Goal: Task Accomplishment & Management: Manage account settings

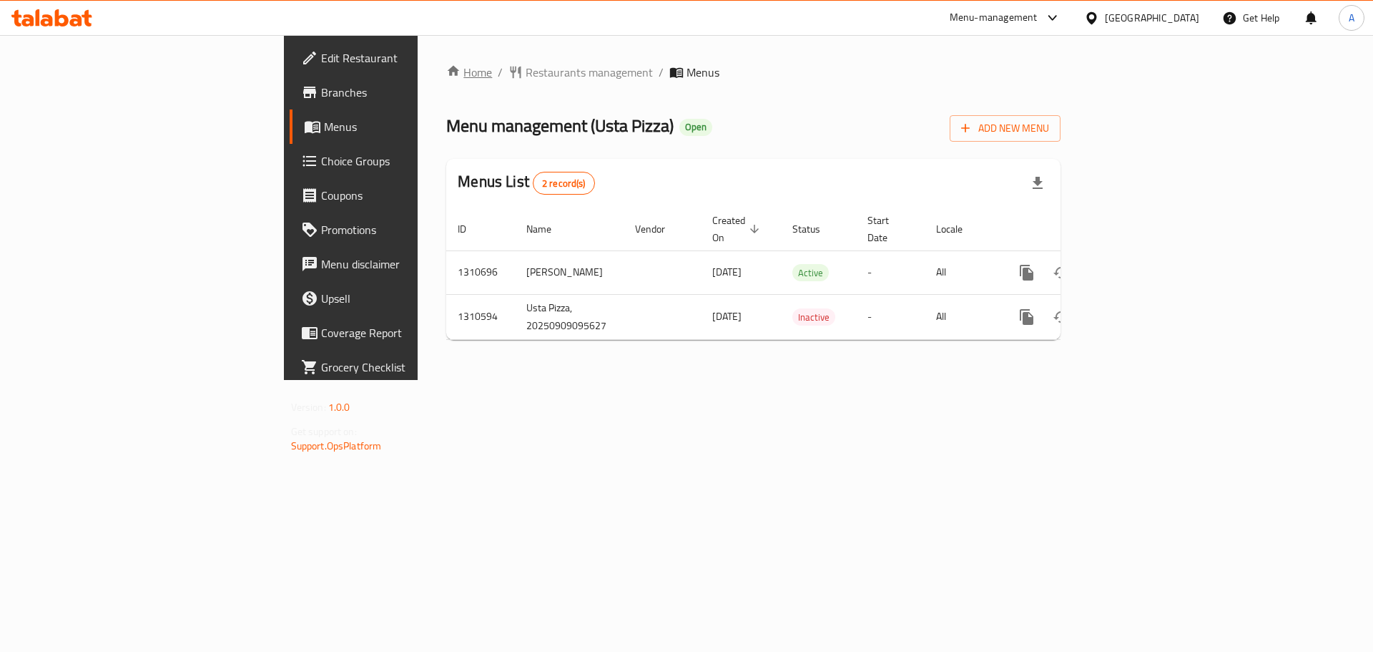
click at [446, 67] on link "Home" at bounding box center [469, 72] width 46 height 17
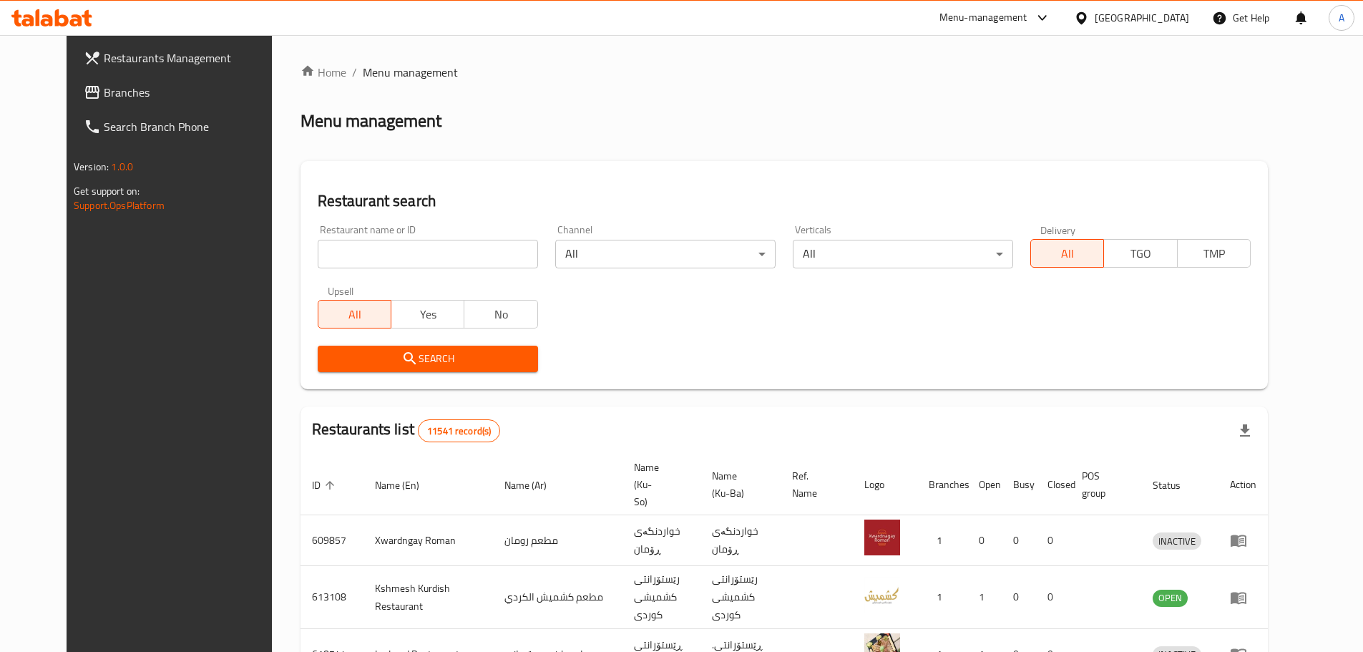
click at [162, 55] on span "Restaurants Management" at bounding box center [193, 57] width 179 height 17
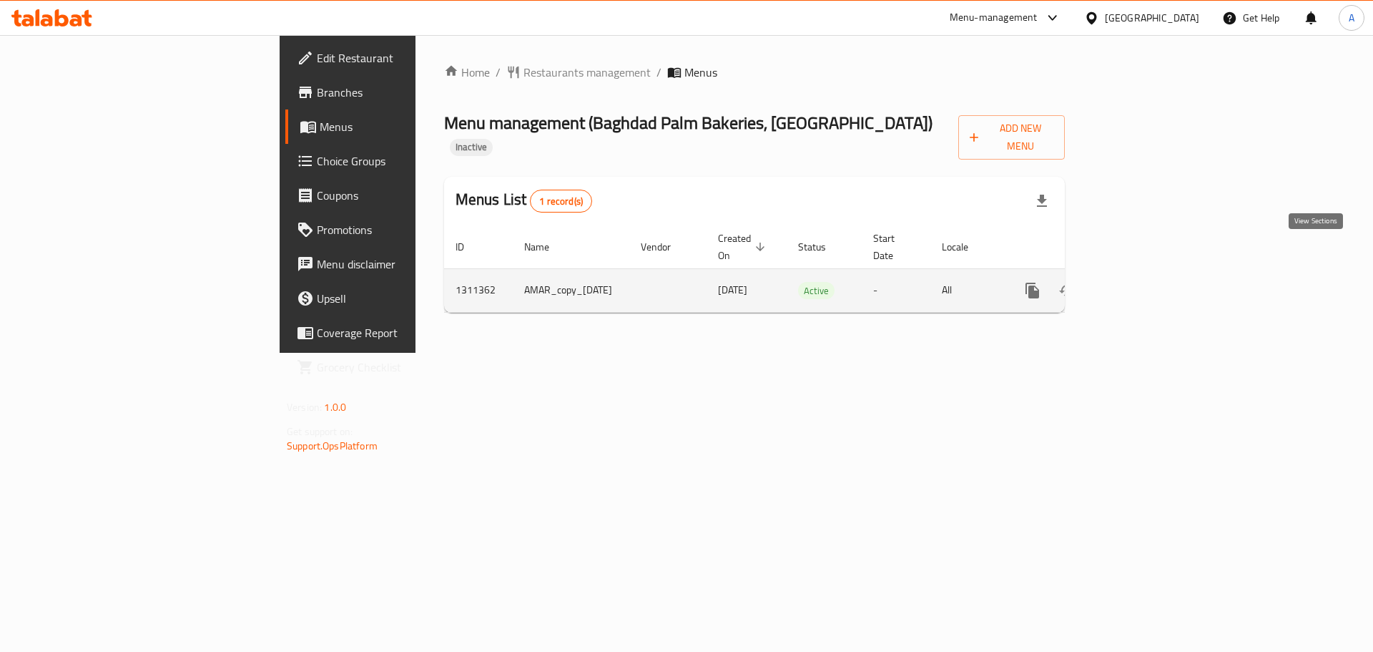
click at [1142, 284] on icon "enhanced table" at bounding box center [1135, 290] width 13 height 13
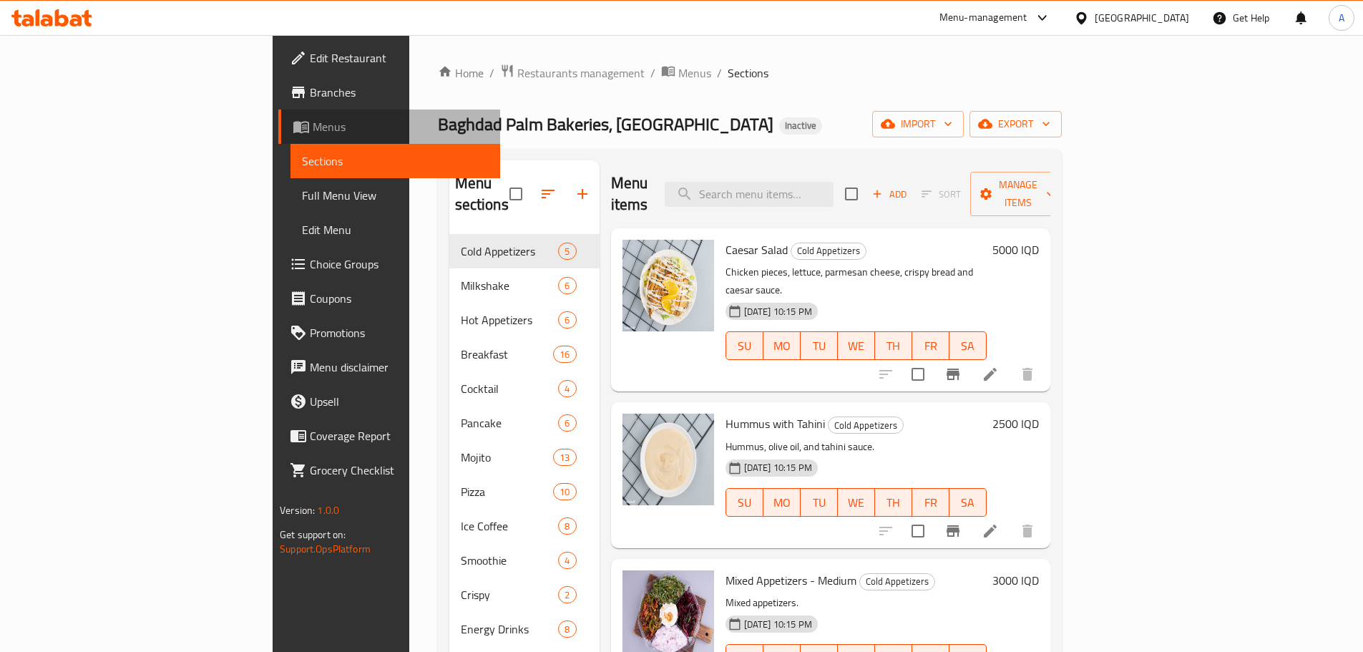
click at [313, 129] on span "Menus" at bounding box center [401, 126] width 176 height 17
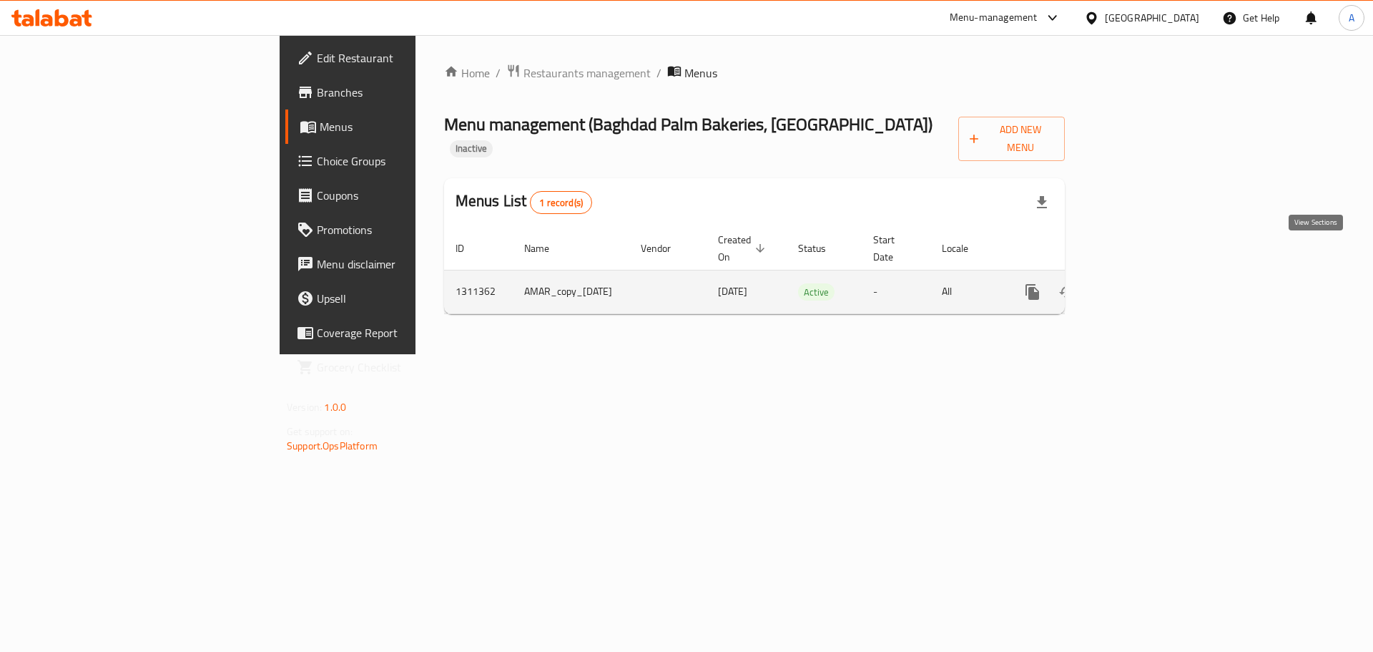
click at [1153, 275] on link "enhanced table" at bounding box center [1136, 292] width 34 height 34
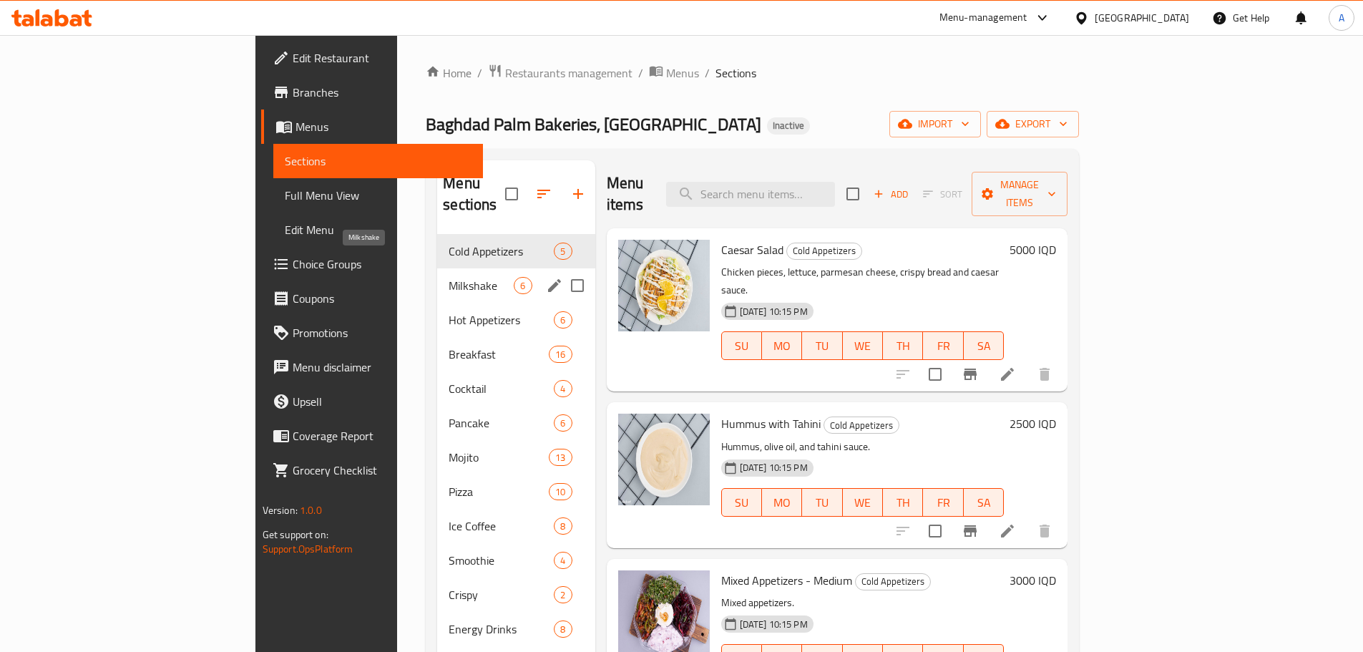
click at [448, 277] on span "Milkshake" at bounding box center [480, 285] width 65 height 17
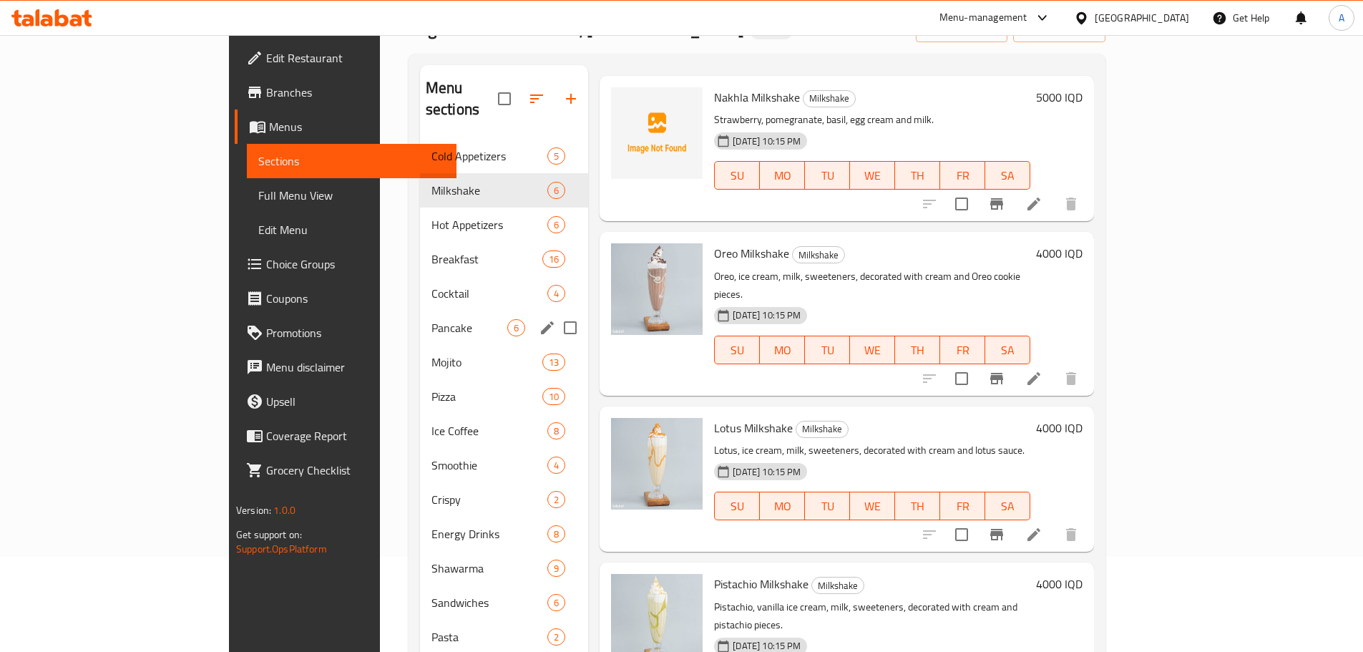
scroll to position [36, 0]
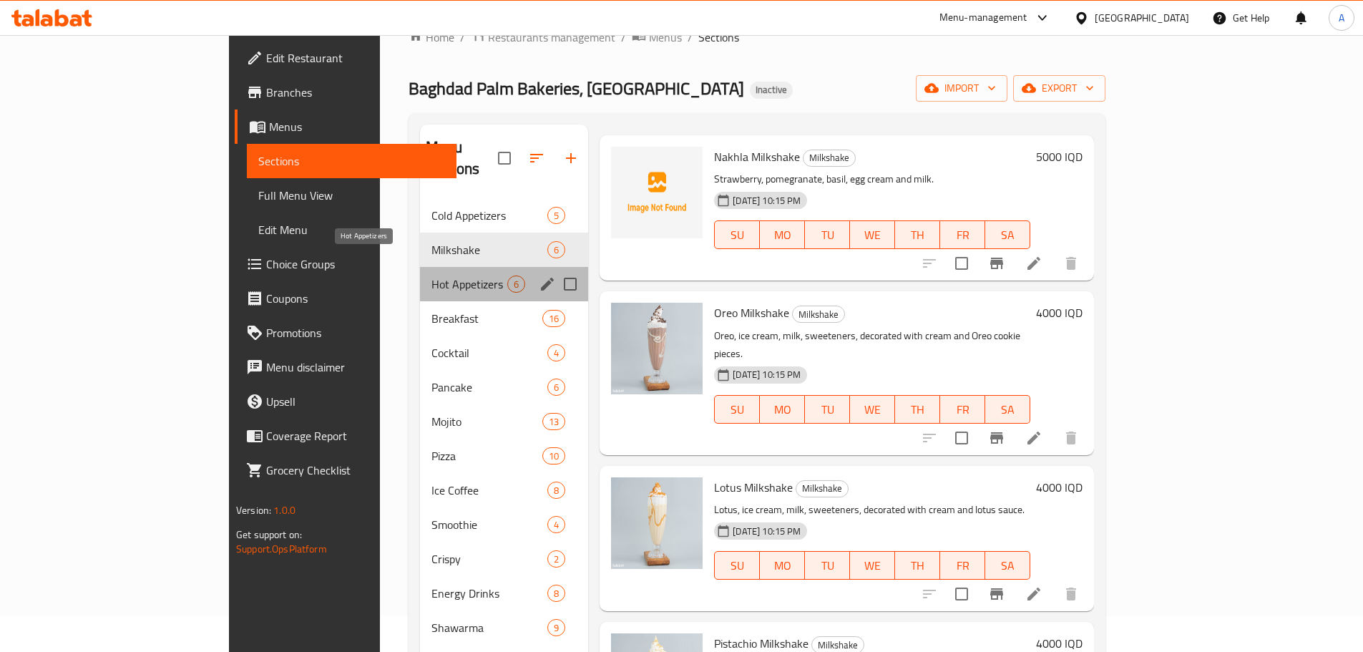
click at [431, 275] on span "Hot Appetizers" at bounding box center [469, 283] width 76 height 17
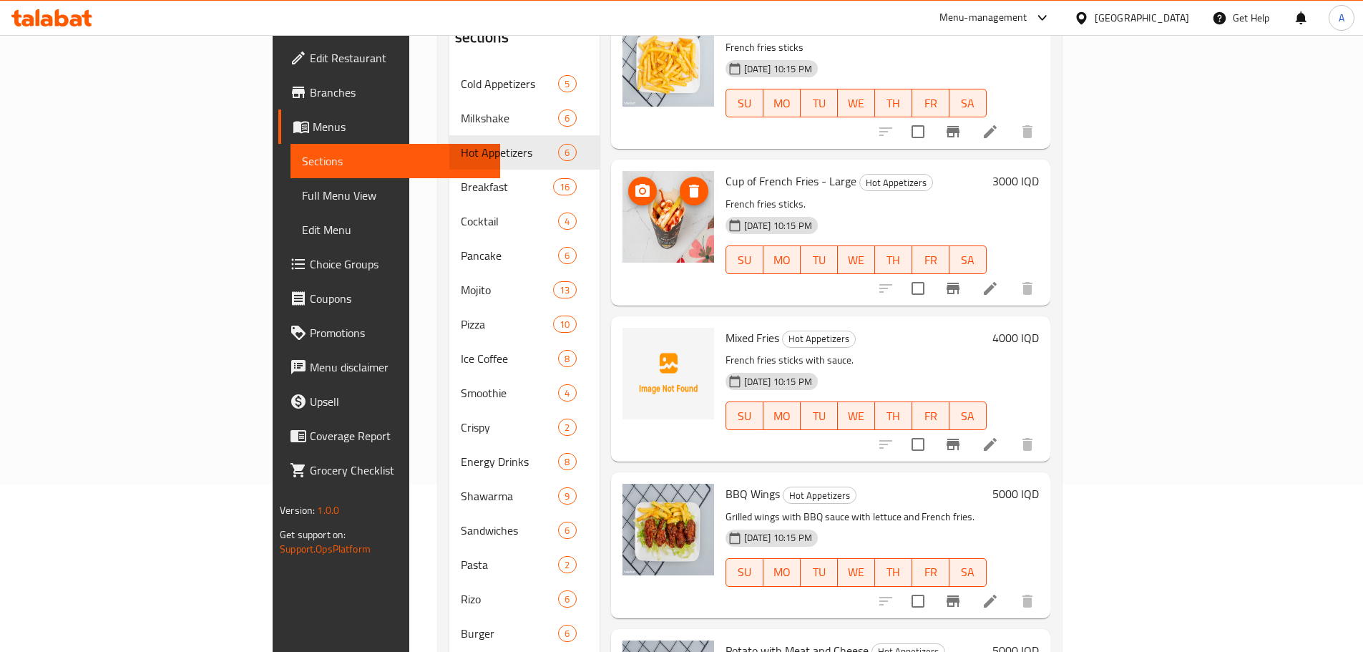
scroll to position [107, 0]
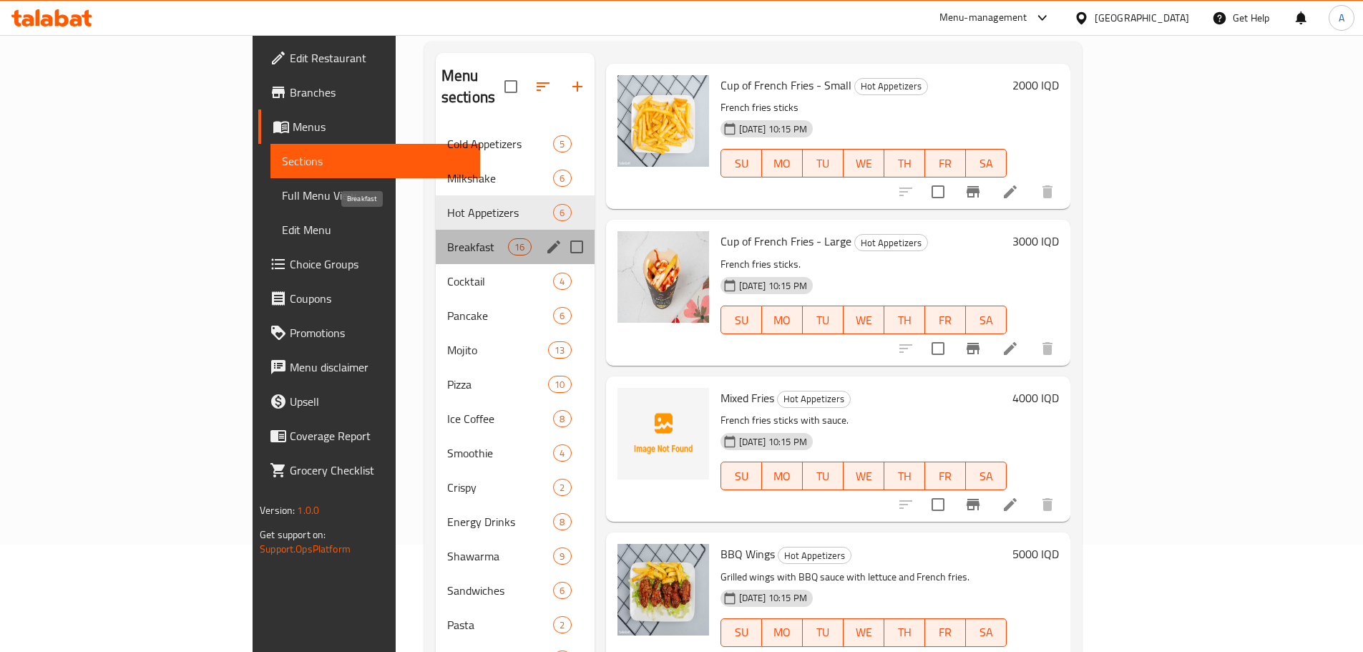
click at [447, 238] on span "Breakfast" at bounding box center [477, 246] width 61 height 17
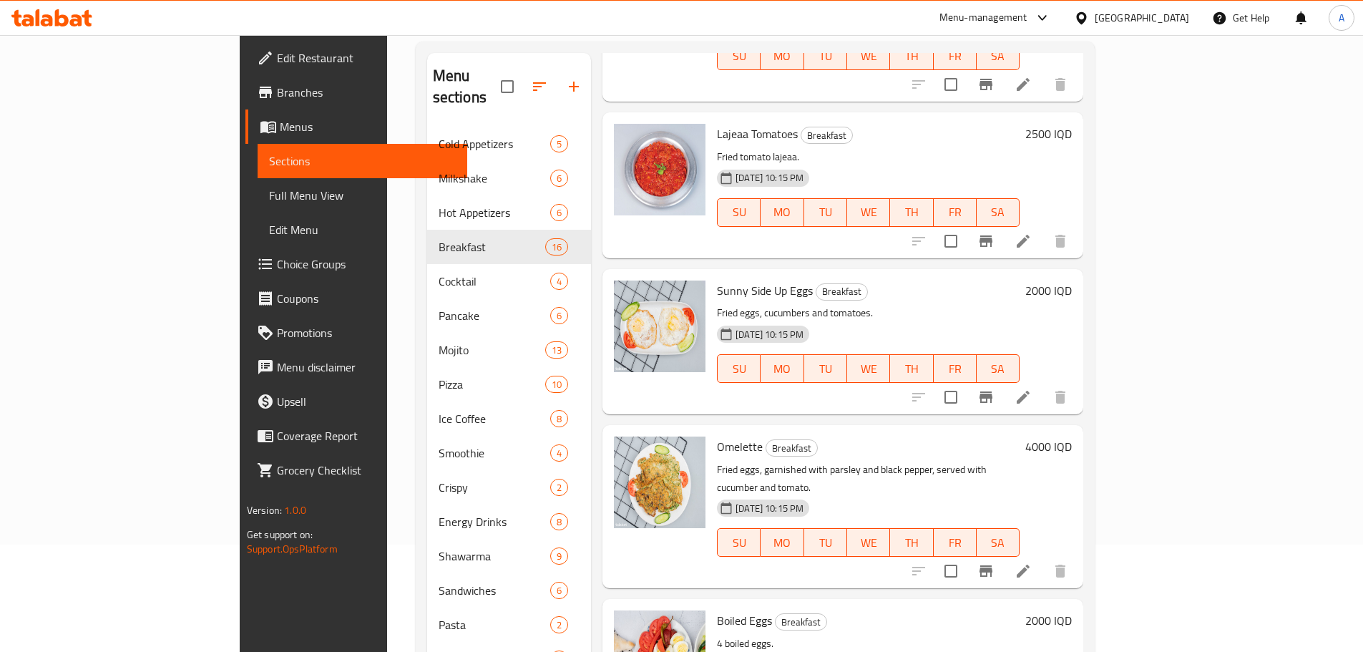
scroll to position [1598, 0]
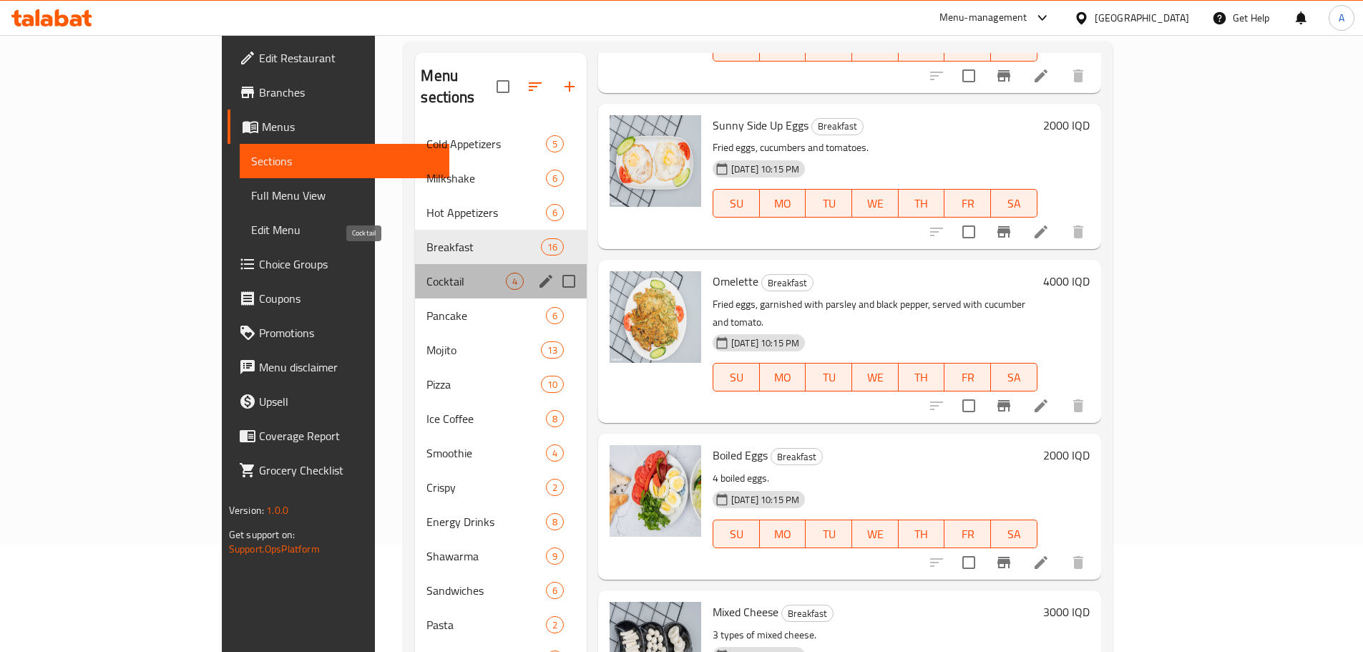
click at [426, 273] on span "Cocktail" at bounding box center [465, 281] width 79 height 17
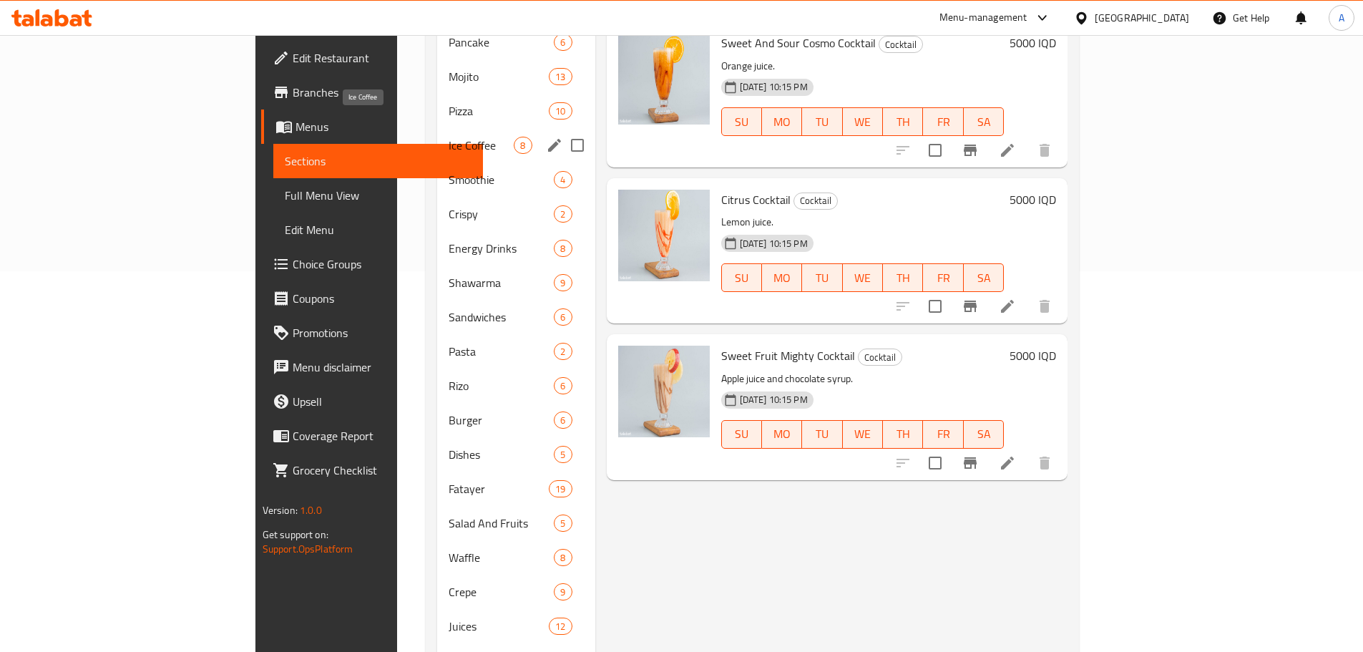
scroll to position [322, 0]
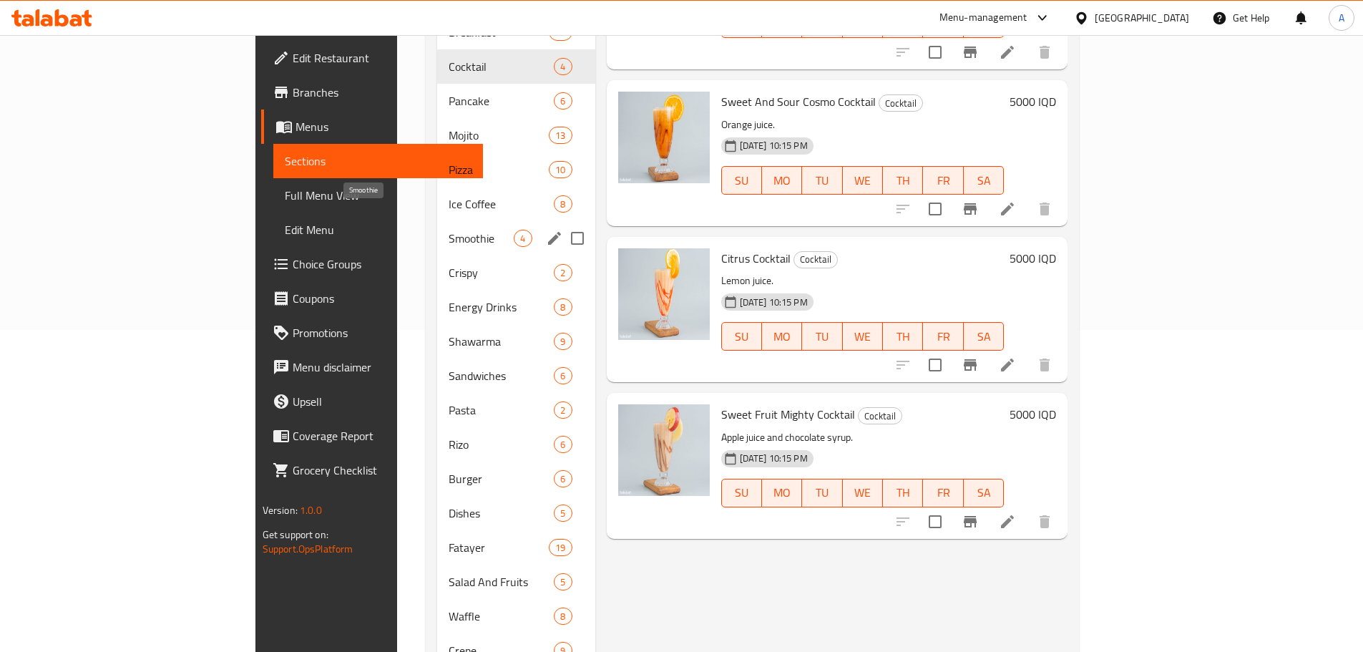
click at [448, 230] on span "Smoothie" at bounding box center [480, 238] width 65 height 17
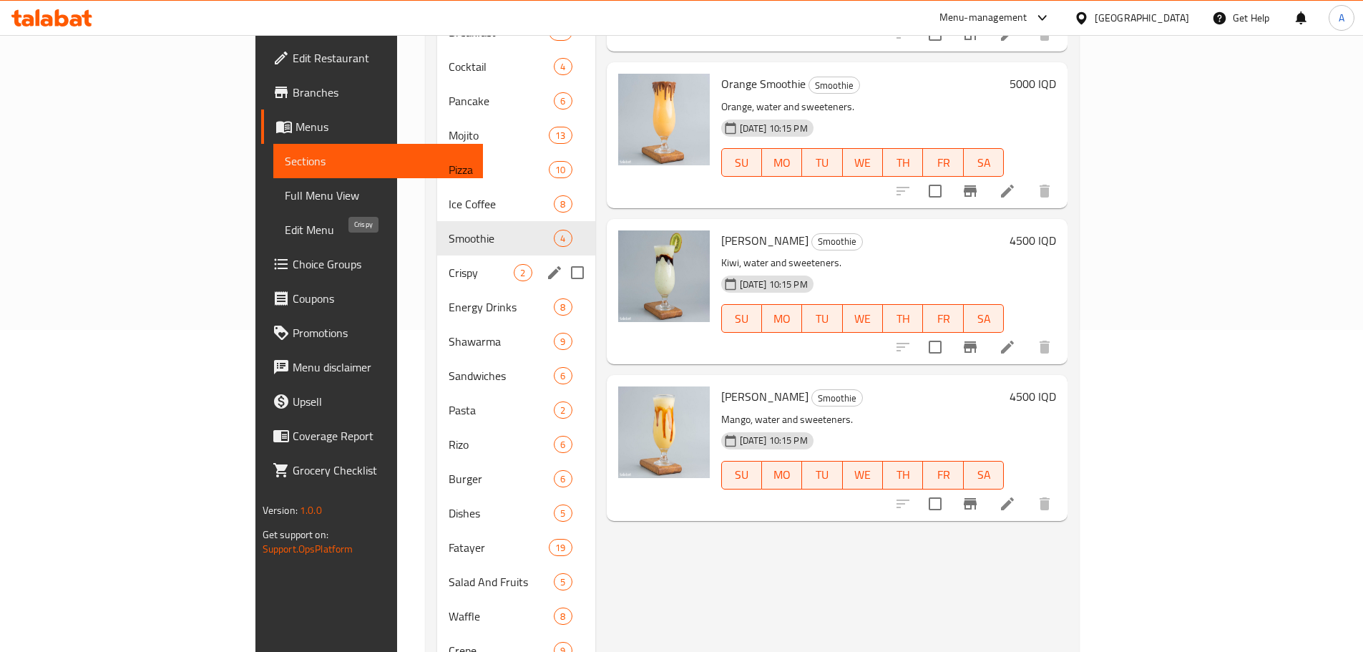
click at [448, 264] on span "Crispy" at bounding box center [480, 272] width 65 height 17
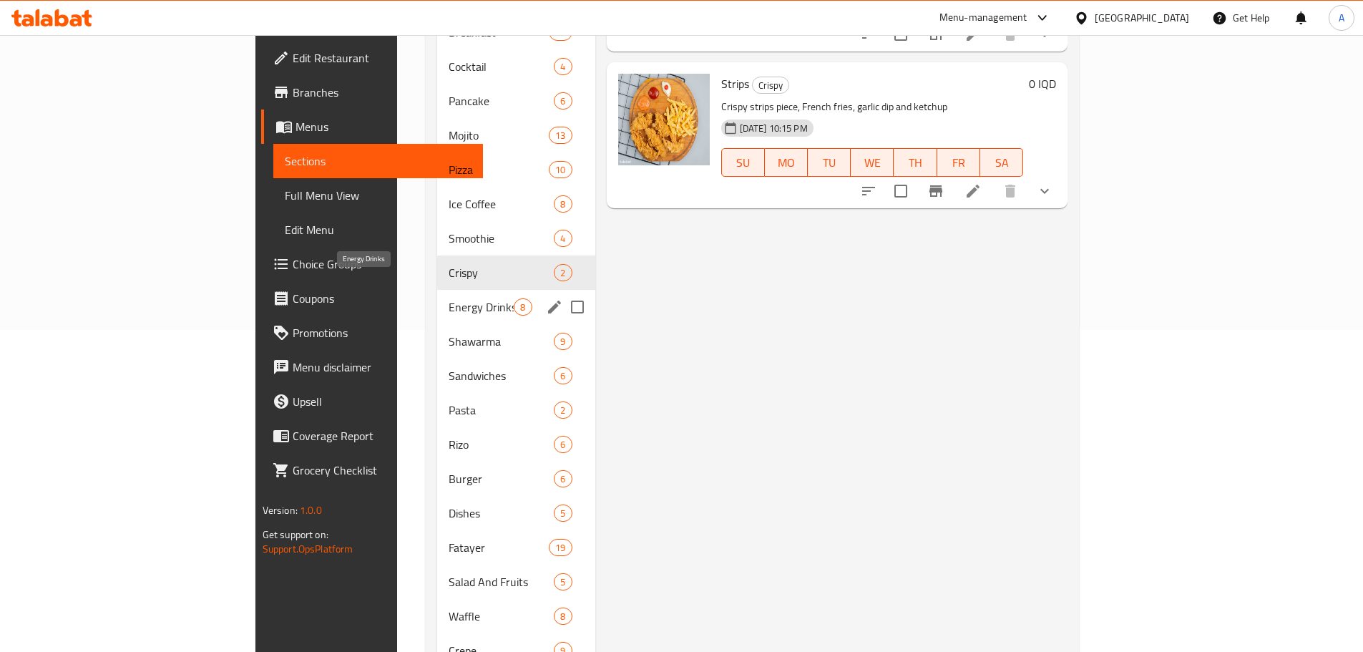
click at [448, 298] on span "Energy Drinks" at bounding box center [480, 306] width 65 height 17
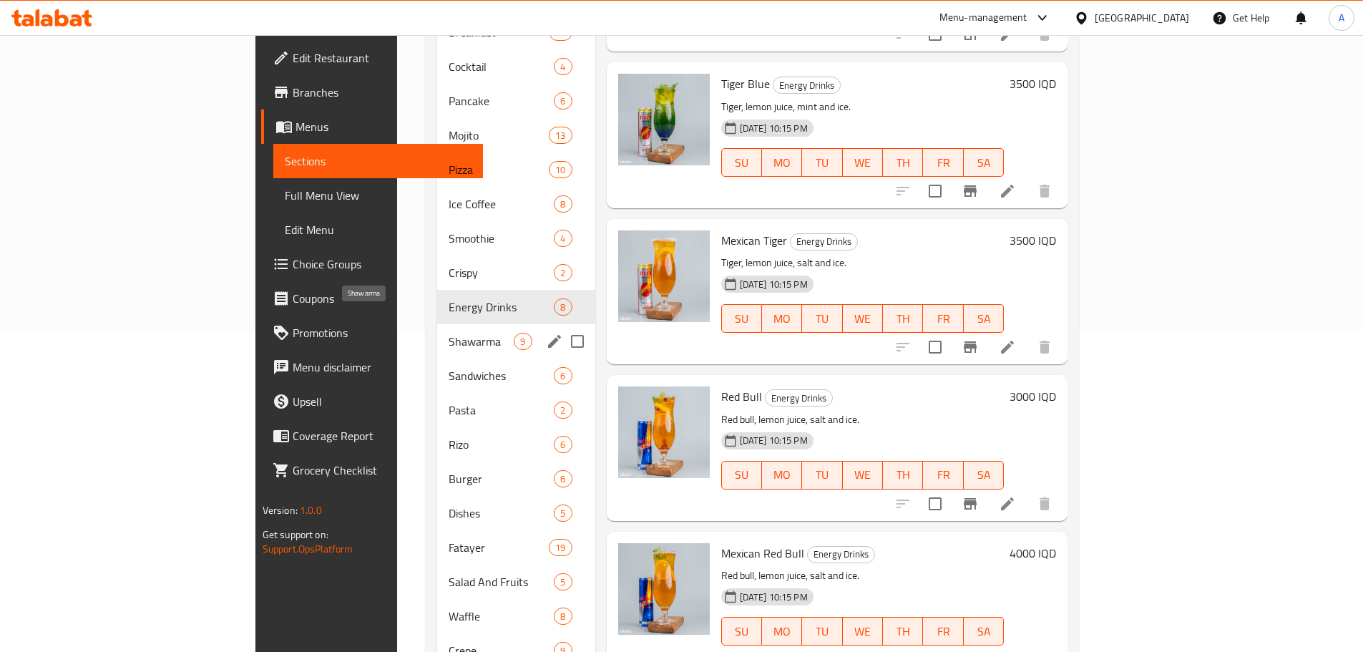
click at [448, 333] on span "Shawarma" at bounding box center [480, 341] width 65 height 17
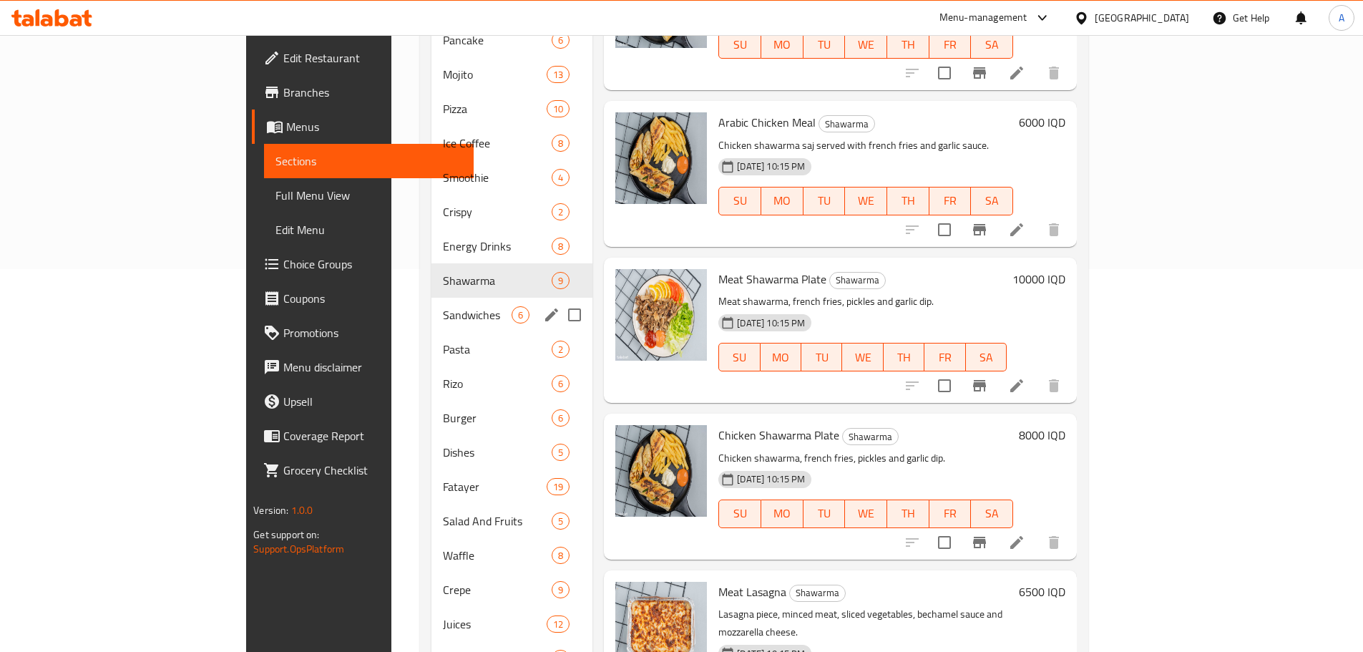
scroll to position [465, 0]
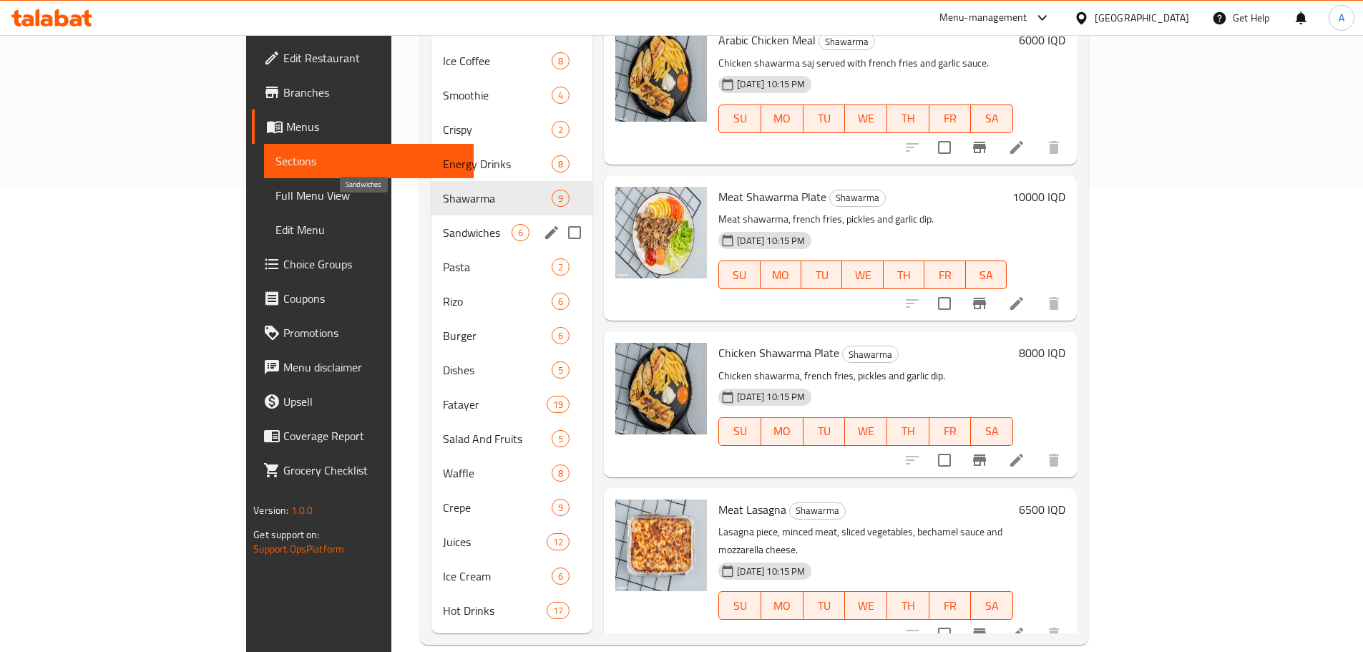
click at [443, 224] on span "Sandwiches" at bounding box center [477, 232] width 69 height 17
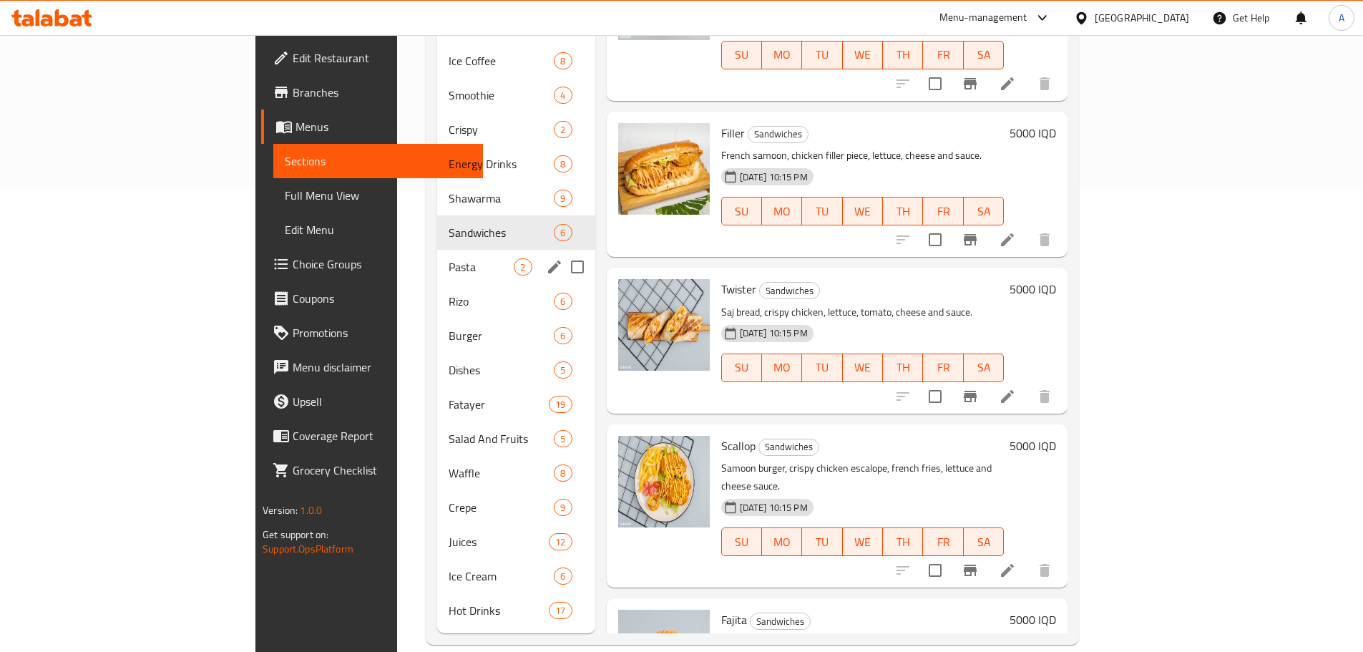
click at [448, 258] on span "Pasta" at bounding box center [480, 266] width 65 height 17
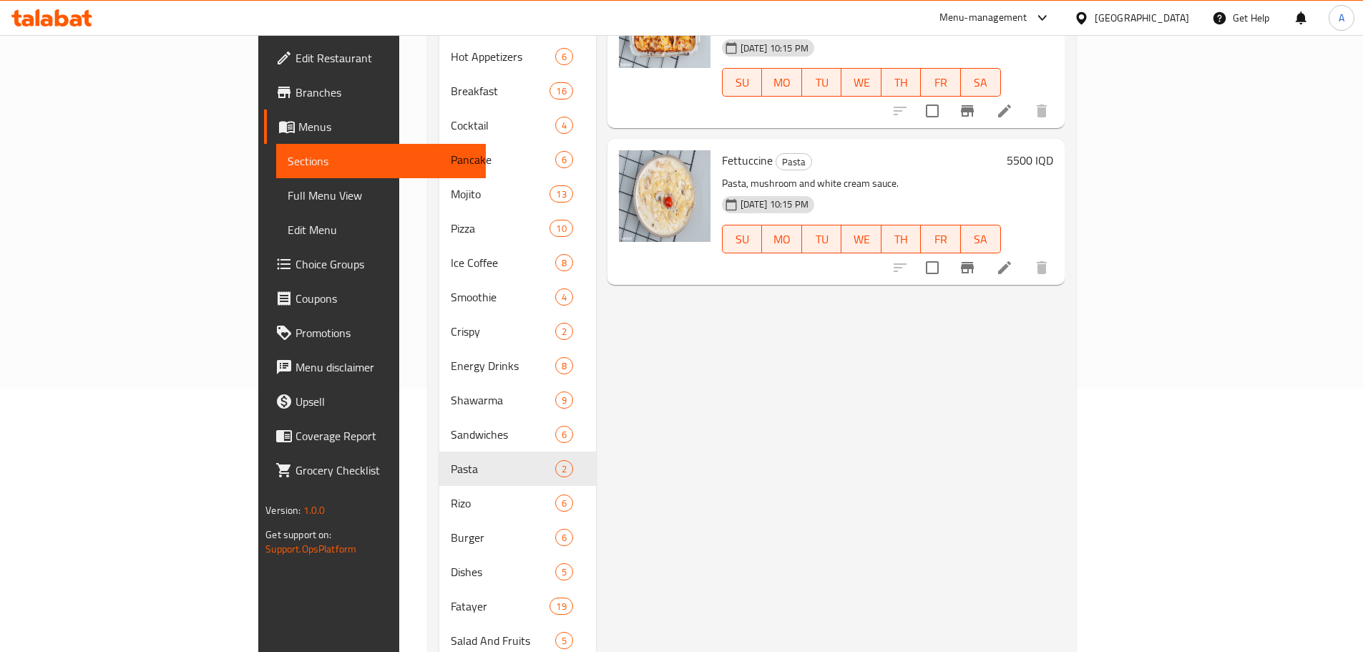
scroll to position [250, 0]
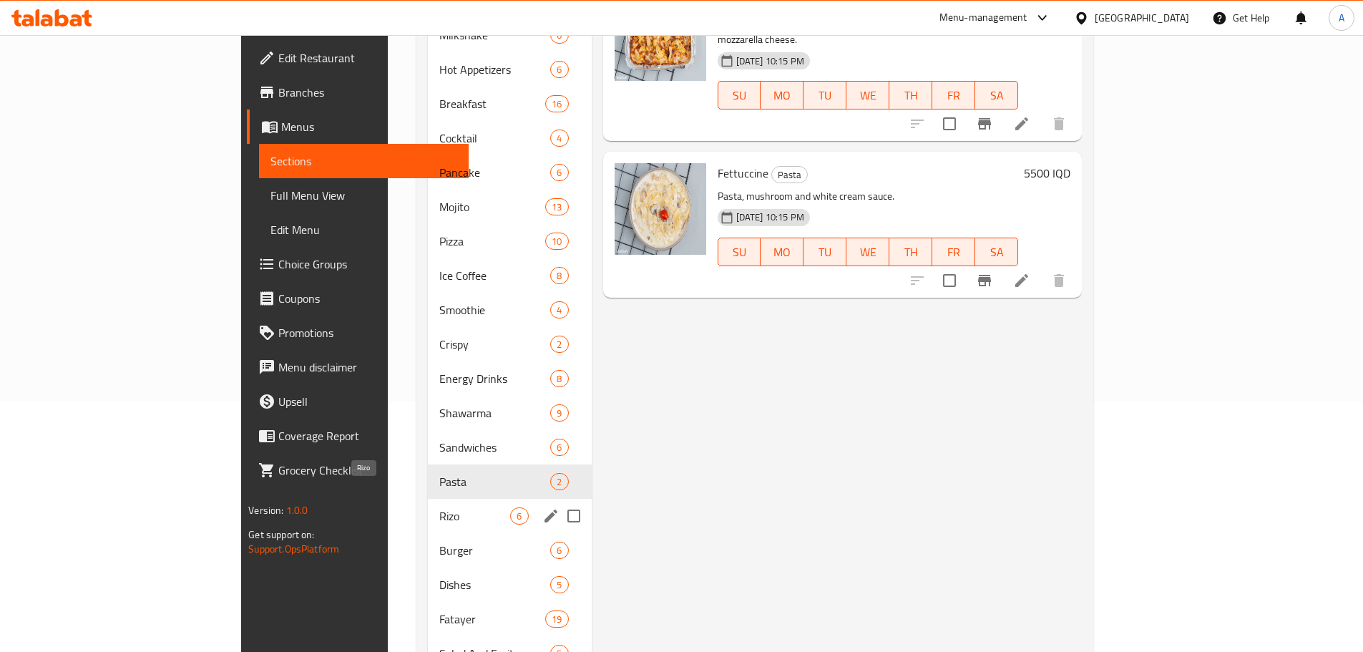
click at [439, 507] on span "Rizo" at bounding box center [474, 515] width 71 height 17
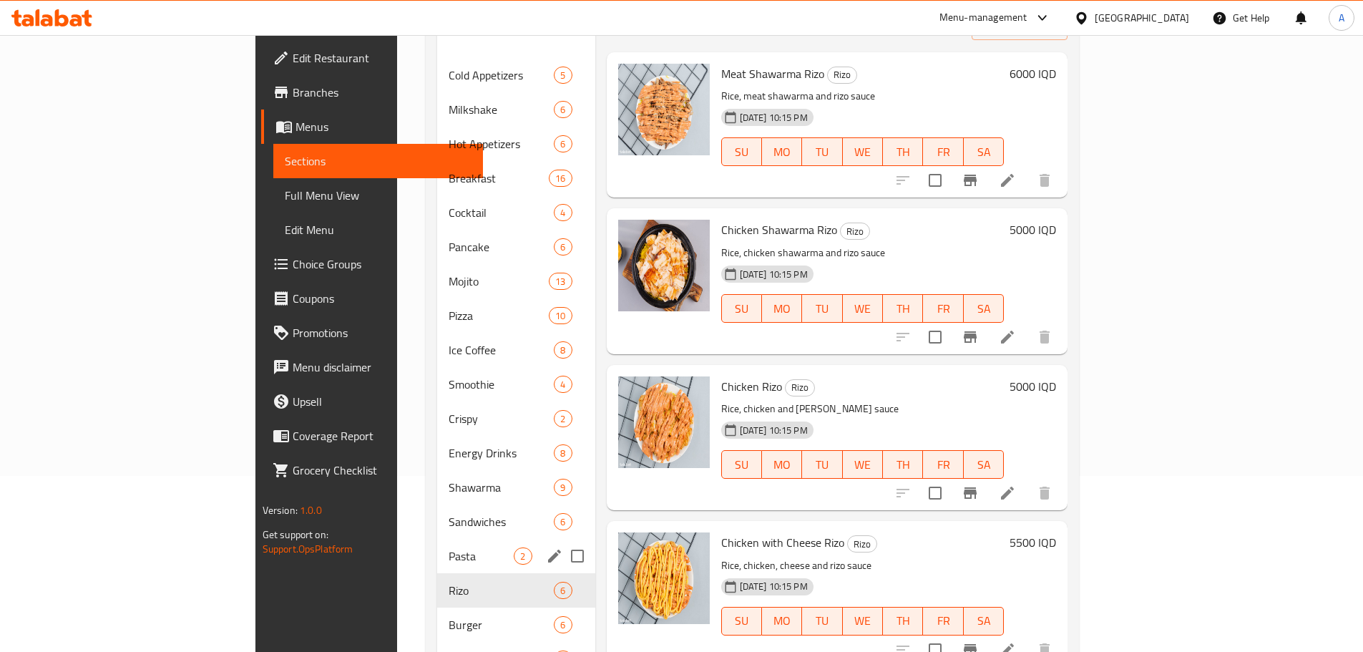
scroll to position [465, 0]
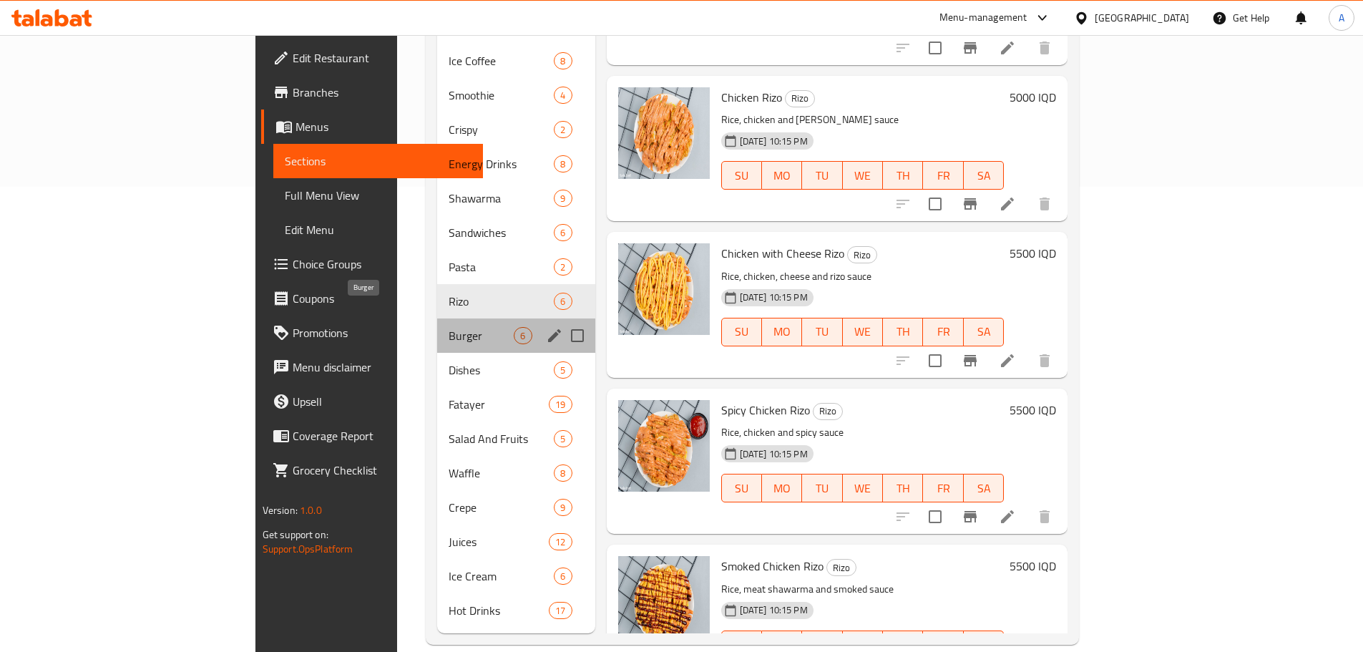
click at [448, 327] on span "Burger" at bounding box center [480, 335] width 65 height 17
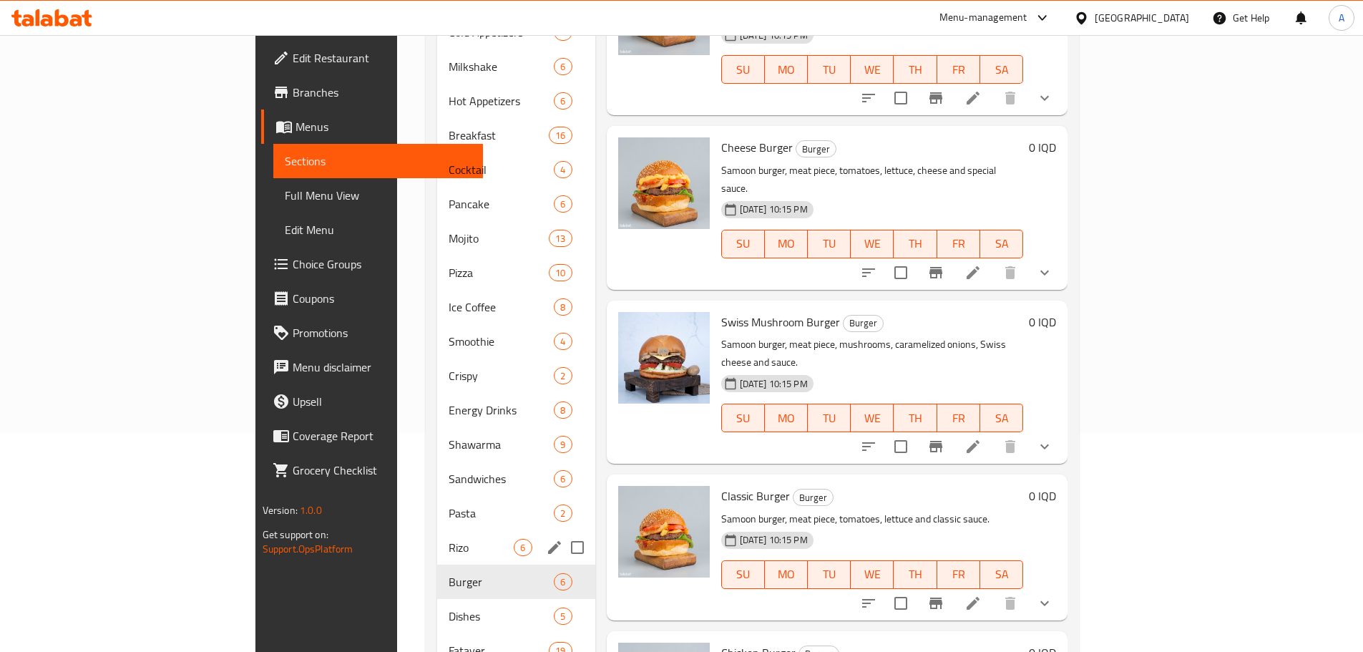
scroll to position [465, 0]
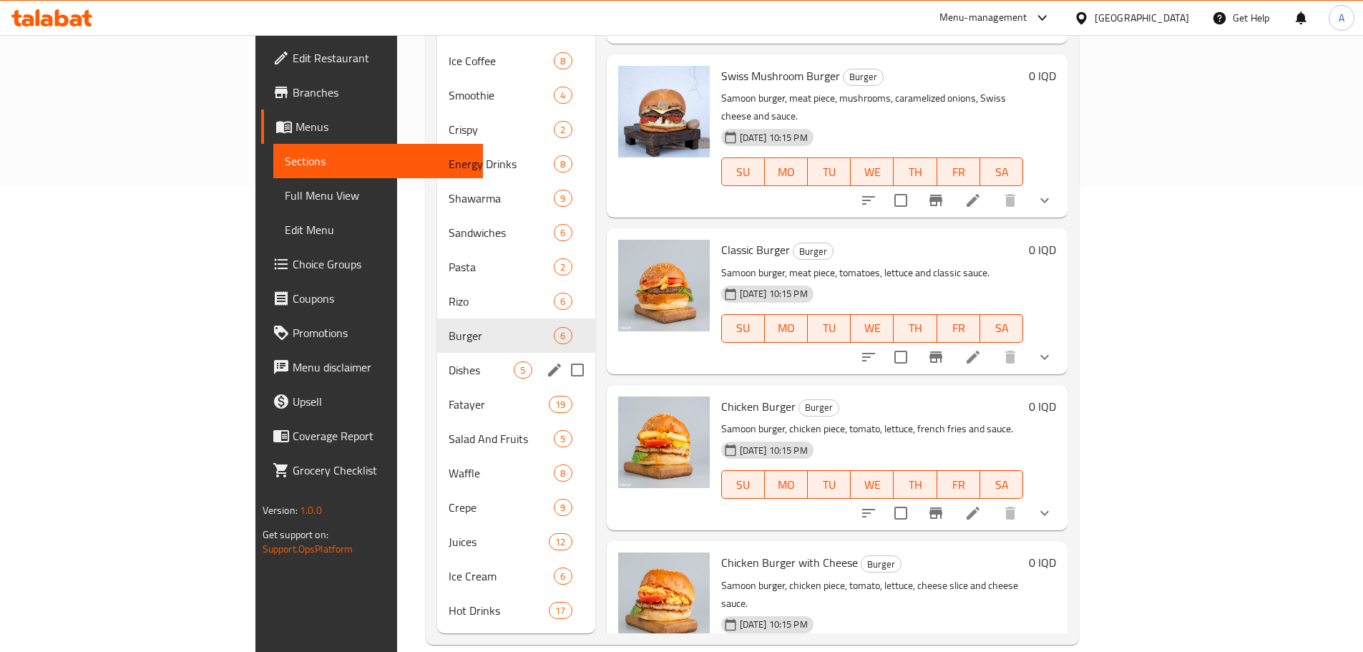
click at [448, 361] on span "Dishes" at bounding box center [480, 369] width 65 height 17
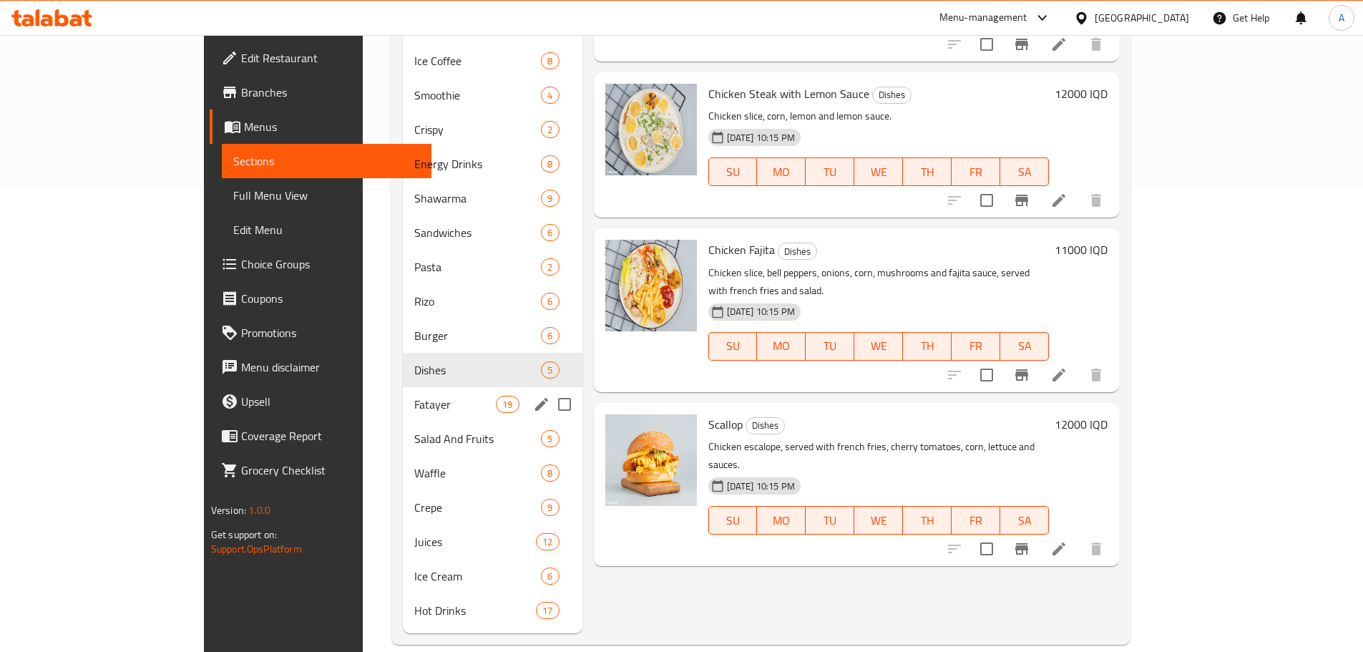
click at [414, 396] on span "Fatayer" at bounding box center [455, 404] width 82 height 17
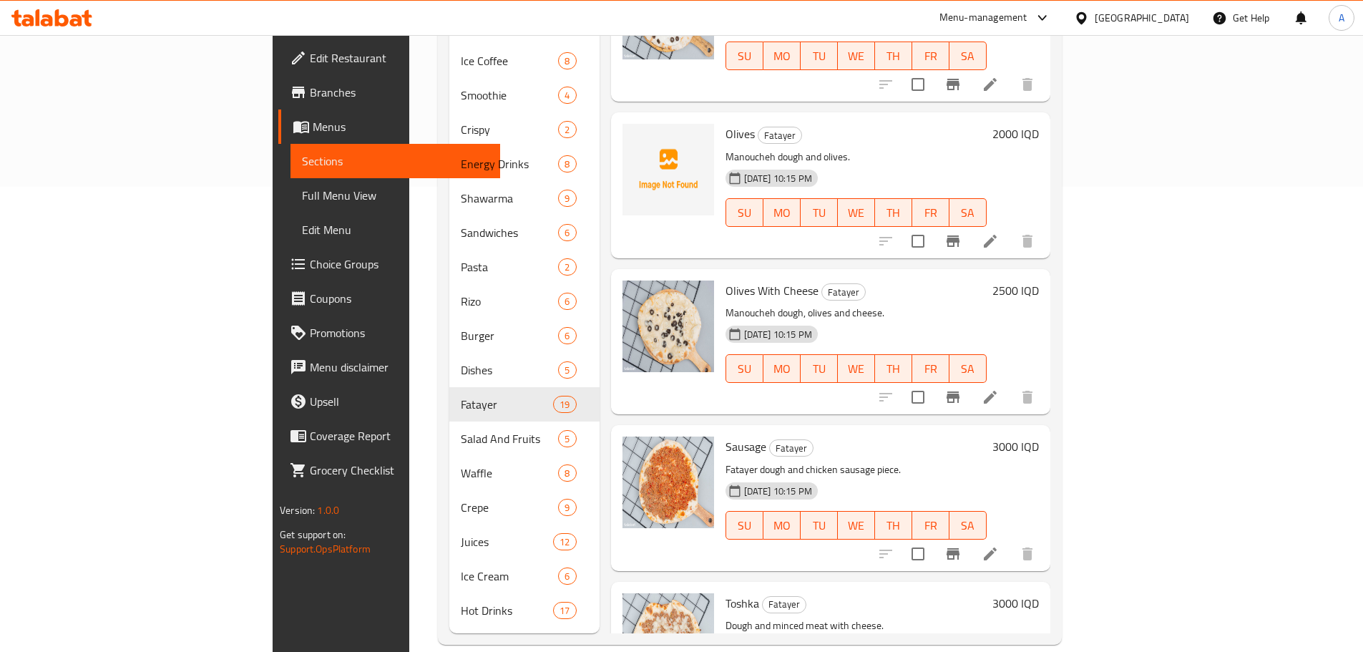
scroll to position [2089, 0]
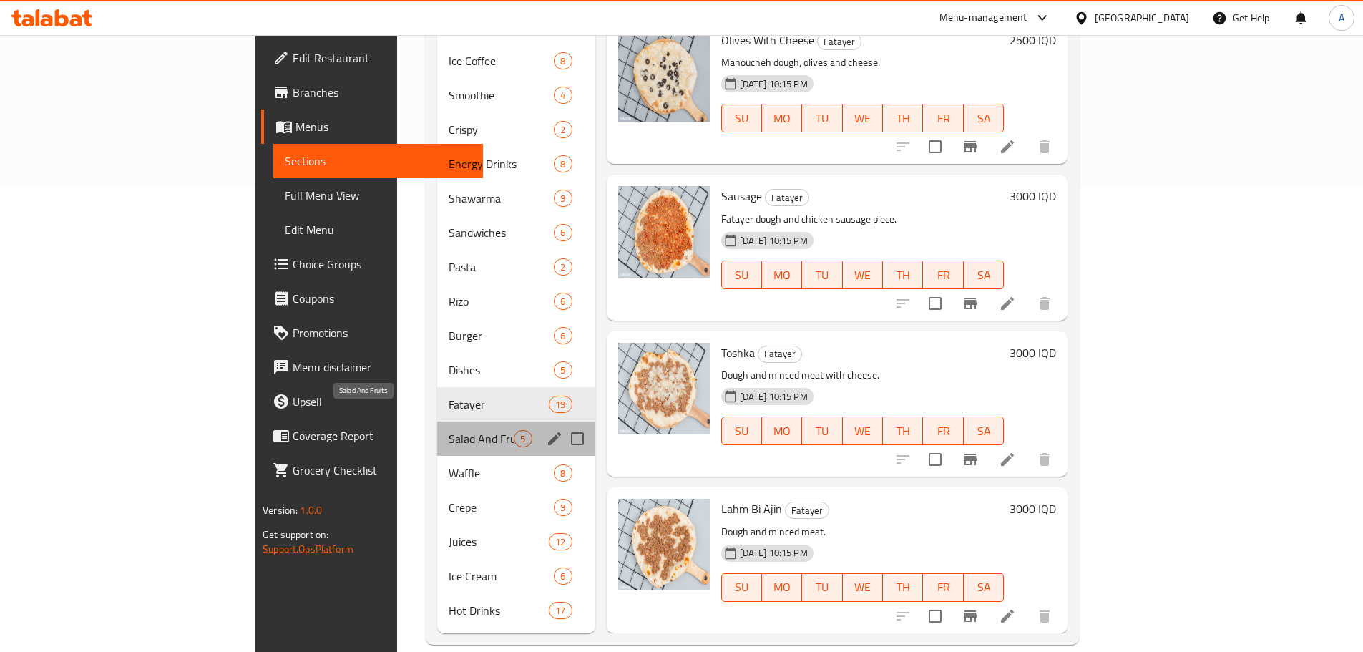
click at [448, 430] on span "Salad And Fruits" at bounding box center [480, 438] width 65 height 17
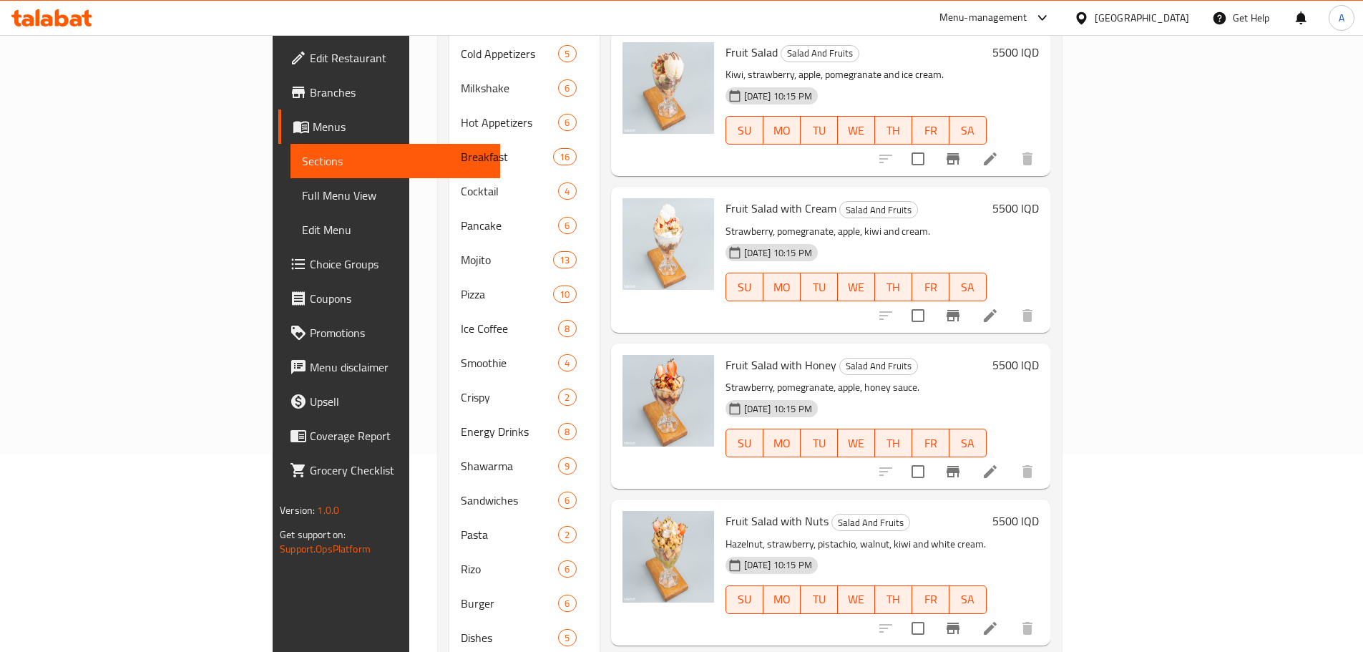
scroll to position [465, 0]
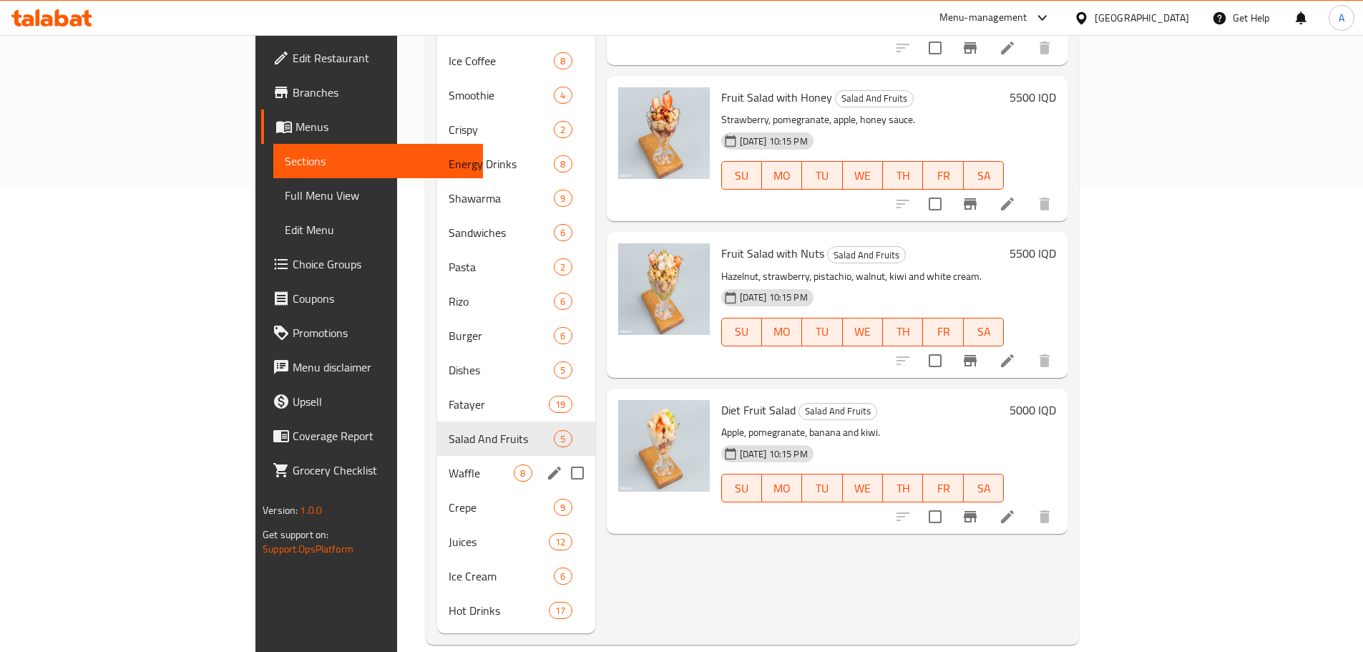
click at [448, 464] on span "Waffle" at bounding box center [480, 472] width 65 height 17
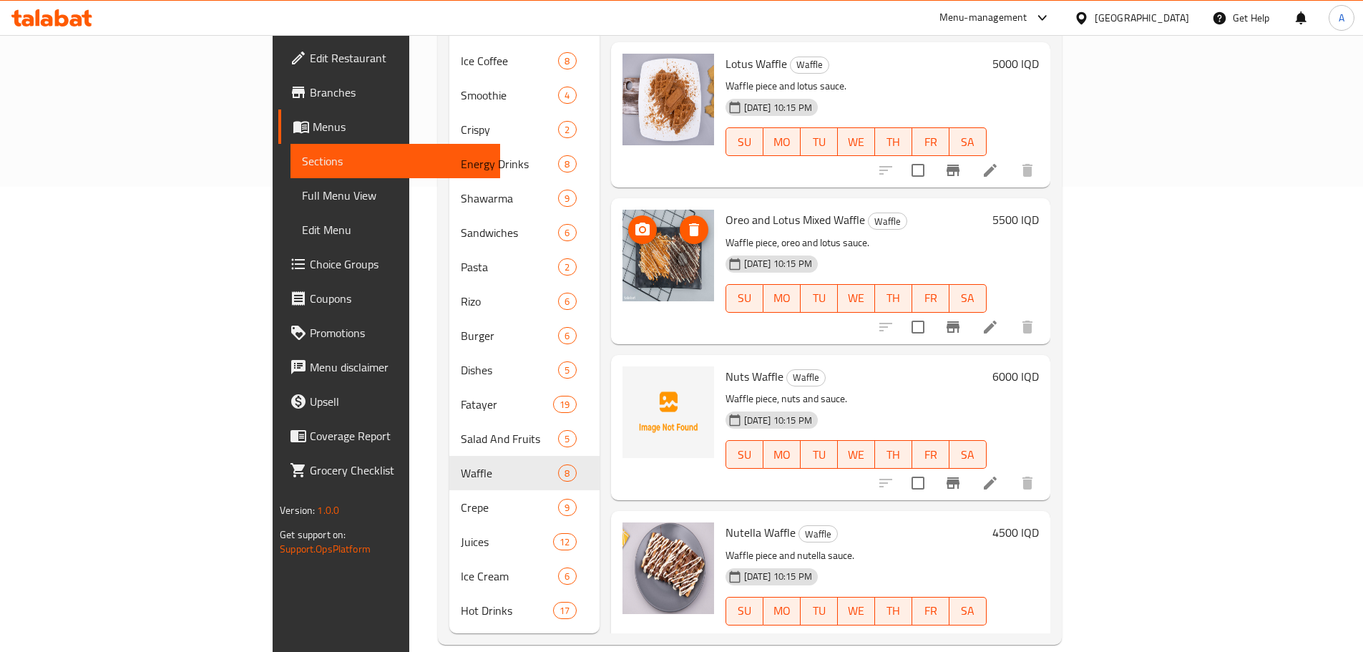
scroll to position [370, 0]
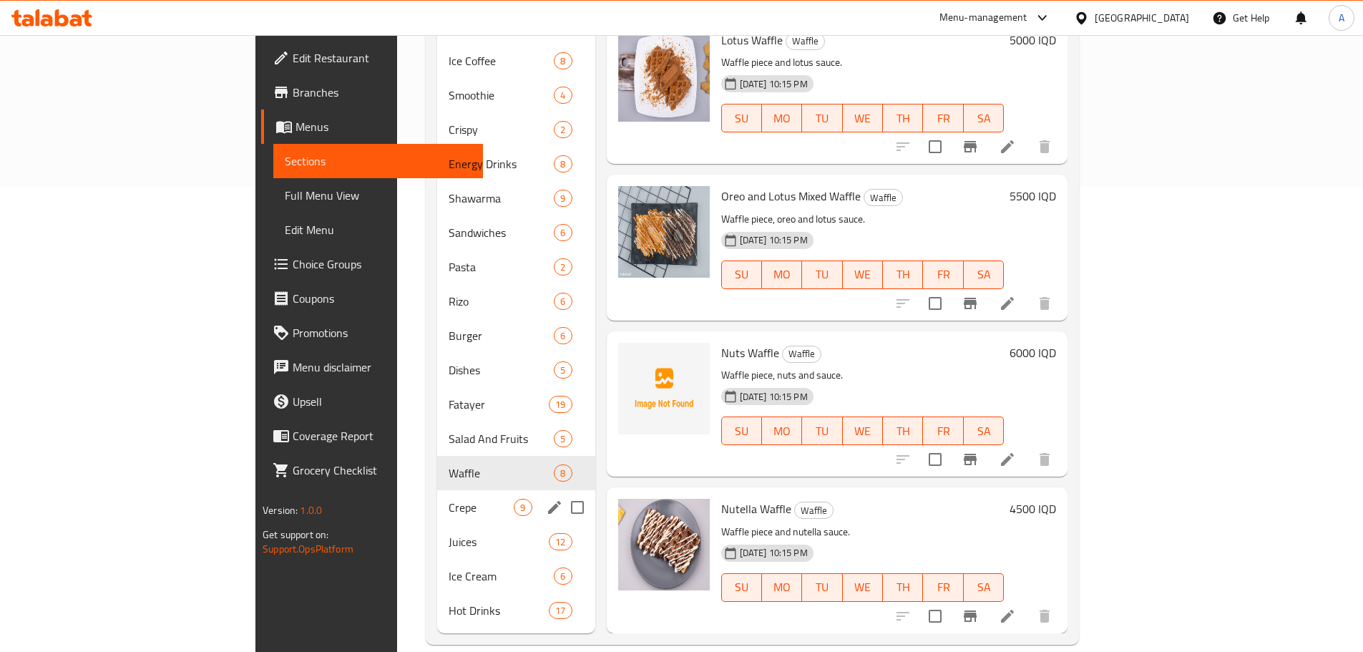
click at [448, 499] on span "Crepe" at bounding box center [480, 507] width 65 height 17
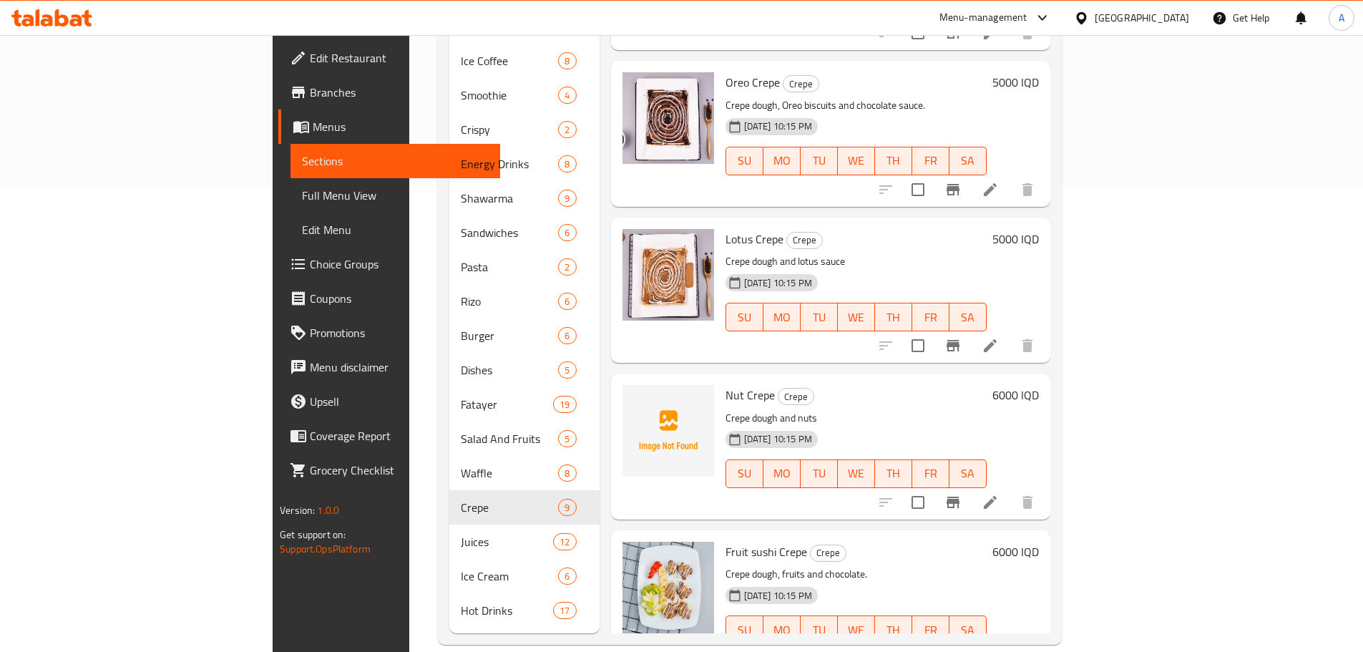
scroll to position [526, 0]
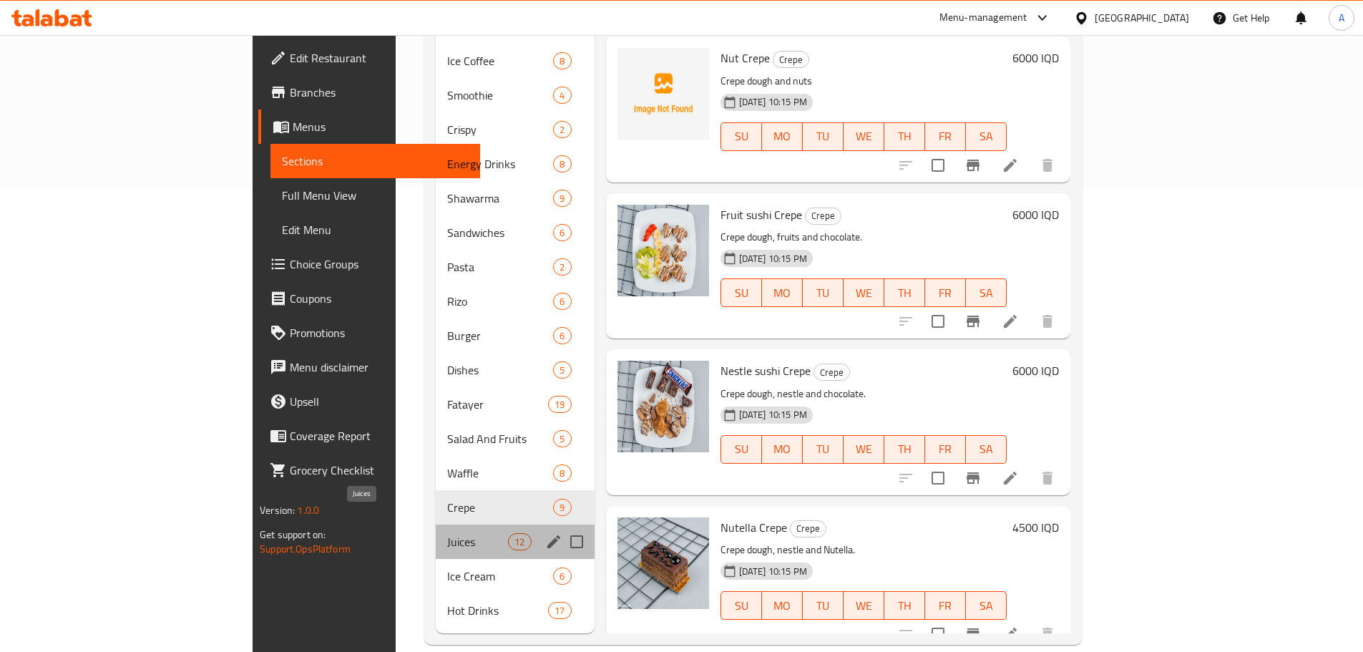
click at [447, 533] on span "Juices" at bounding box center [477, 541] width 61 height 17
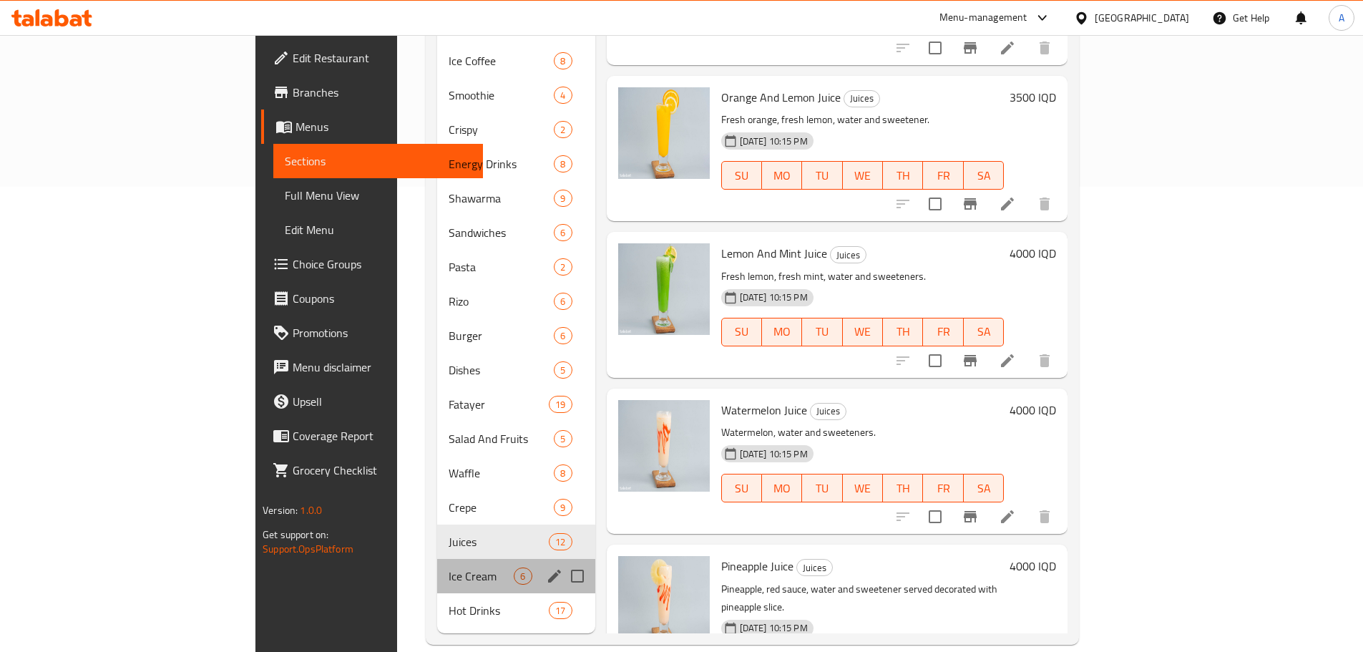
click at [437, 564] on div "Ice Cream 6" at bounding box center [515, 576] width 157 height 34
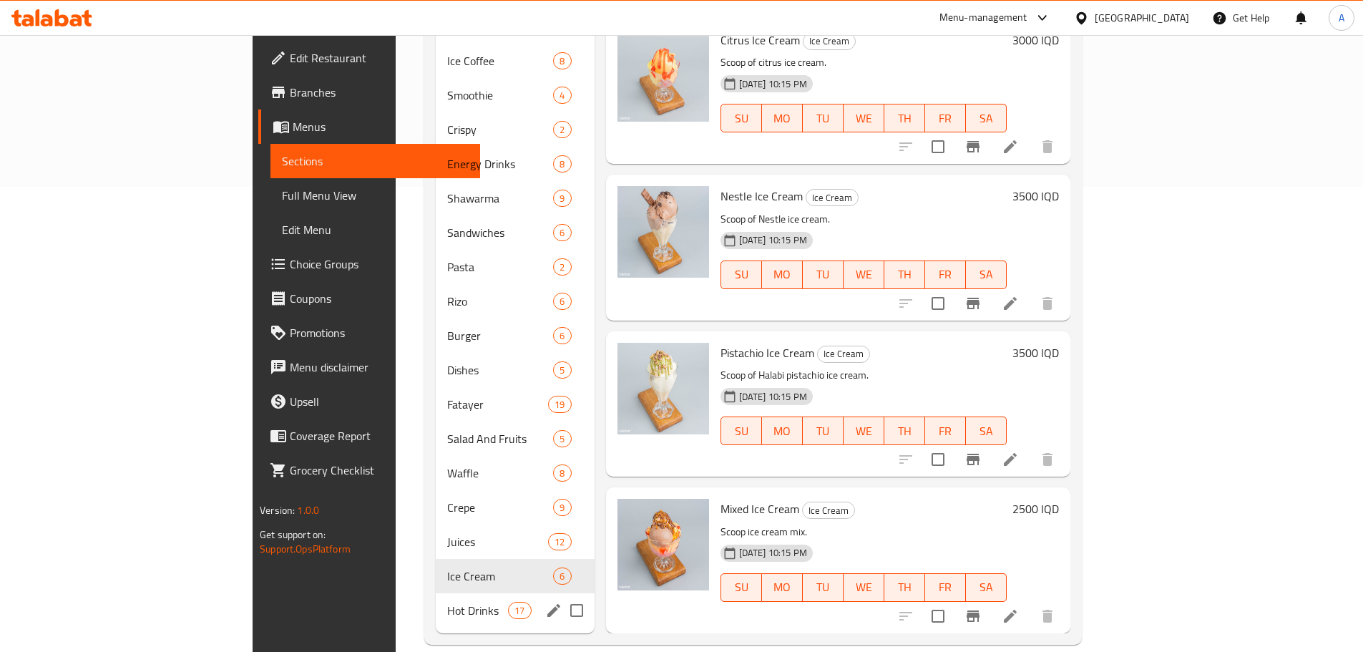
click at [436, 593] on div "Hot Drinks 17" at bounding box center [515, 610] width 159 height 34
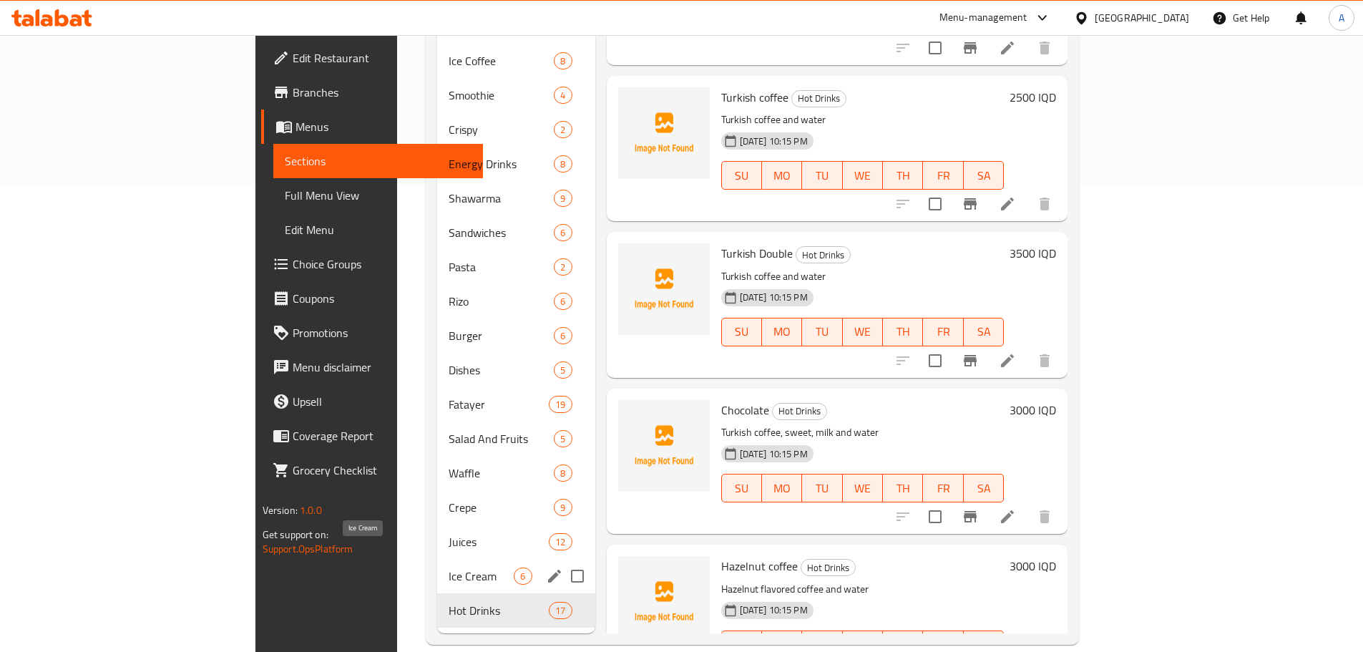
click at [448, 567] on span "Ice Cream" at bounding box center [480, 575] width 65 height 17
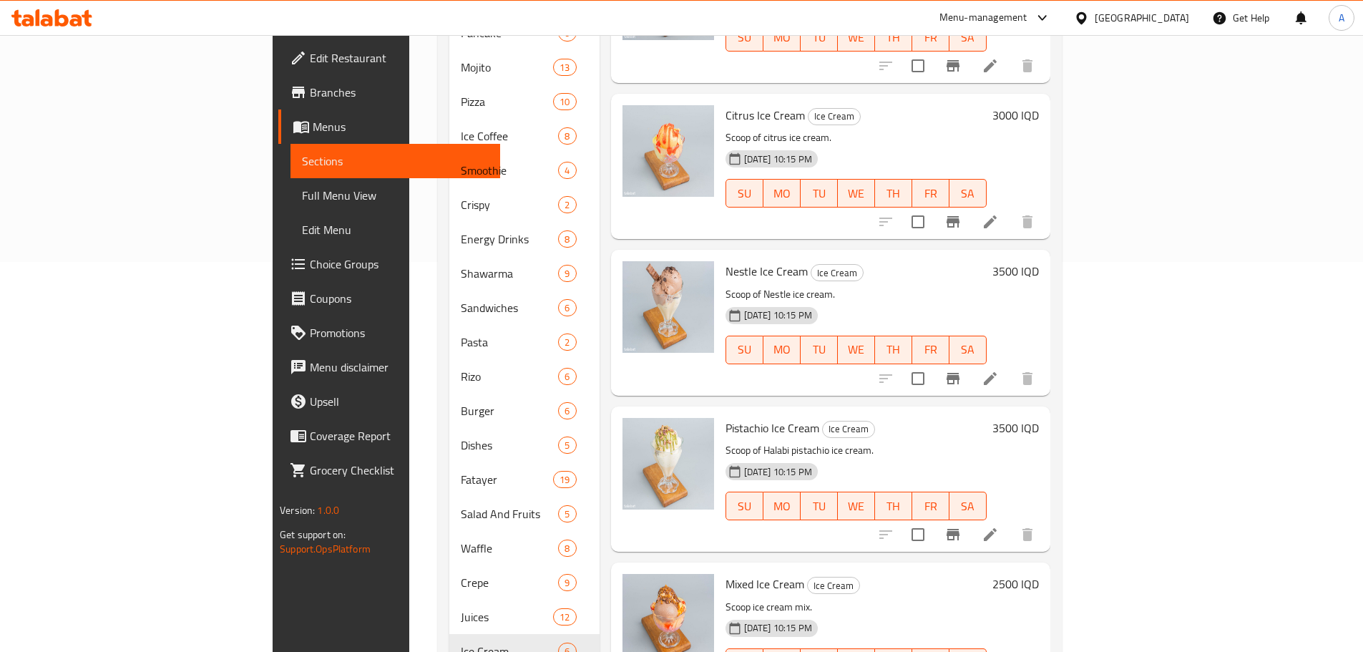
scroll to position [465, 0]
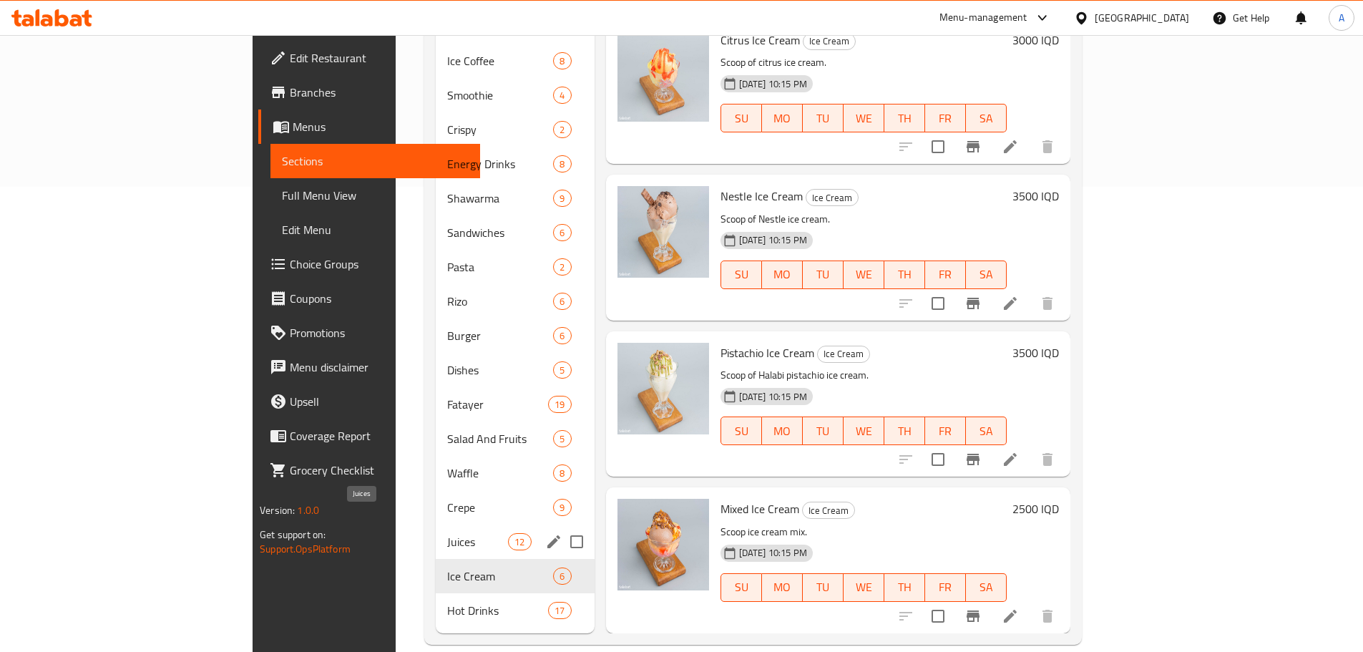
click at [447, 533] on span "Juices" at bounding box center [477, 541] width 61 height 17
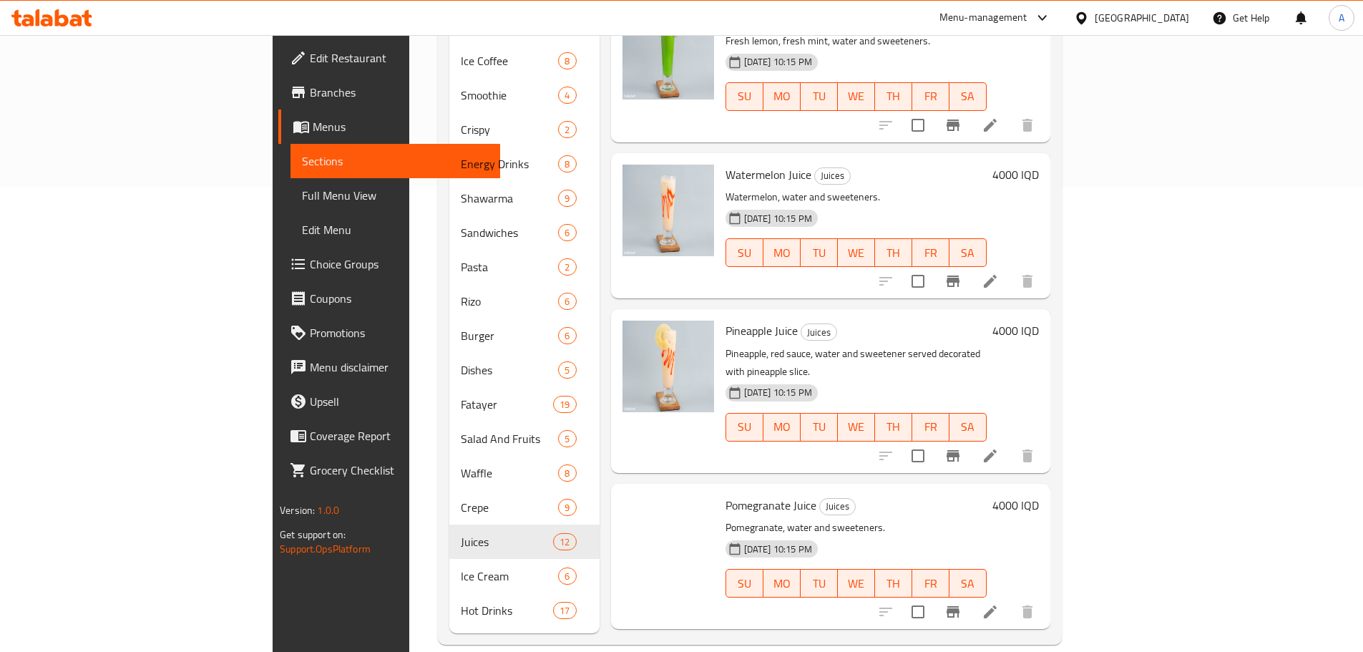
scroll to position [429, 0]
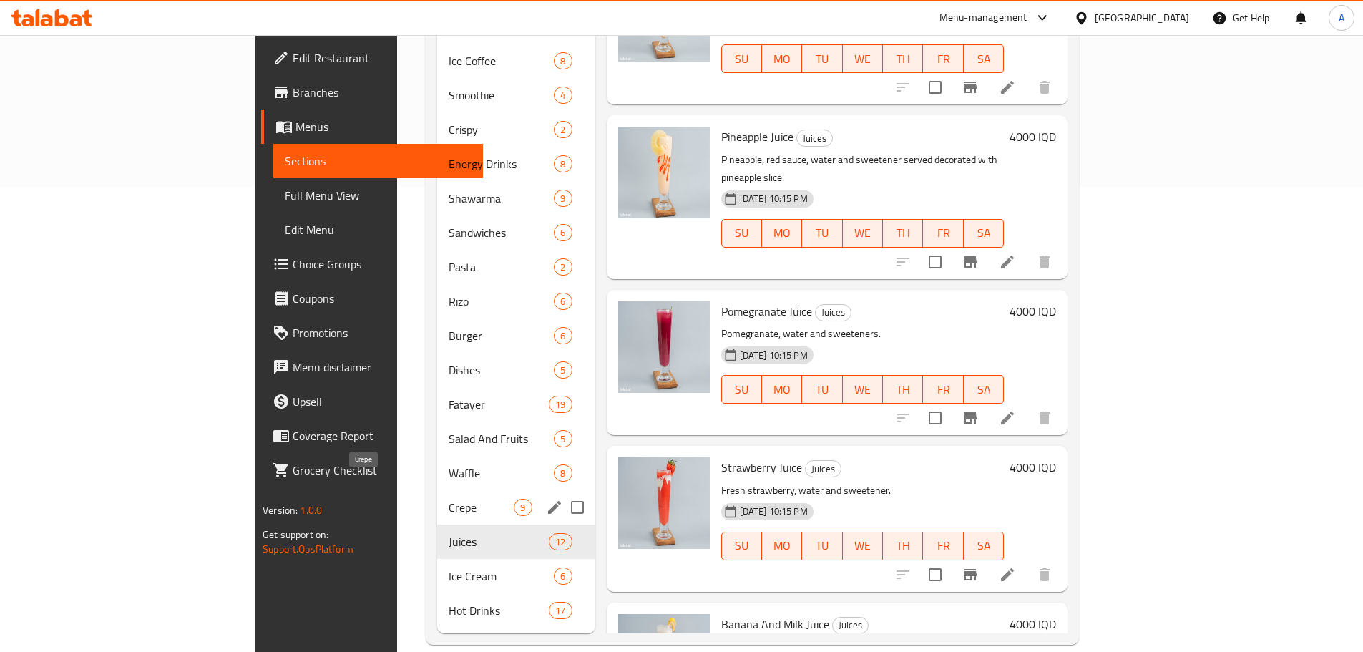
click at [448, 499] on span "Crepe" at bounding box center [480, 507] width 65 height 17
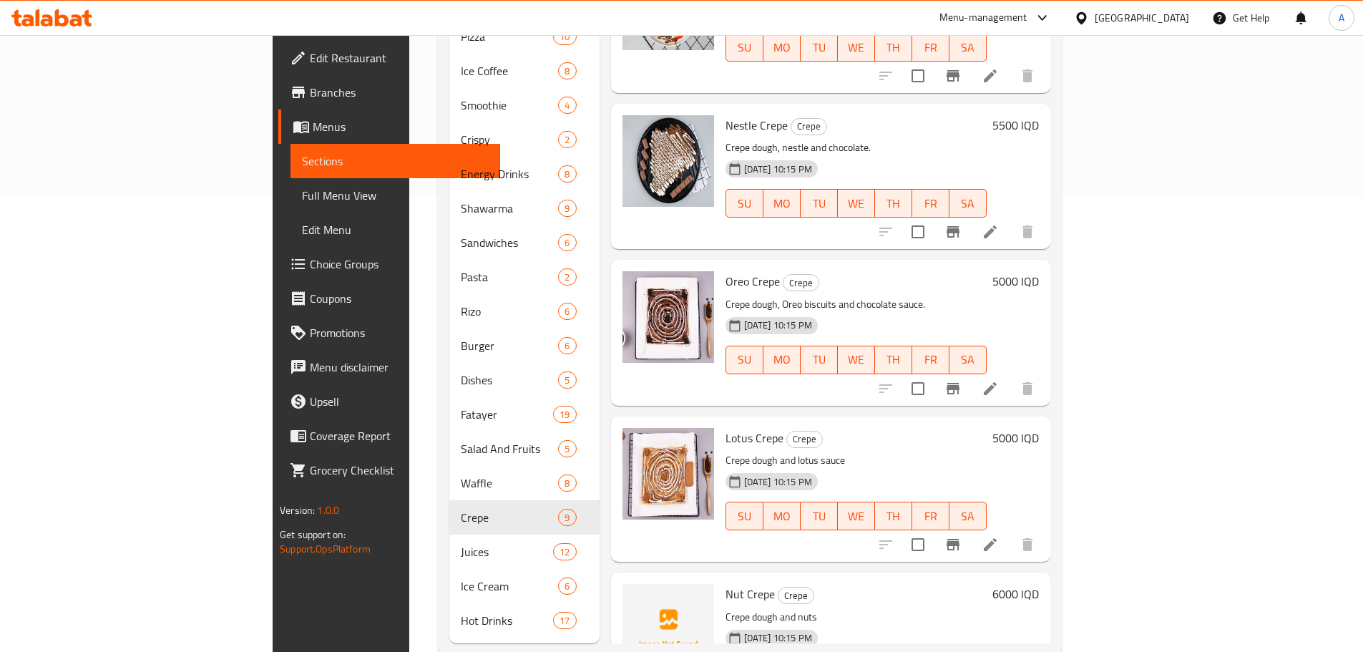
scroll to position [322, 0]
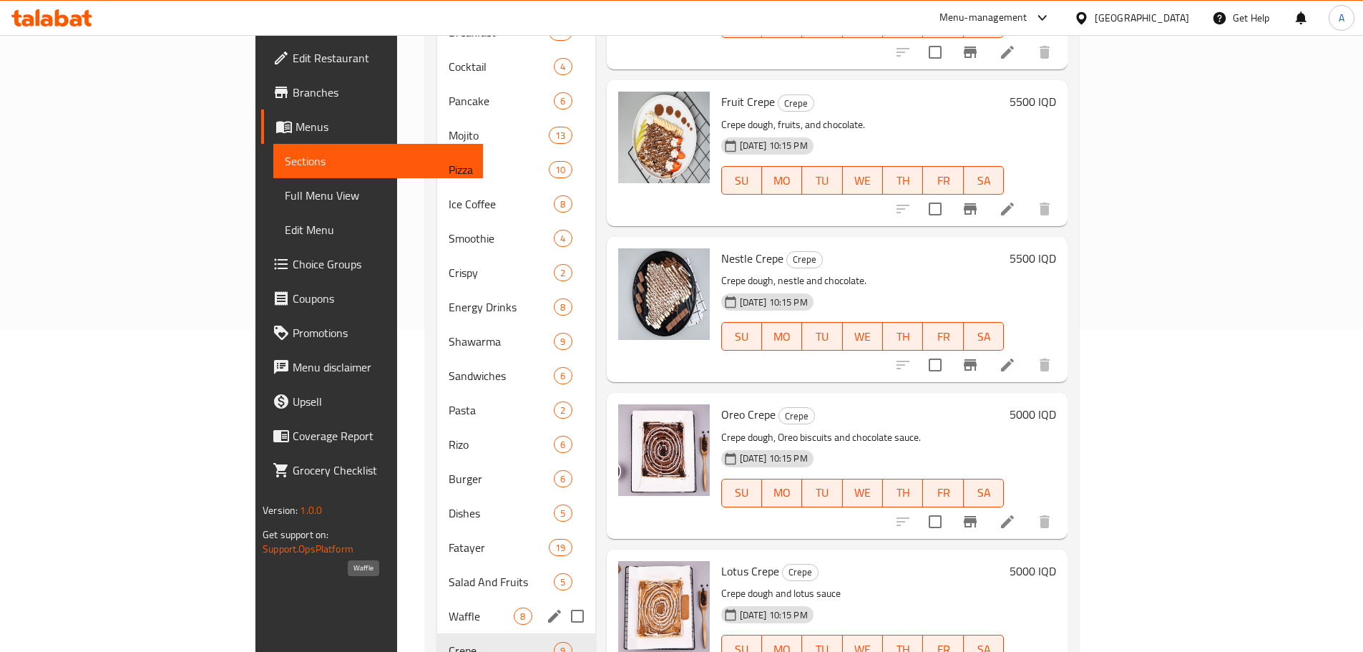
click at [448, 607] on span "Waffle" at bounding box center [480, 615] width 65 height 17
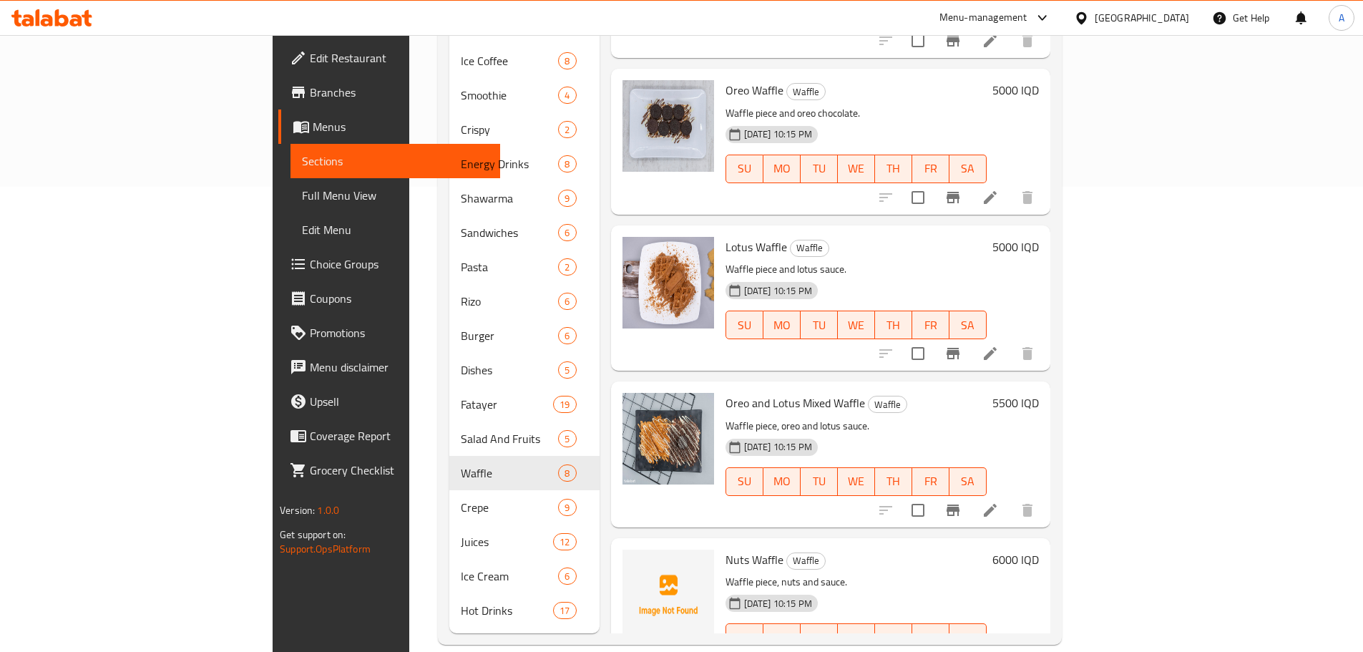
scroll to position [370, 0]
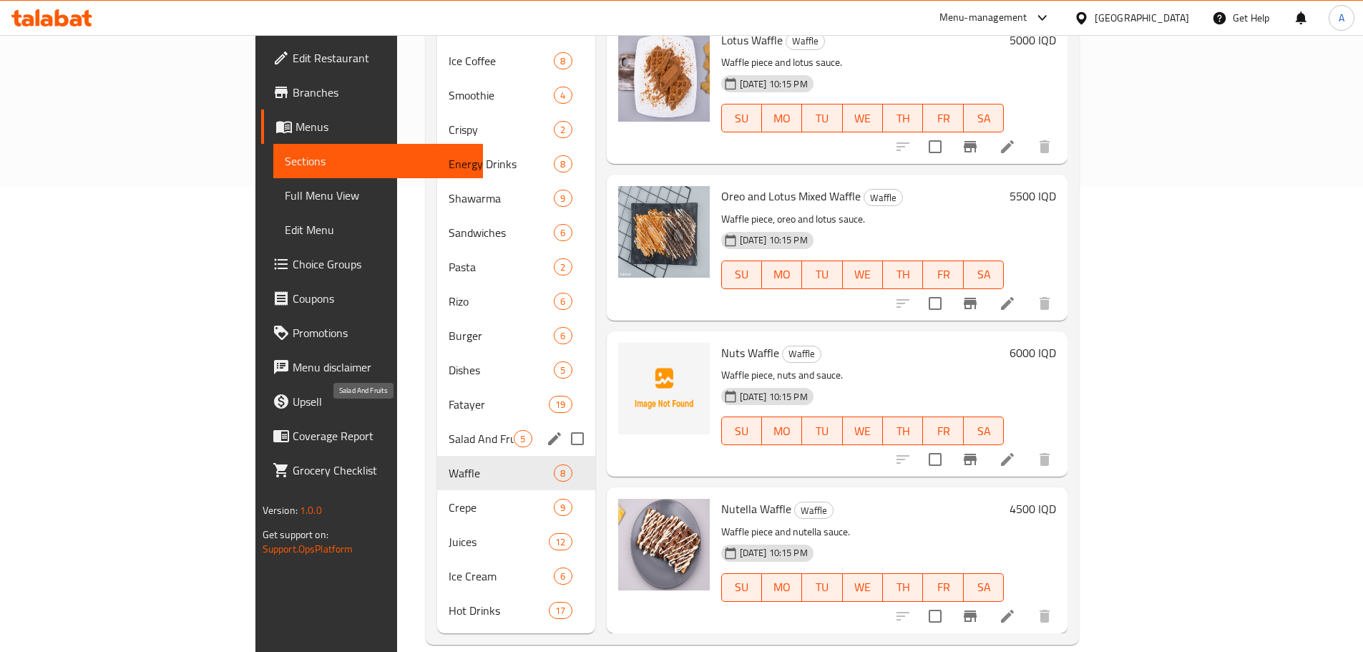
click at [448, 430] on span "Salad And Fruits" at bounding box center [480, 438] width 65 height 17
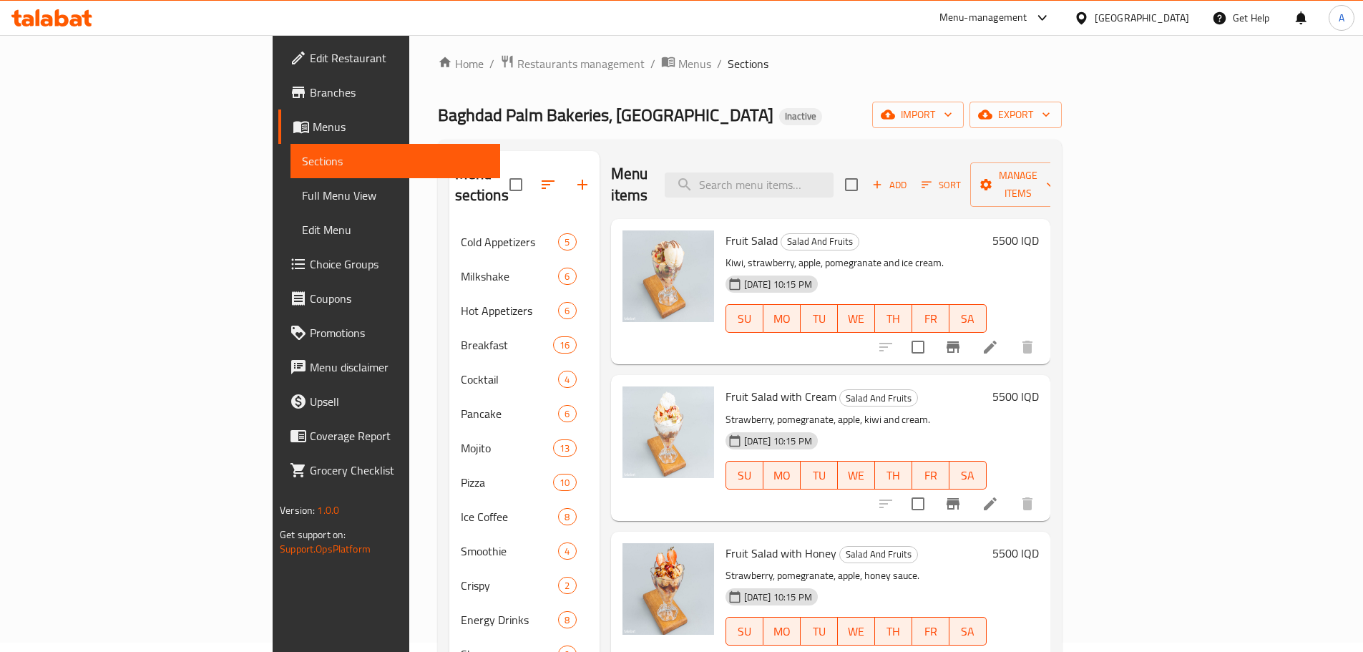
scroll to position [465, 0]
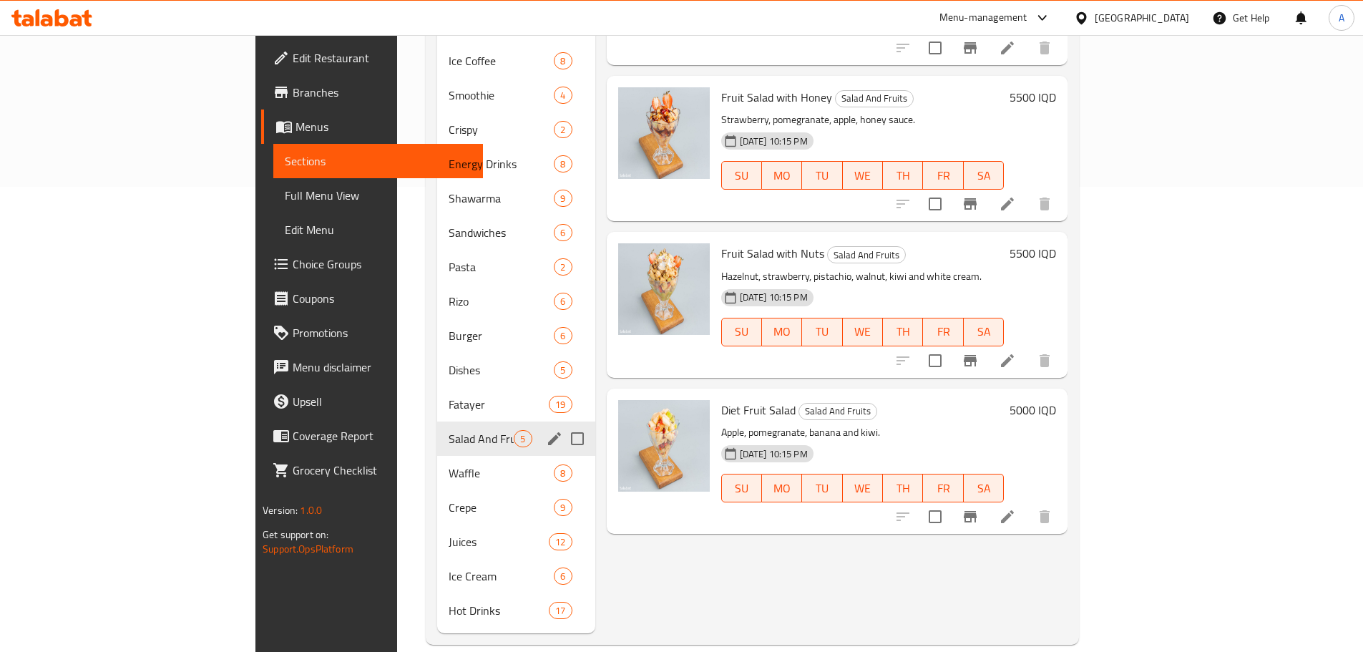
click at [448, 396] on span "Fatayer" at bounding box center [498, 404] width 100 height 17
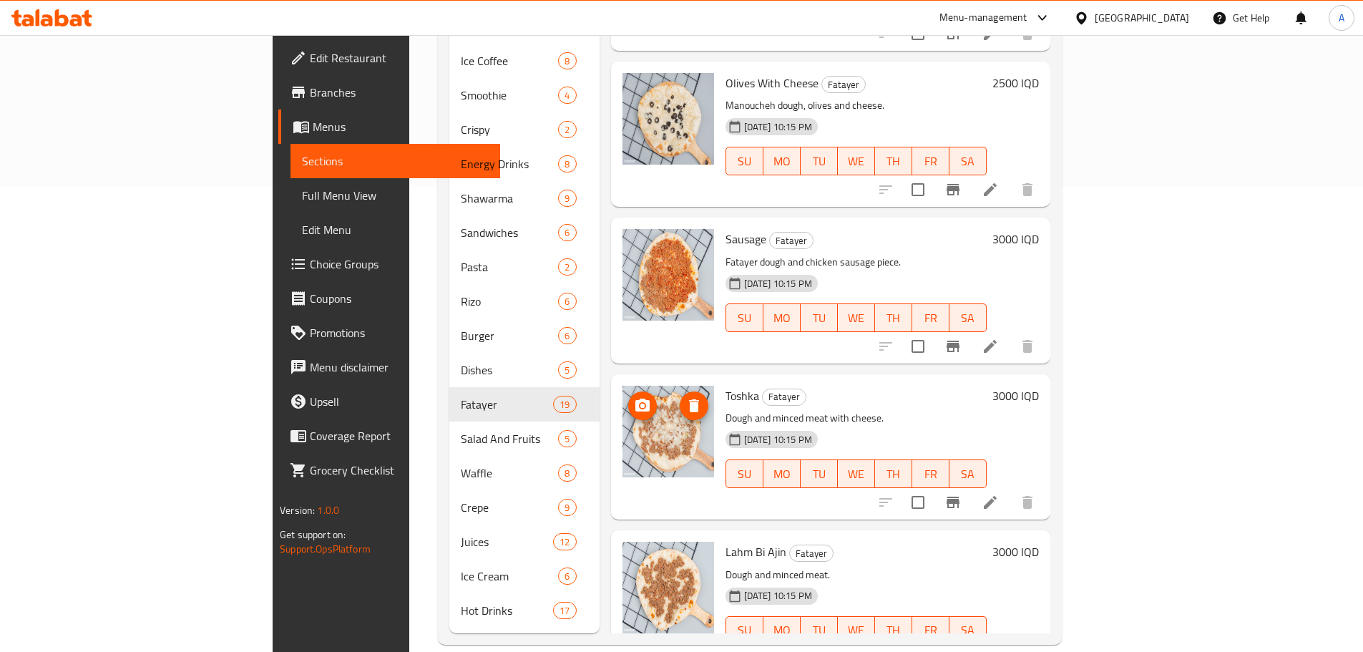
scroll to position [2089, 0]
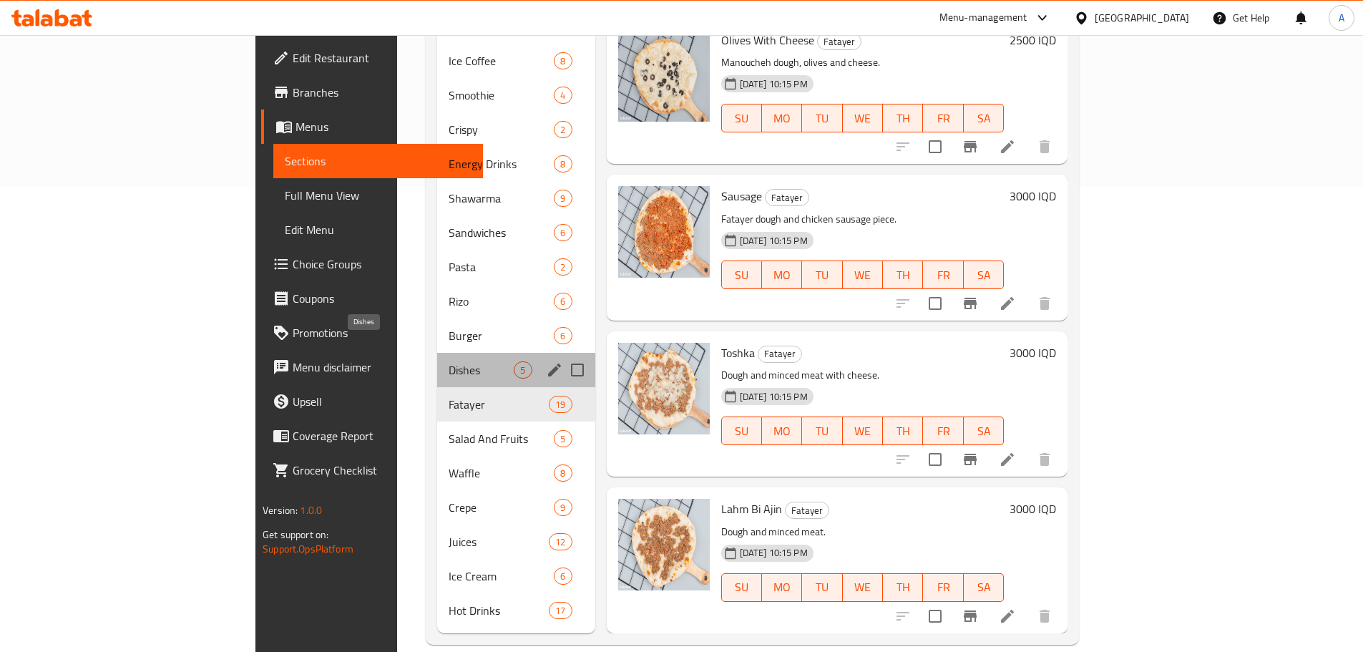
click at [448, 361] on span "Dishes" at bounding box center [480, 369] width 65 height 17
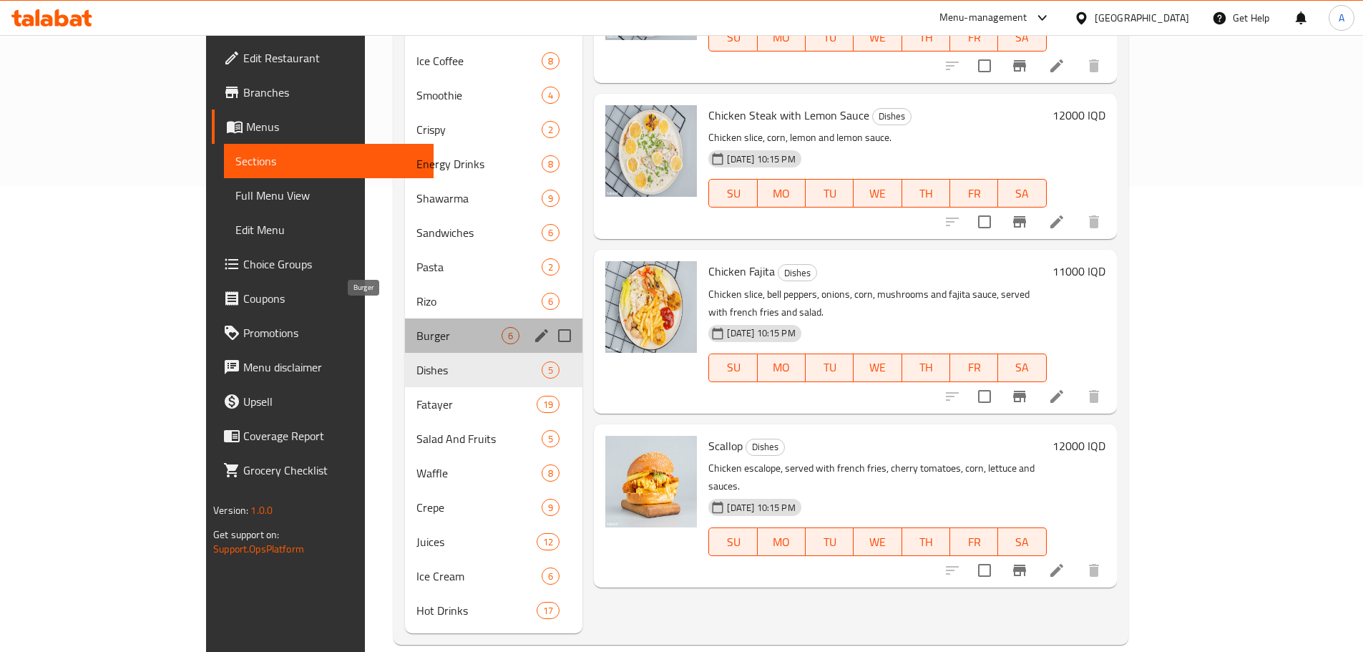
click at [416, 327] on span "Burger" at bounding box center [459, 335] width 86 height 17
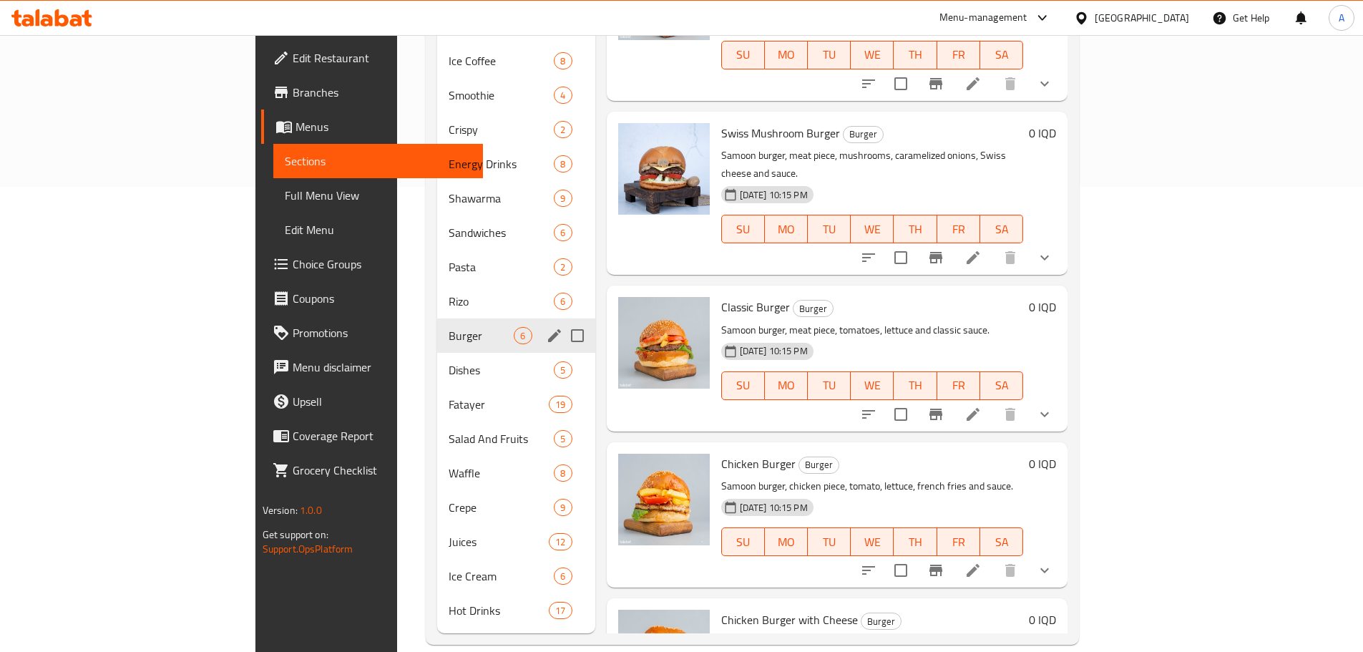
click at [448, 327] on span "Burger" at bounding box center [480, 335] width 65 height 17
click at [448, 293] on span "Rizo" at bounding box center [480, 301] width 65 height 17
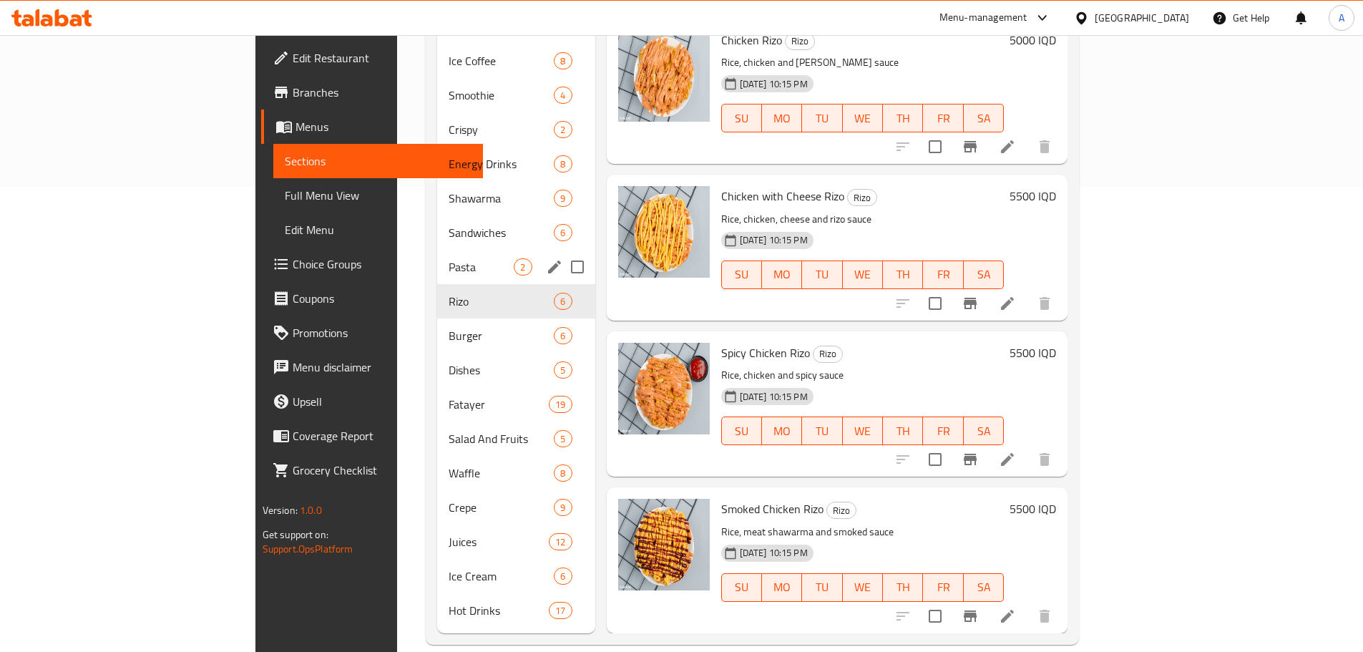
click at [448, 258] on span "Pasta" at bounding box center [480, 266] width 65 height 17
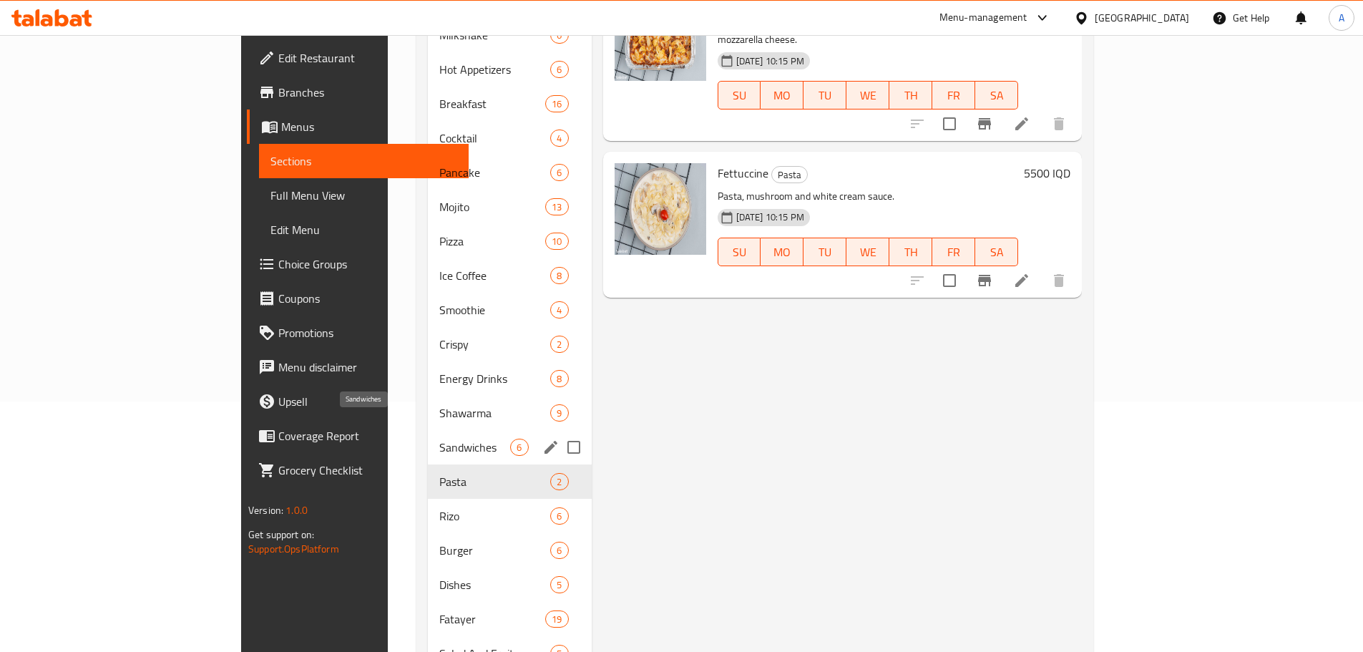
click at [439, 438] on span "Sandwiches" at bounding box center [474, 446] width 71 height 17
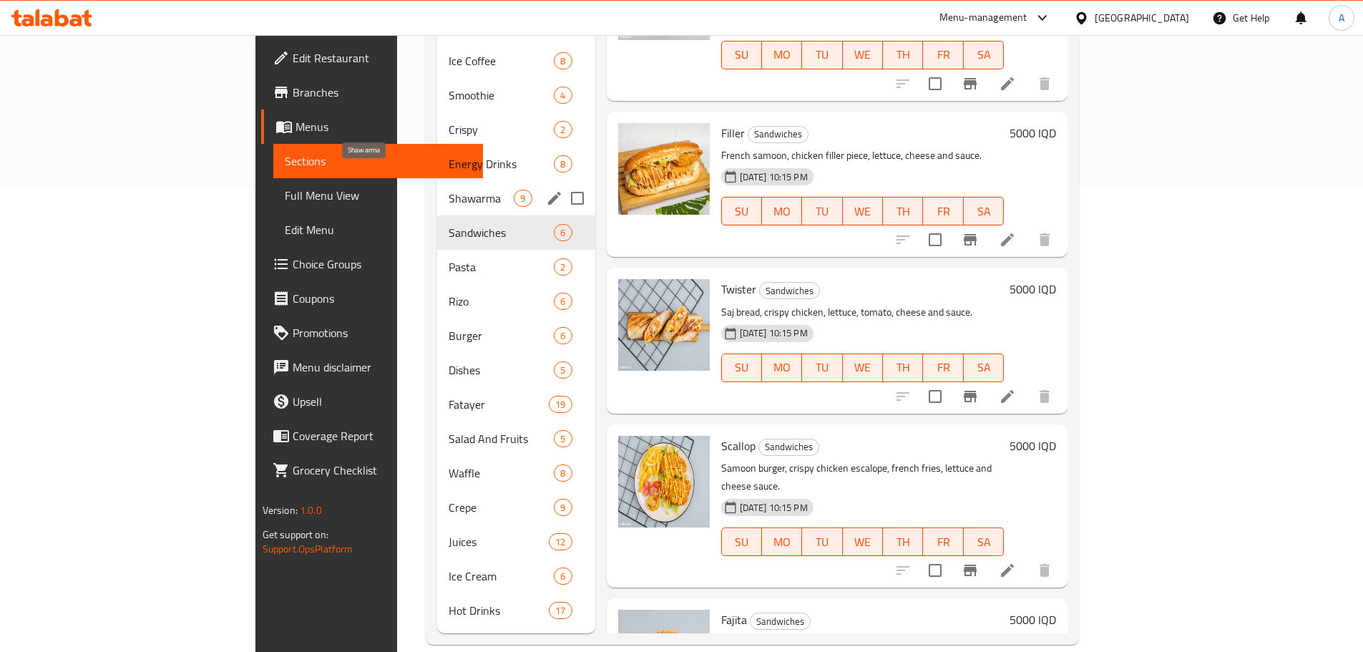
click at [448, 190] on span "Shawarma" at bounding box center [480, 198] width 65 height 17
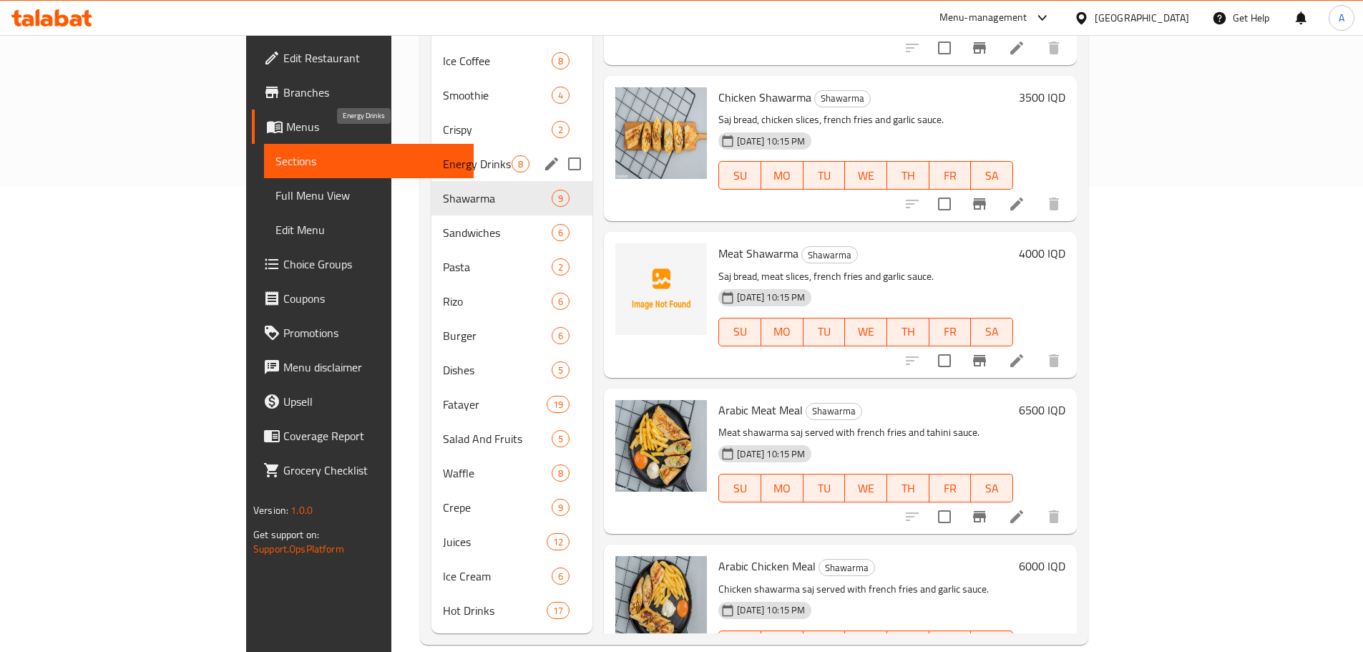
click at [443, 155] on span "Energy Drinks" at bounding box center [477, 163] width 69 height 17
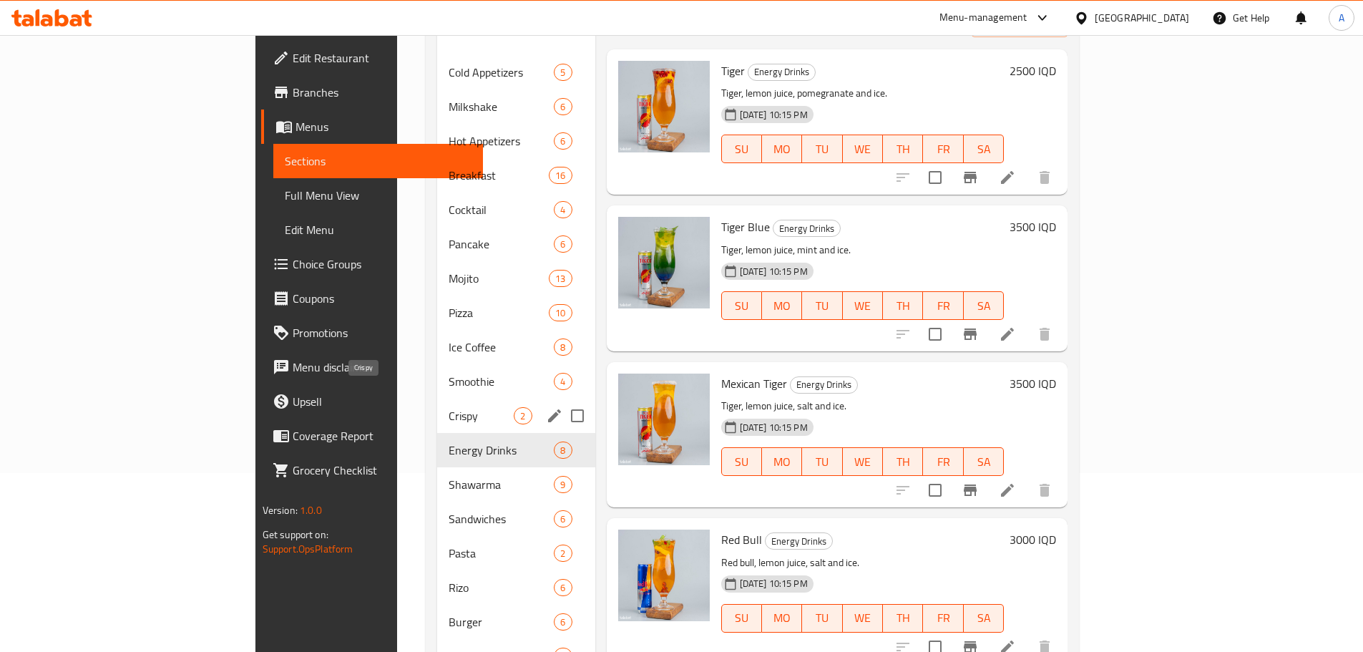
click at [448, 407] on span "Crispy" at bounding box center [480, 415] width 65 height 17
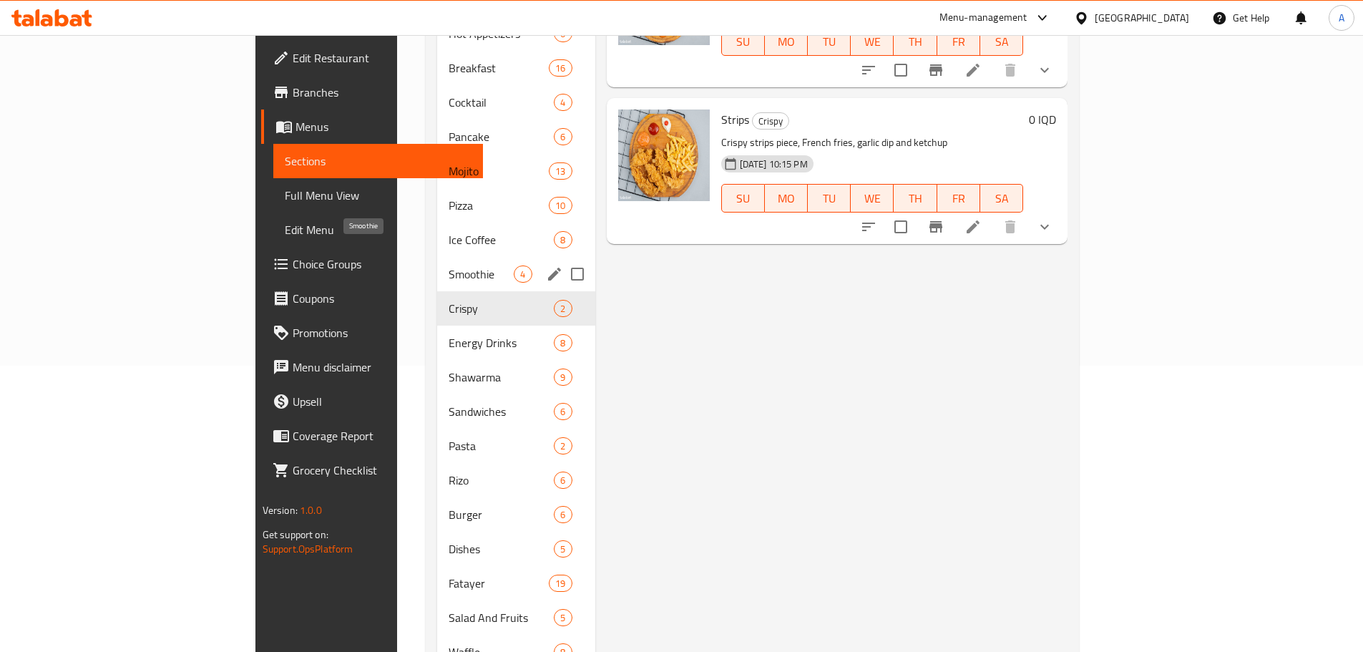
click at [448, 265] on span "Smoothie" at bounding box center [480, 273] width 65 height 17
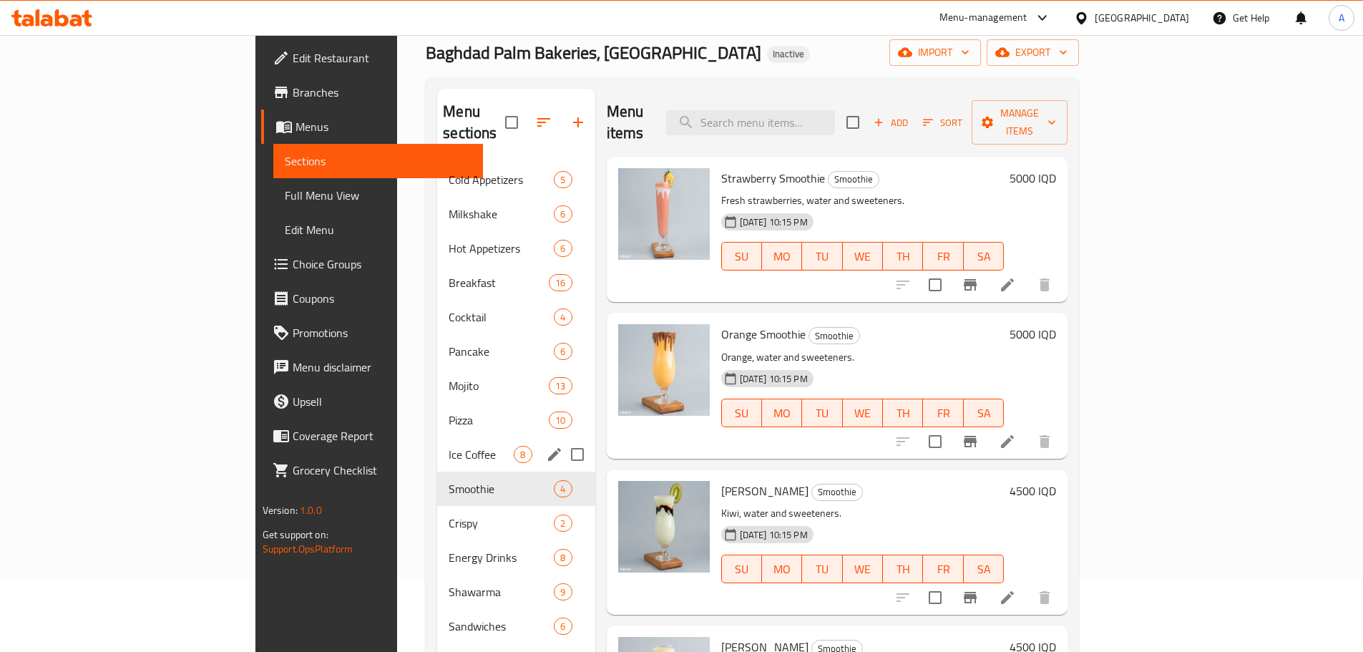
click at [448, 446] on span "Ice Coffee" at bounding box center [480, 454] width 65 height 17
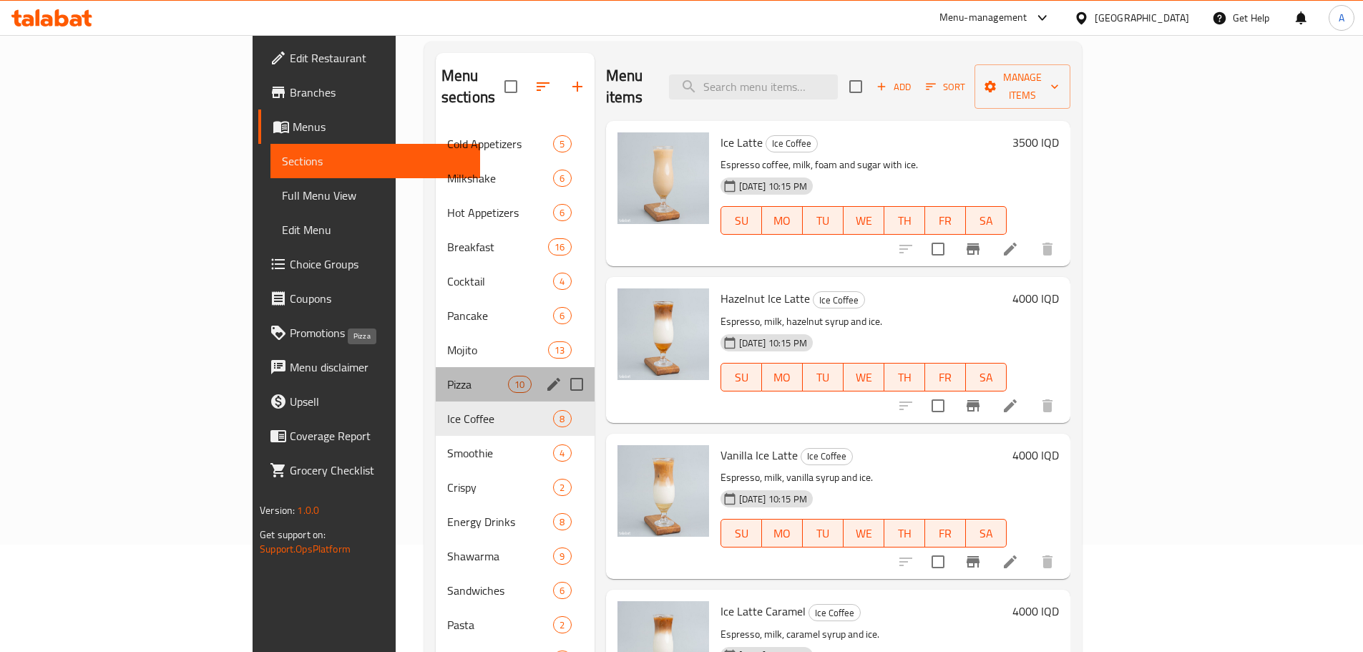
click at [447, 376] on span "Pizza" at bounding box center [477, 384] width 61 height 17
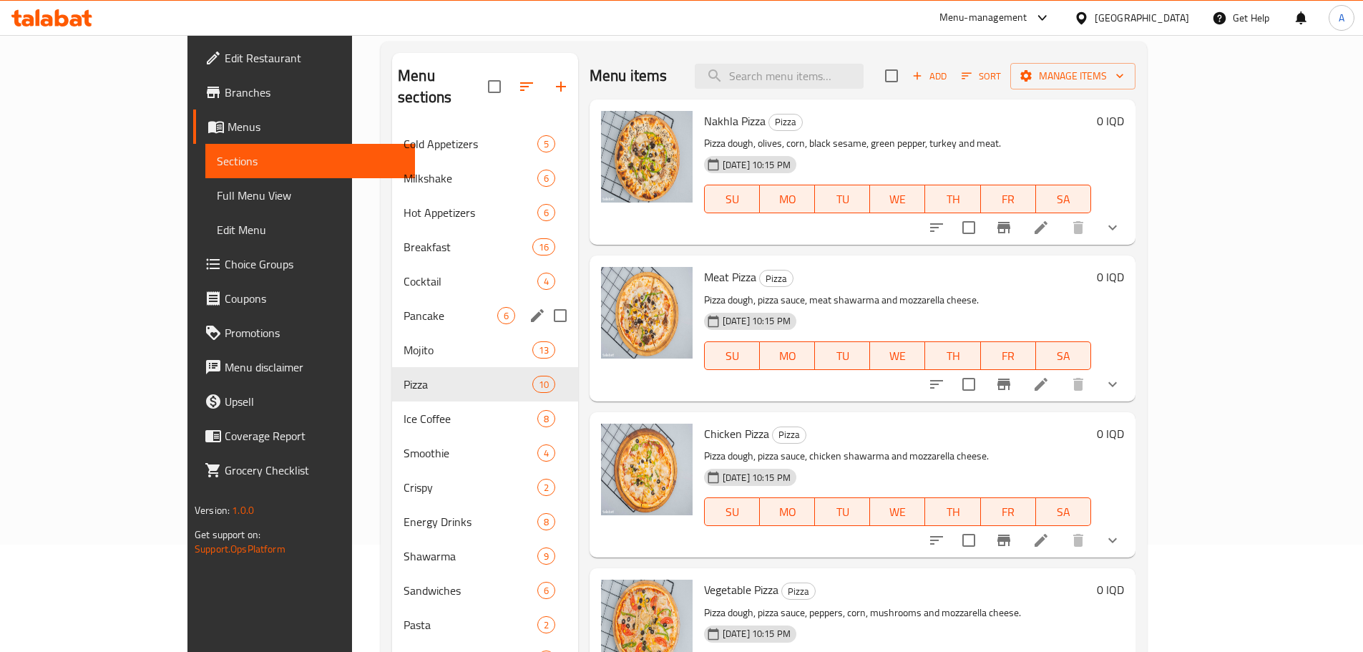
click at [403, 307] on span "Pancake" at bounding box center [450, 315] width 94 height 17
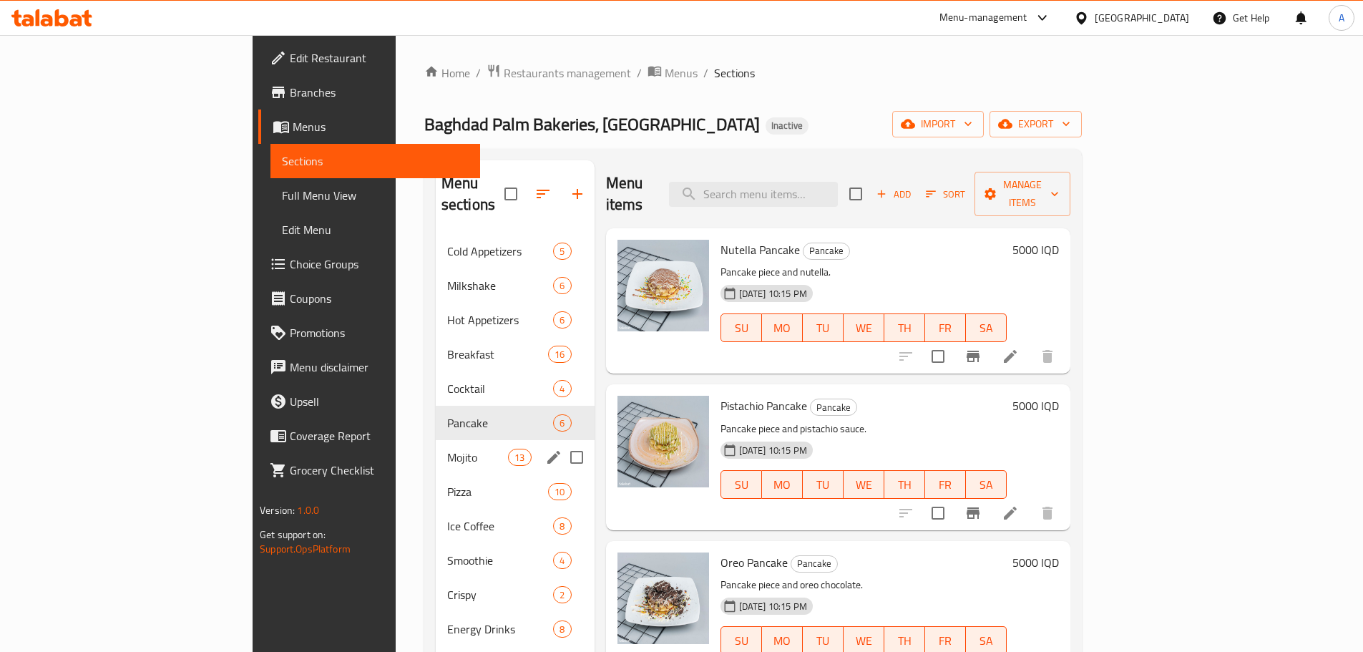
click at [436, 440] on div "Mojito 13" at bounding box center [515, 457] width 159 height 34
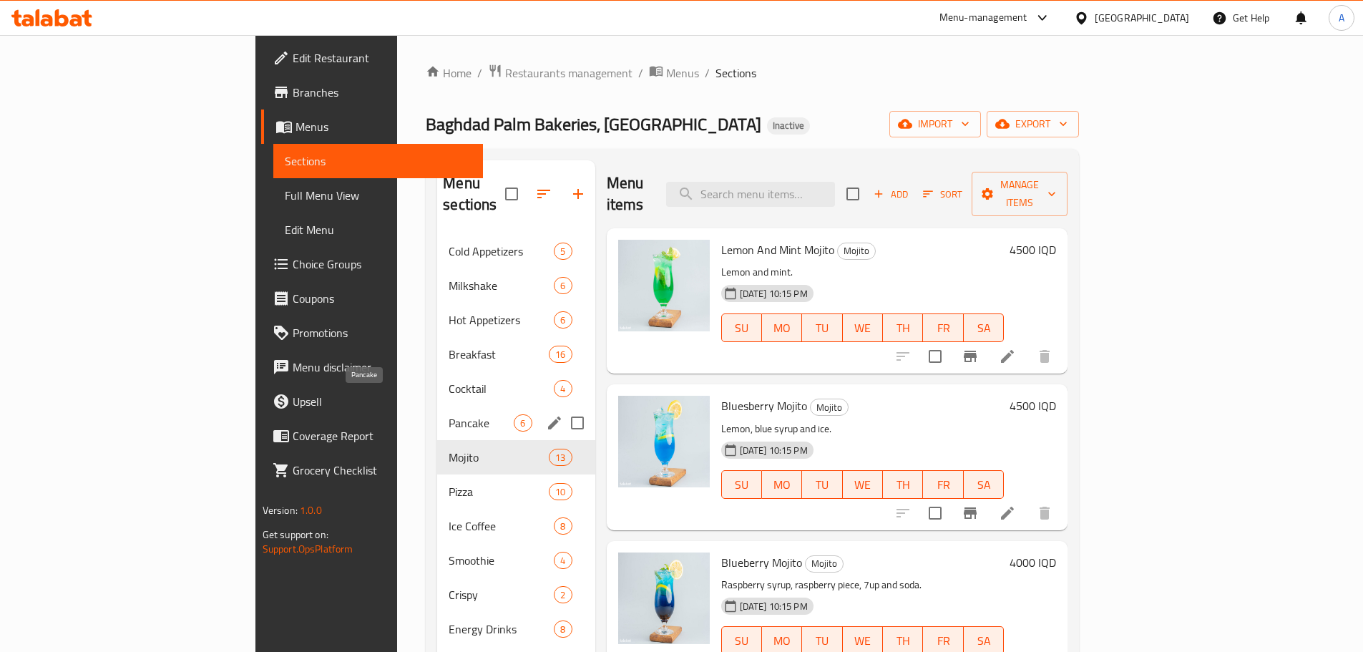
click at [448, 414] on span "Pancake" at bounding box center [480, 422] width 65 height 17
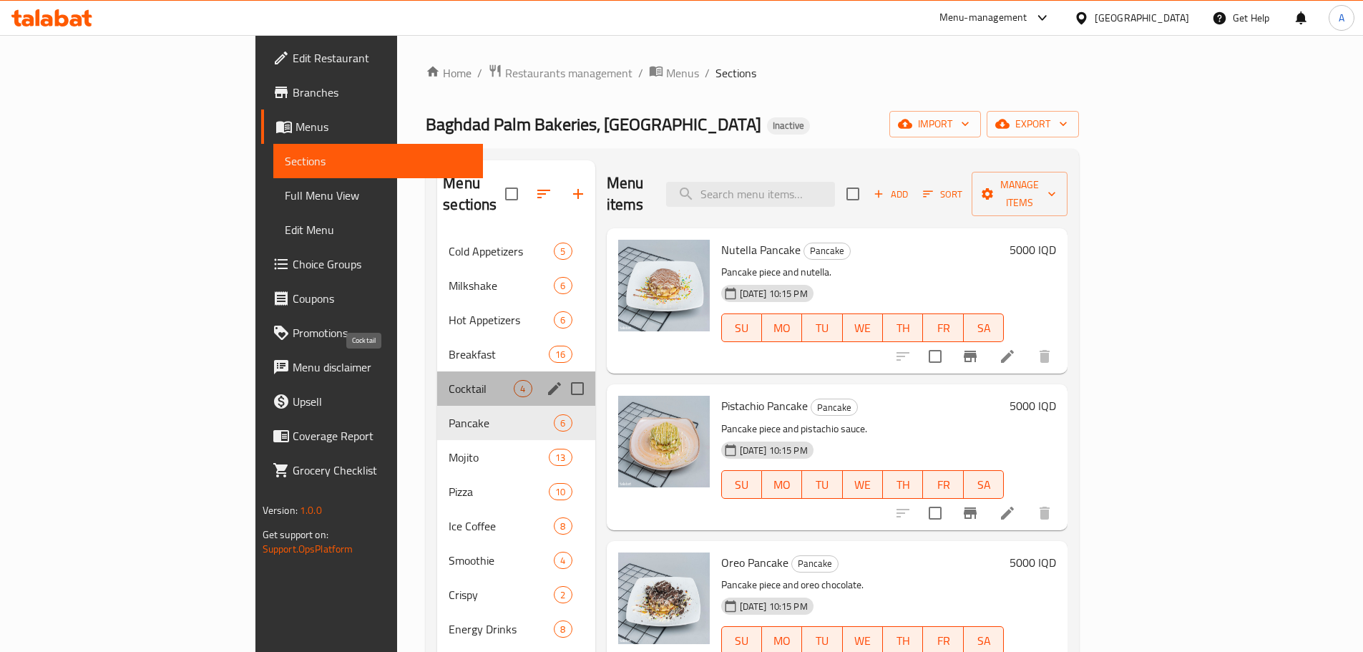
click at [448, 380] on span "Cocktail" at bounding box center [480, 388] width 65 height 17
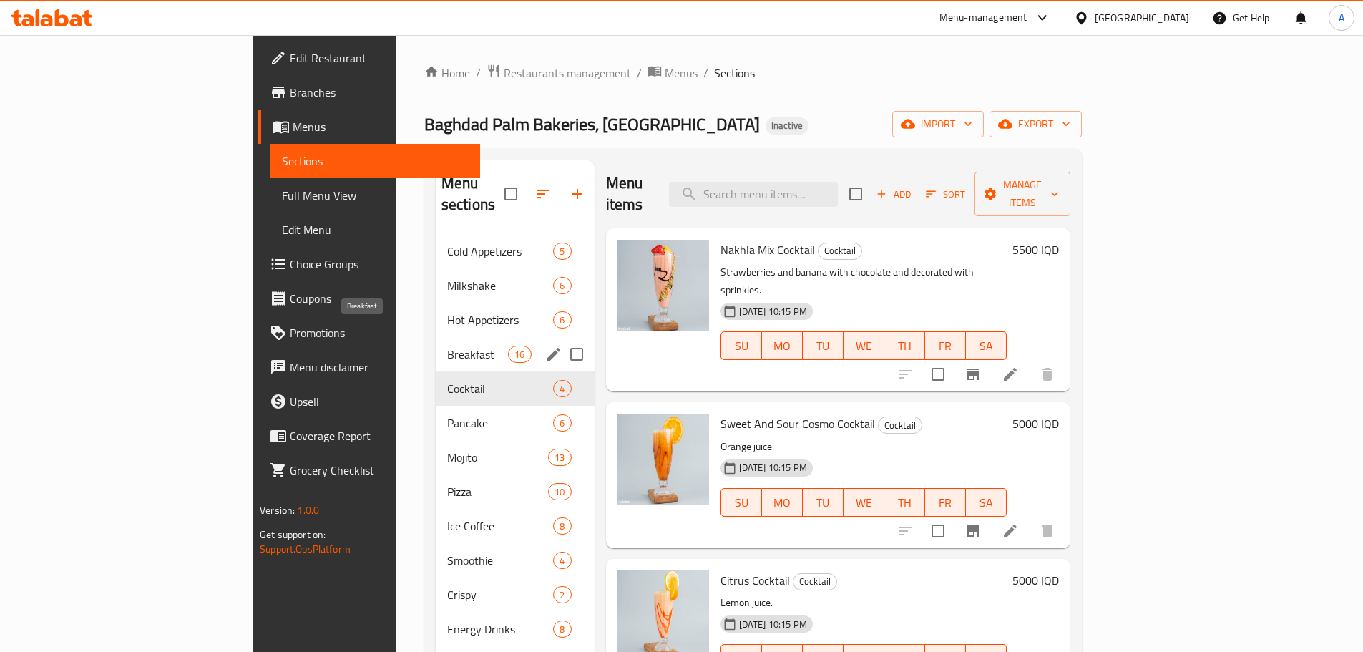
click at [447, 345] on span "Breakfast" at bounding box center [477, 353] width 61 height 17
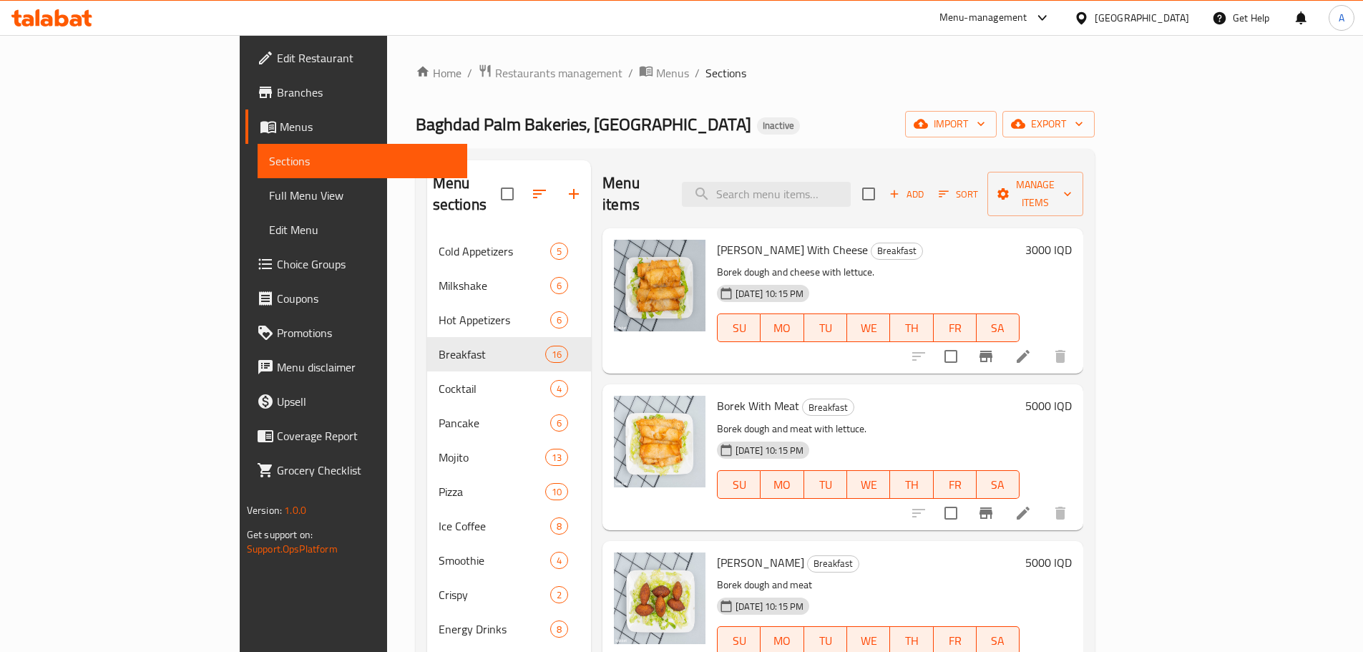
click at [277, 93] on span "Branches" at bounding box center [366, 92] width 179 height 17
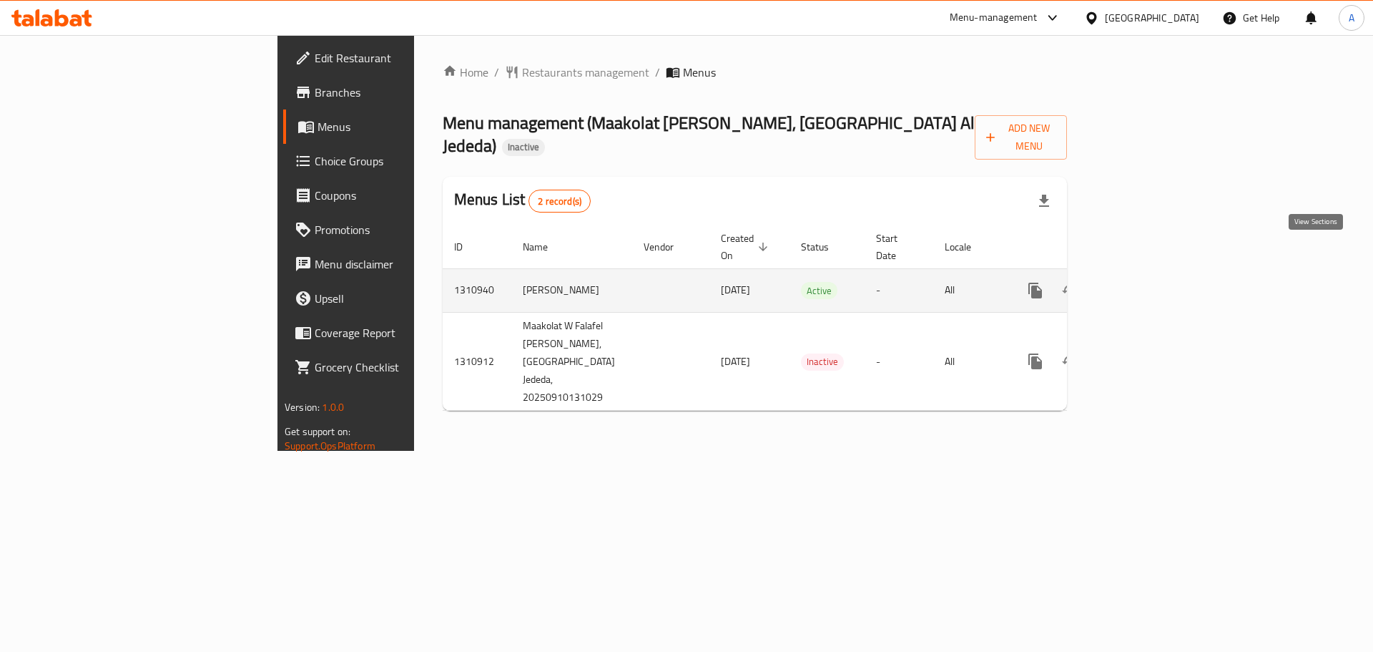
click at [1147, 282] on icon "enhanced table" at bounding box center [1138, 290] width 17 height 17
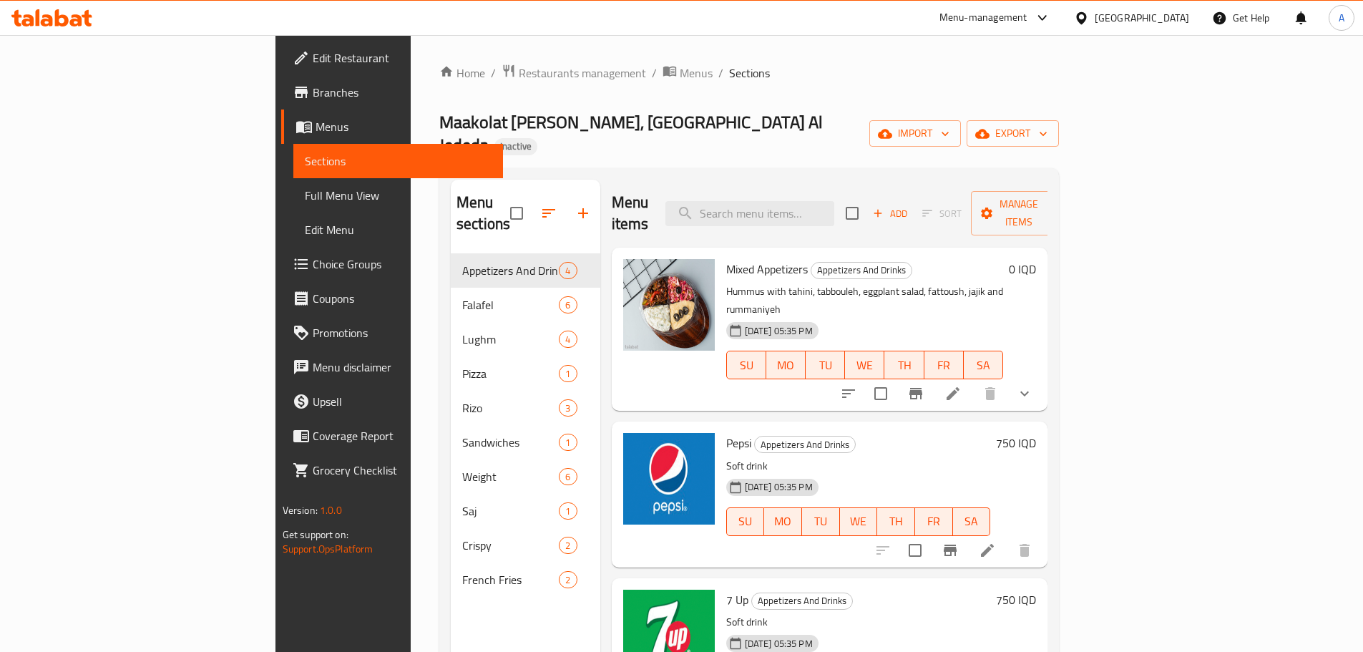
scroll to position [9, 0]
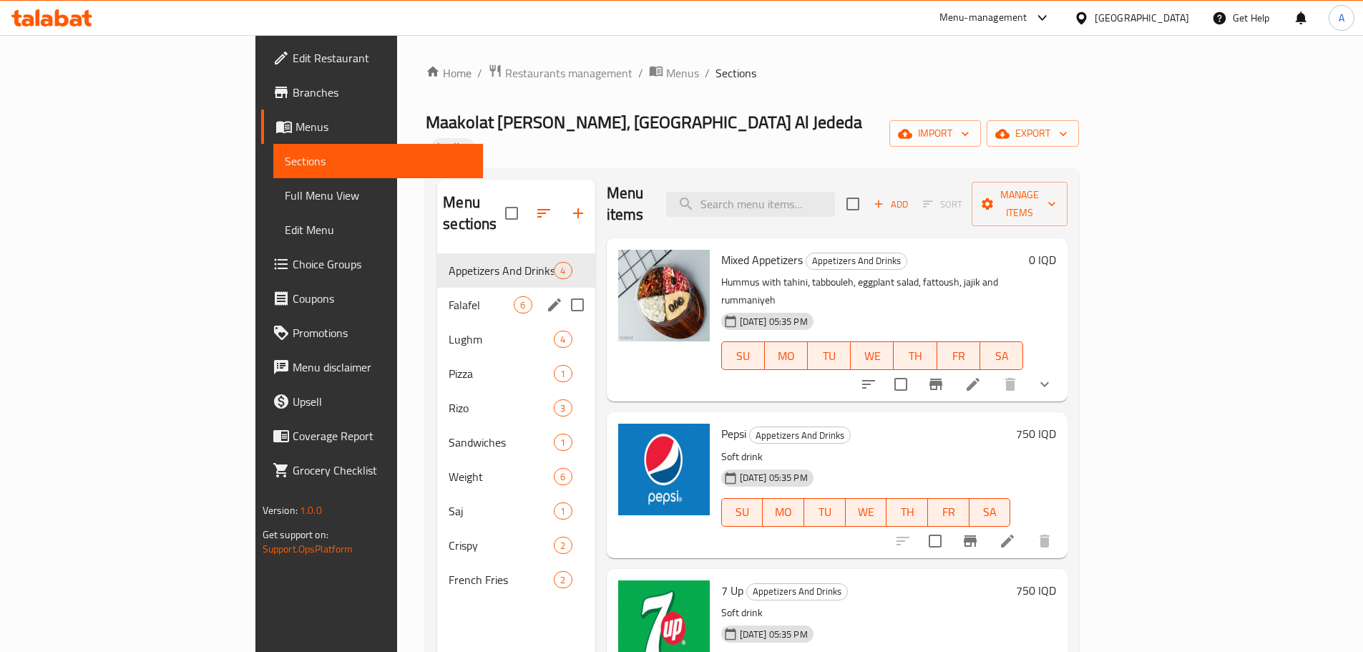
click at [448, 296] on span "Falafel" at bounding box center [480, 304] width 65 height 17
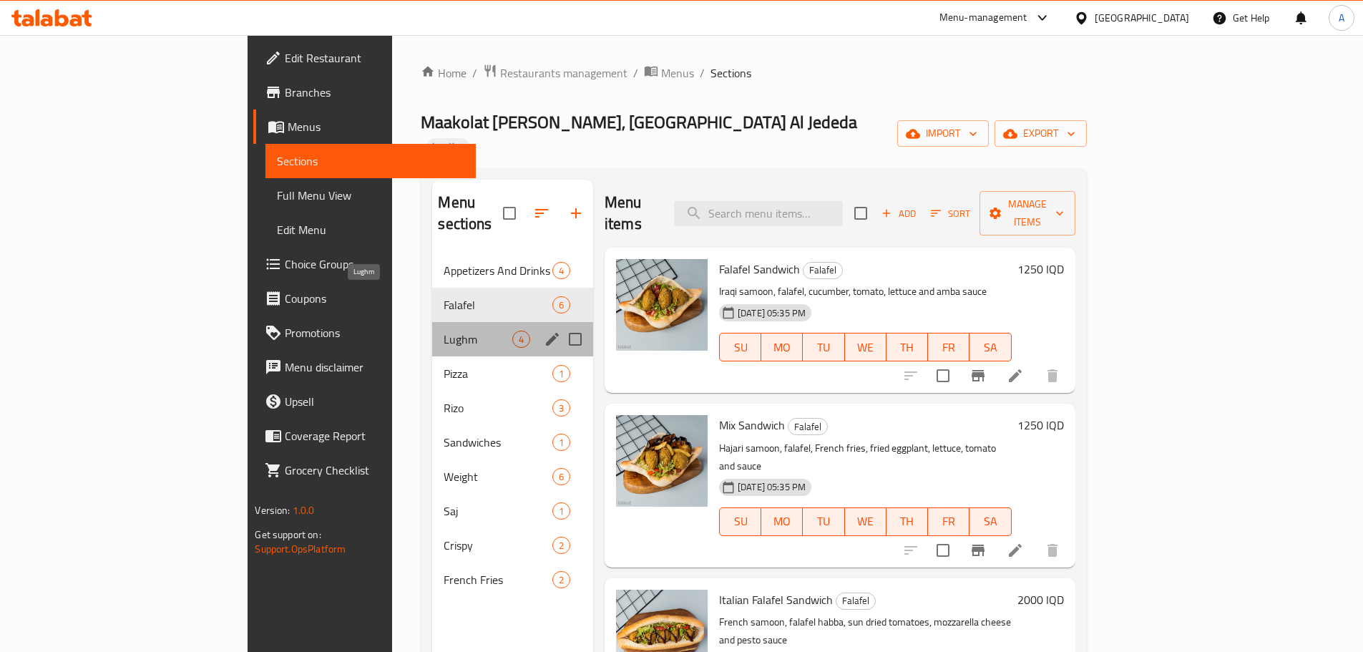
click at [443, 330] on span "Lughm" at bounding box center [477, 338] width 68 height 17
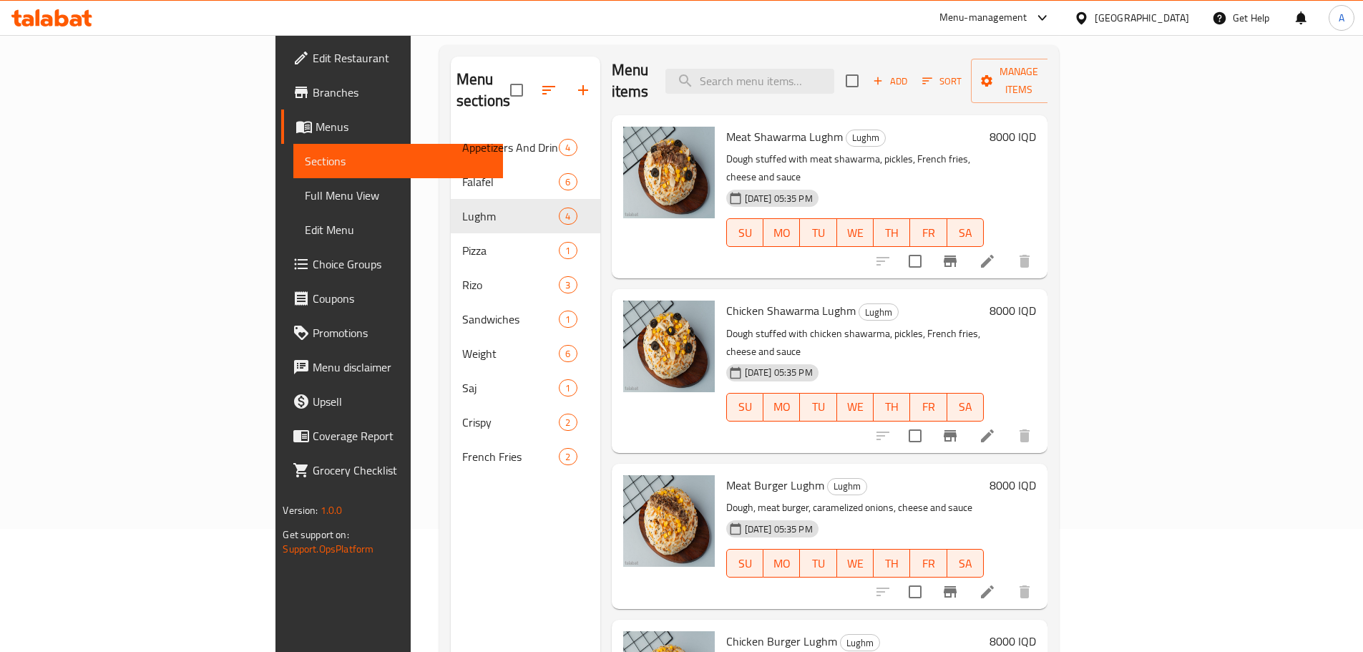
scroll to position [200, 0]
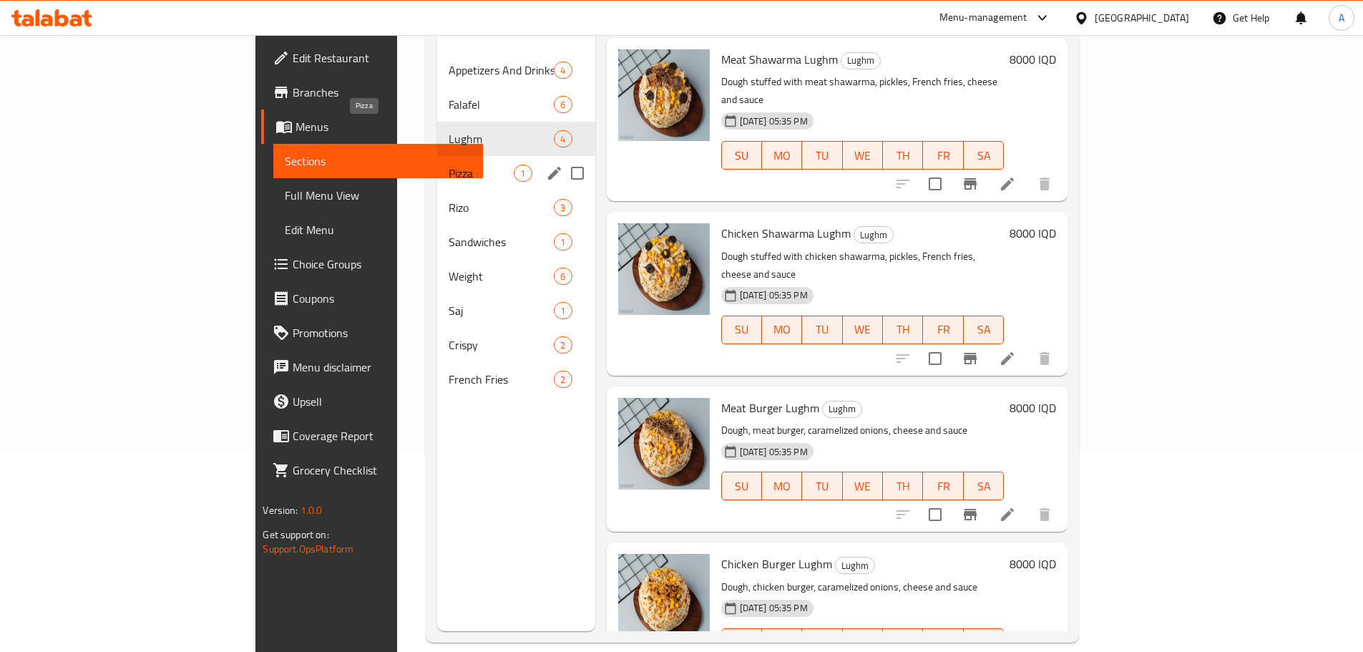
click at [448, 165] on span "Pizza" at bounding box center [480, 173] width 65 height 17
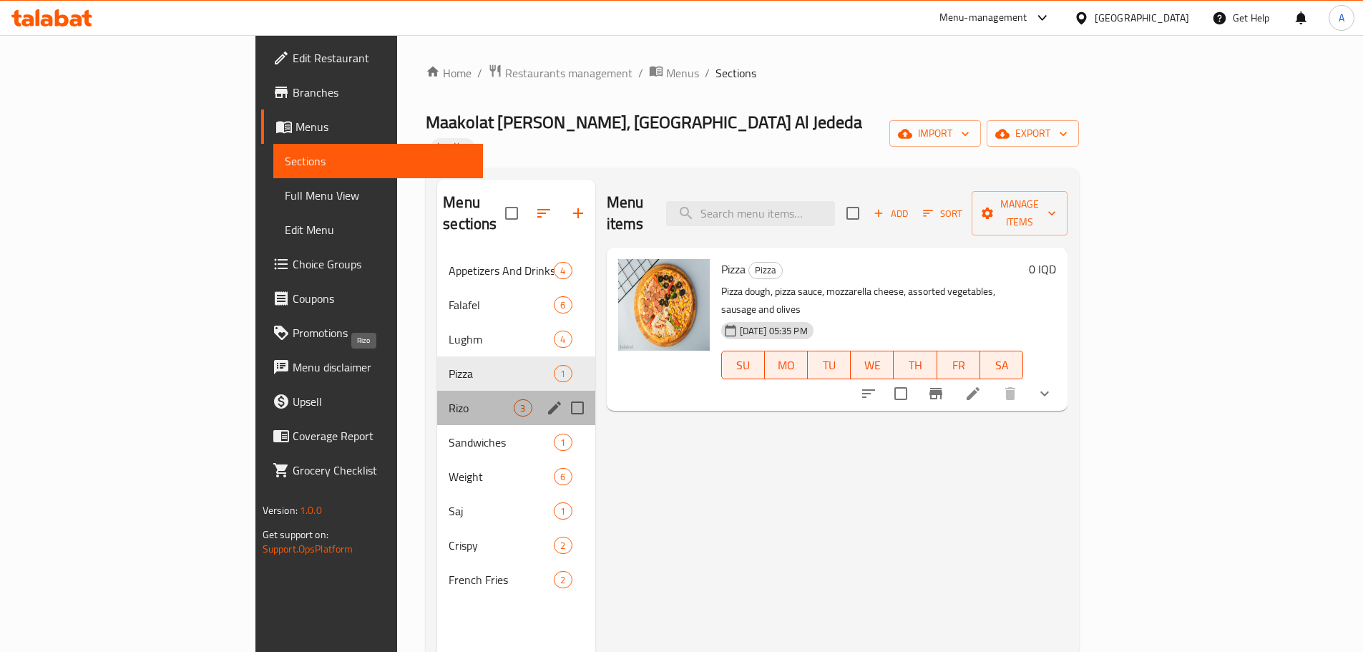
click at [448, 399] on span "Rizo" at bounding box center [480, 407] width 65 height 17
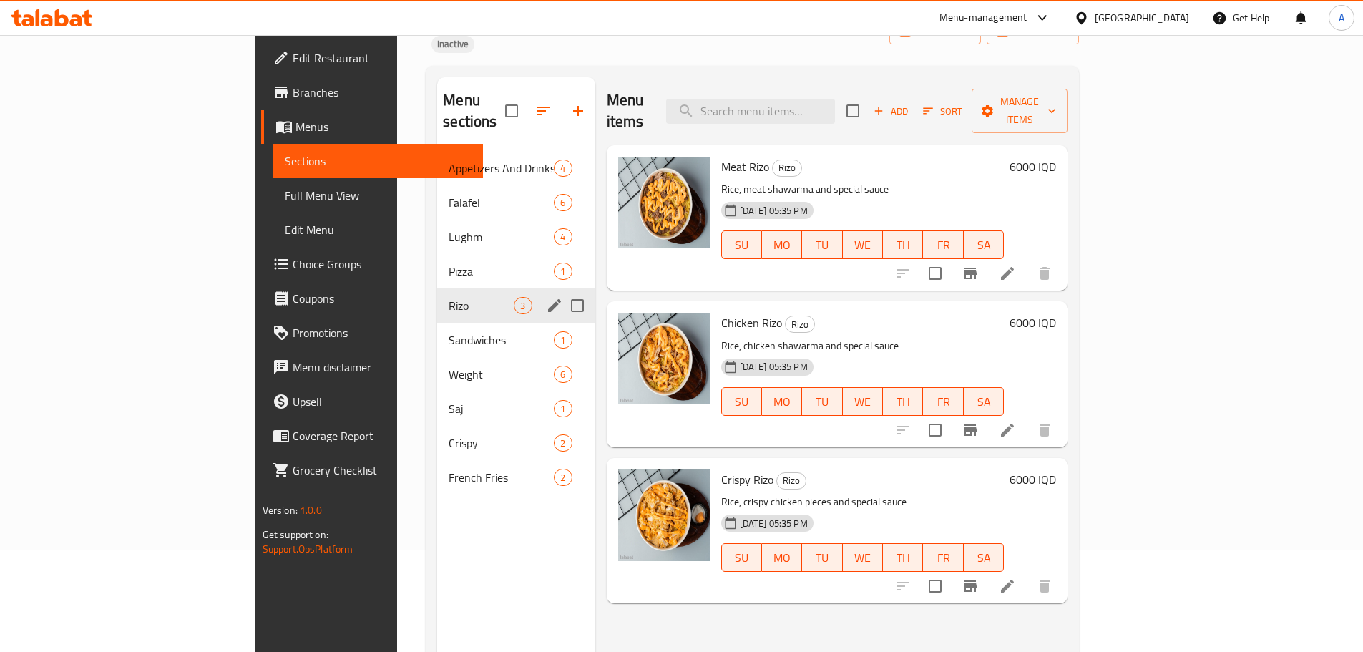
scroll to position [200, 0]
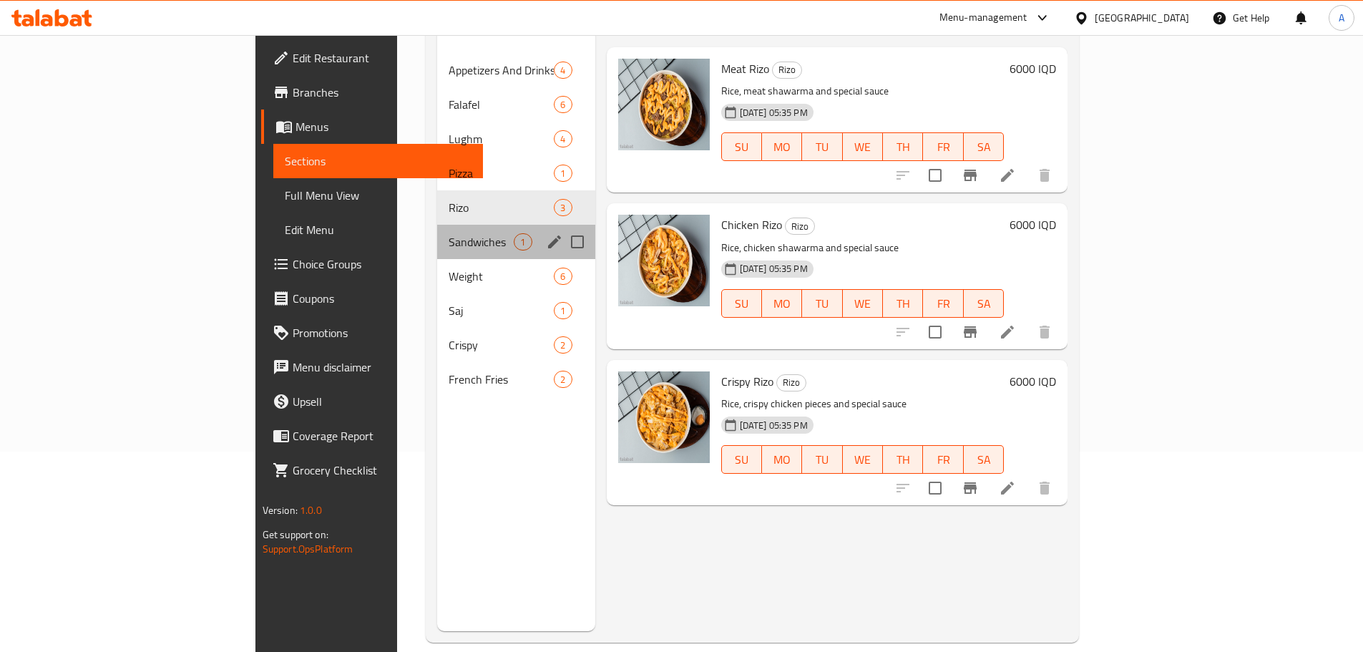
click at [437, 225] on div "Sandwiches 1" at bounding box center [515, 242] width 157 height 34
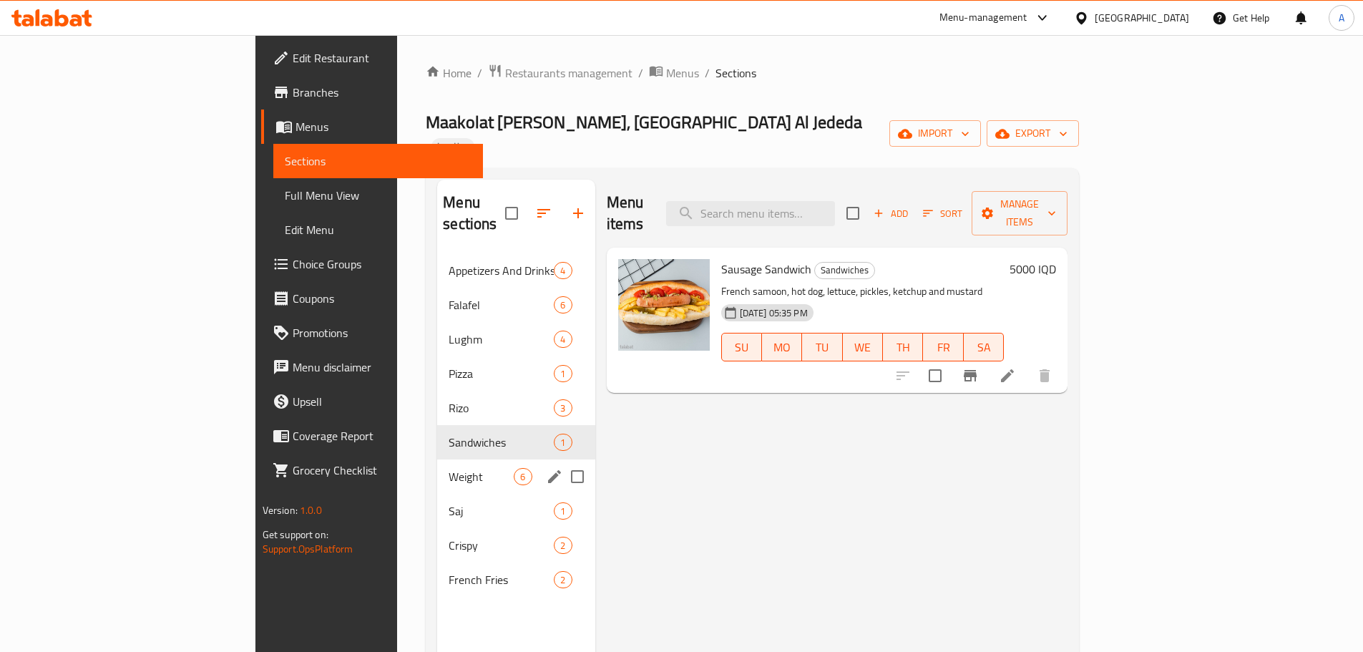
click at [437, 459] on div "Weight 6" at bounding box center [515, 476] width 157 height 34
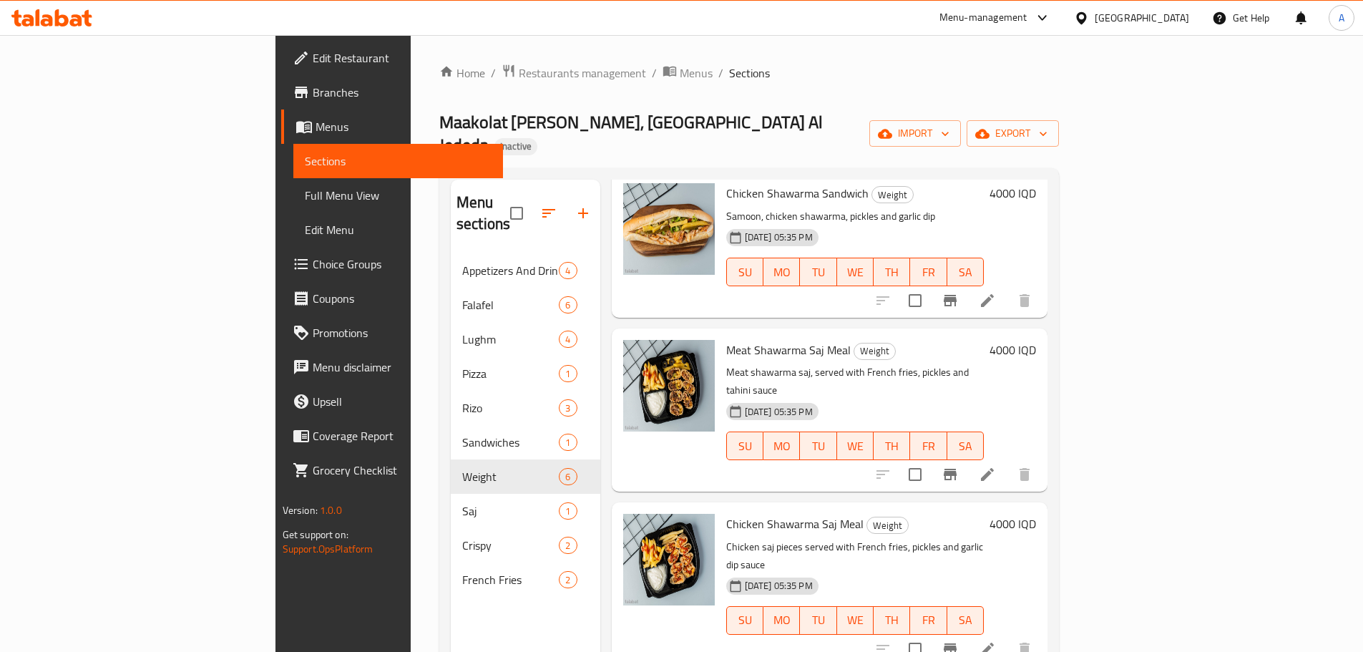
scroll to position [322, 0]
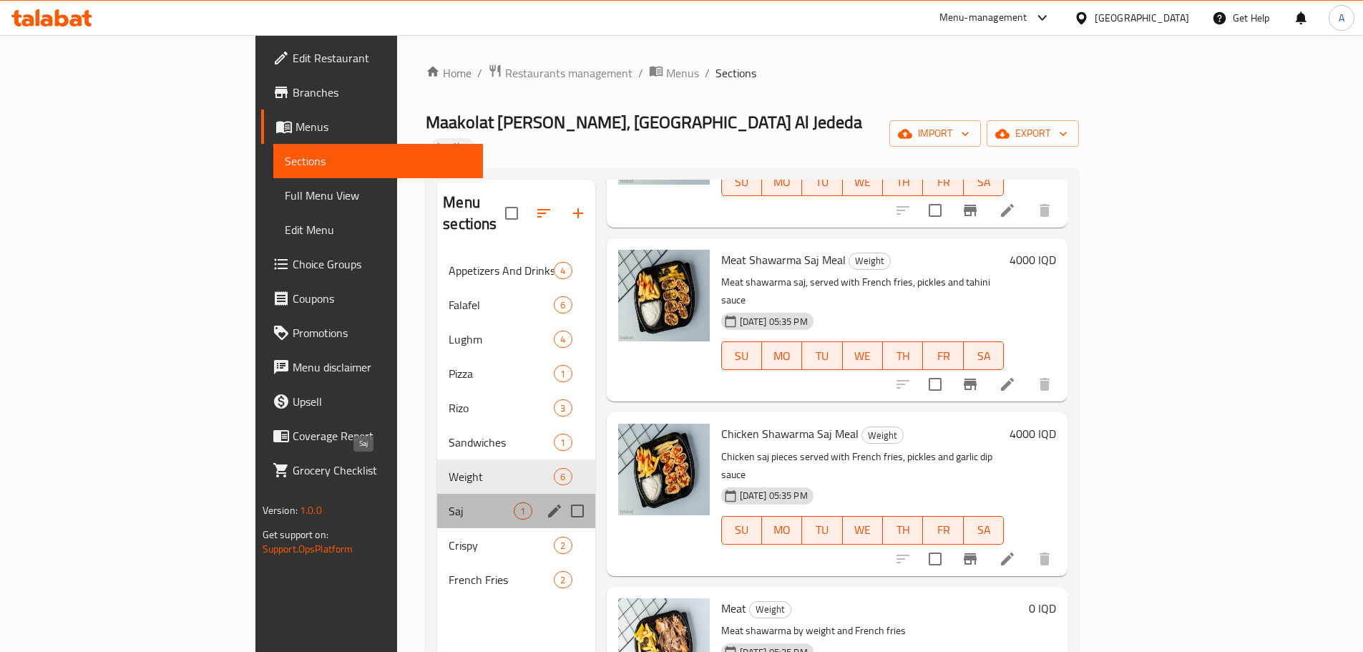
click at [448, 502] on span "Saj" at bounding box center [480, 510] width 65 height 17
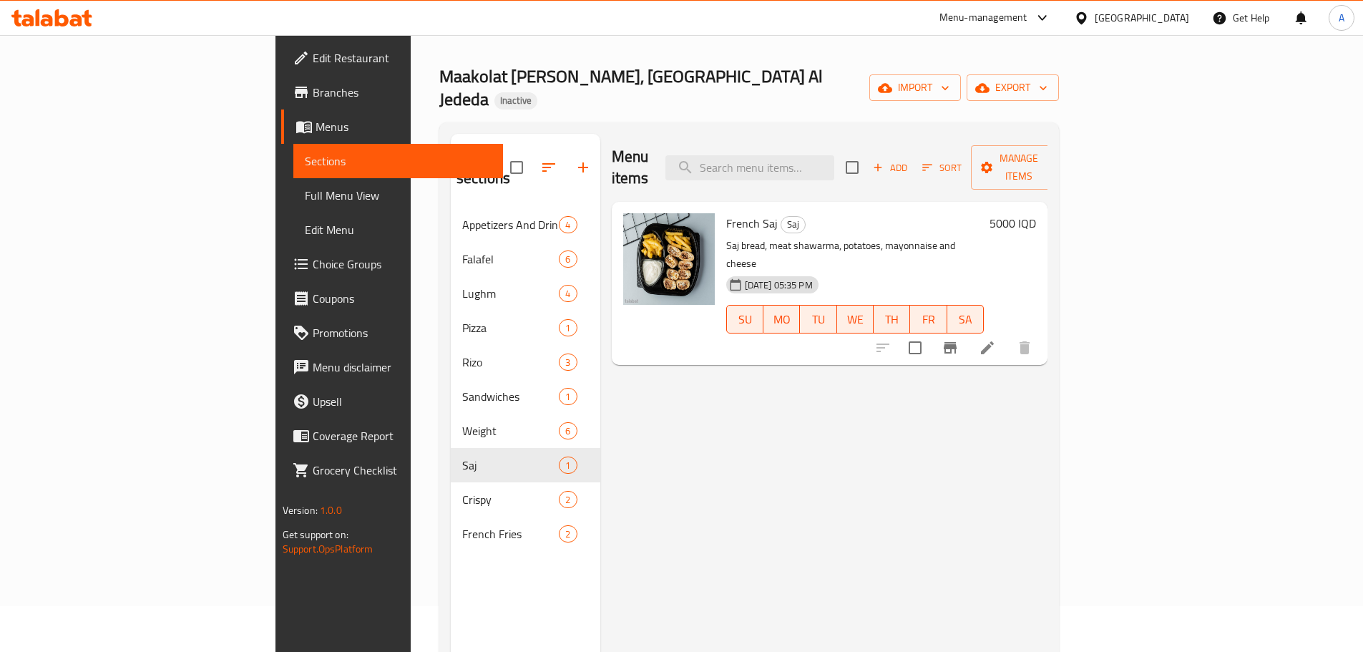
scroll to position [72, 0]
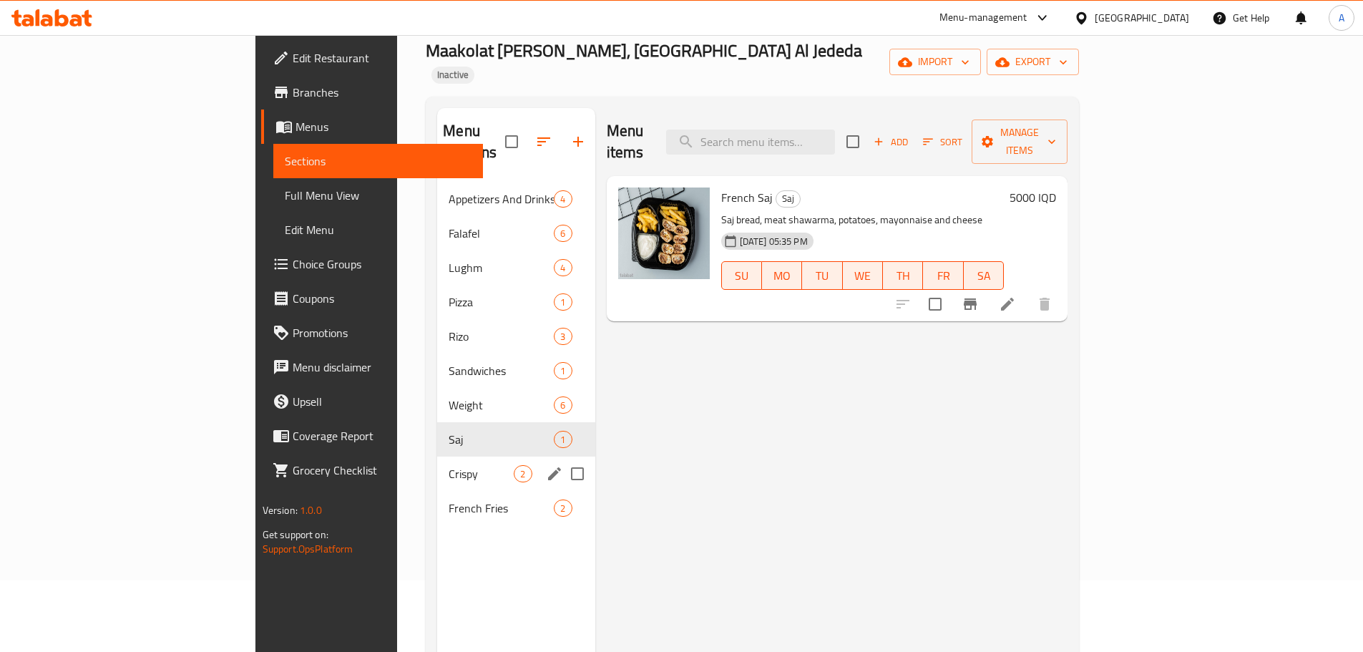
click at [437, 456] on div "Crispy 2" at bounding box center [515, 473] width 157 height 34
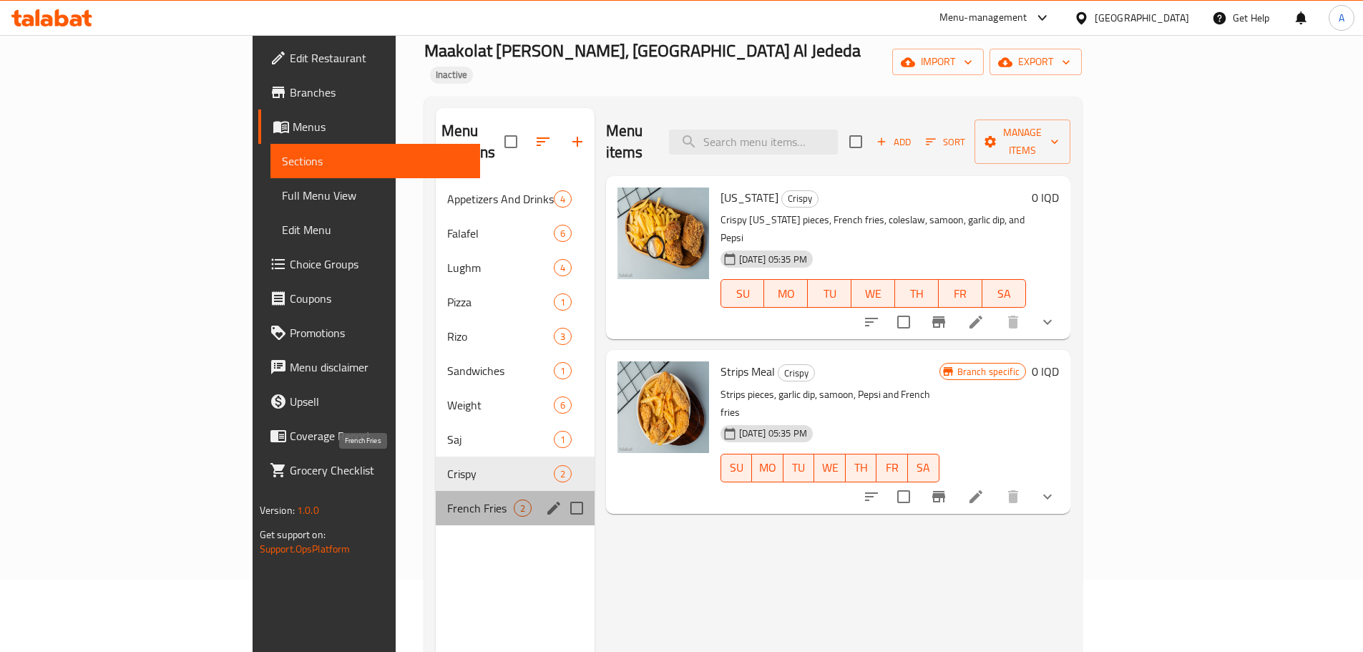
click at [447, 499] on span "French Fries" at bounding box center [480, 507] width 67 height 17
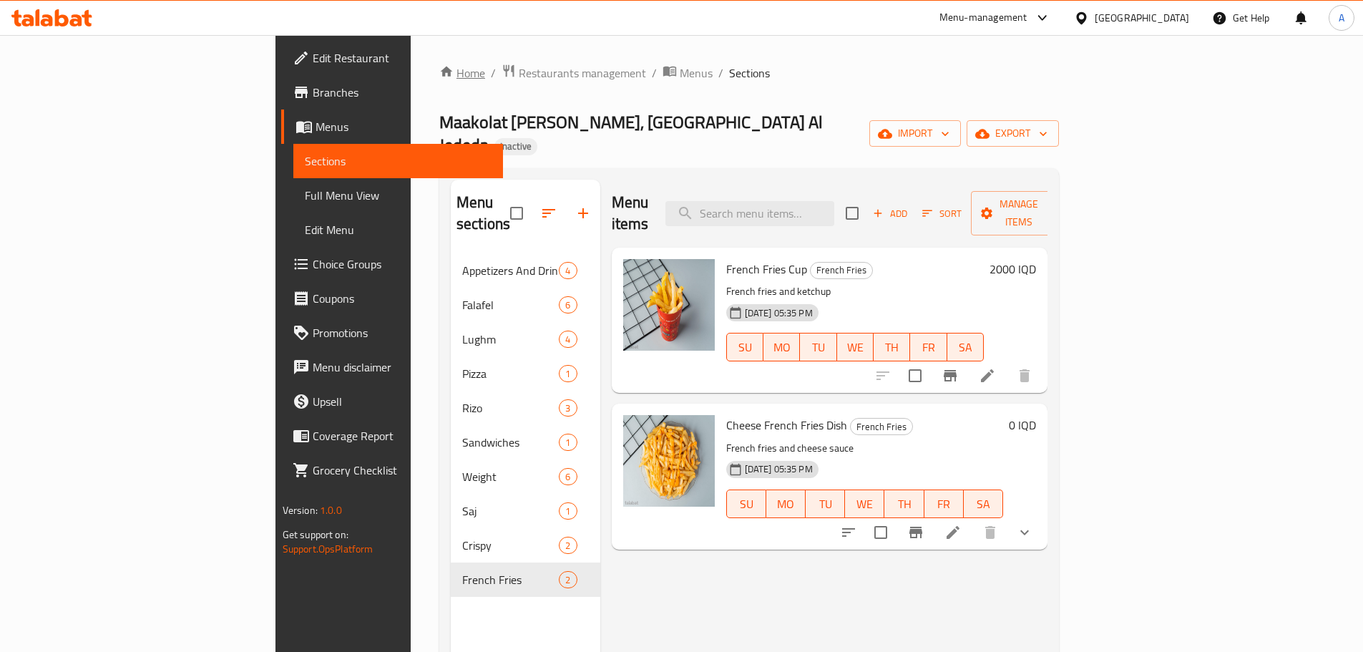
click at [439, 77] on link "Home" at bounding box center [462, 72] width 46 height 17
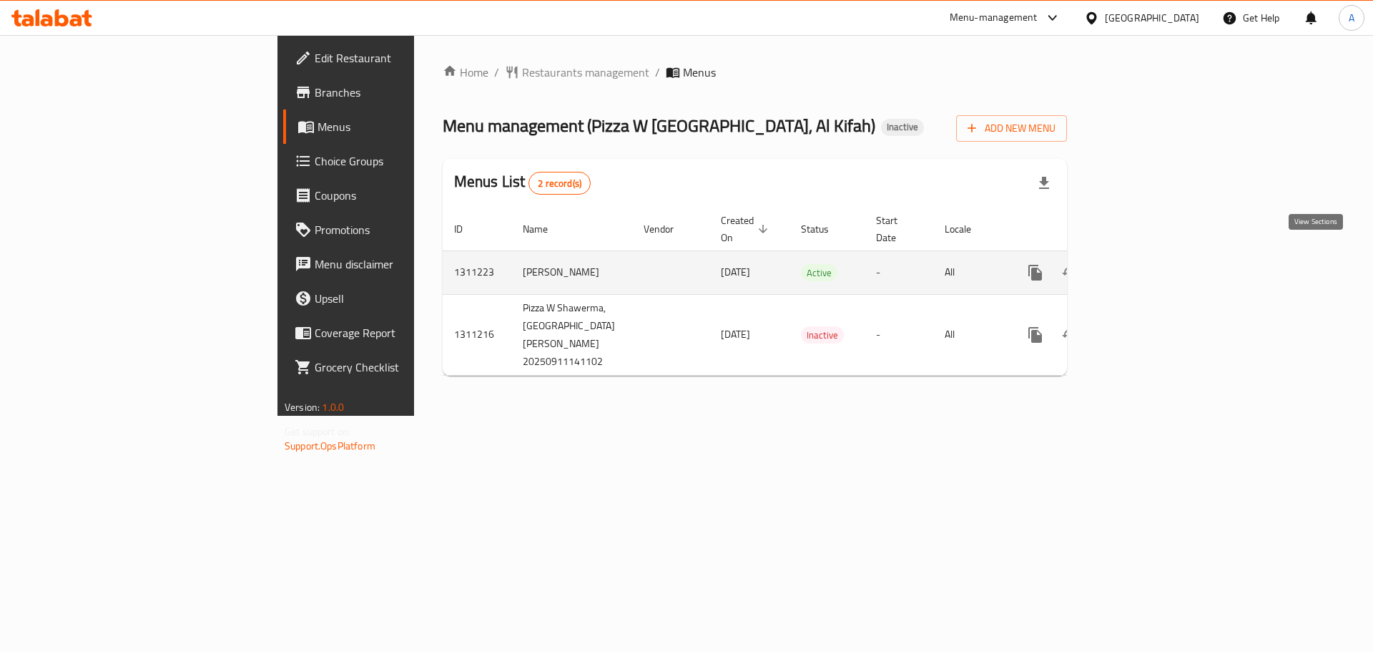
click at [1147, 265] on icon "enhanced table" at bounding box center [1138, 272] width 17 height 17
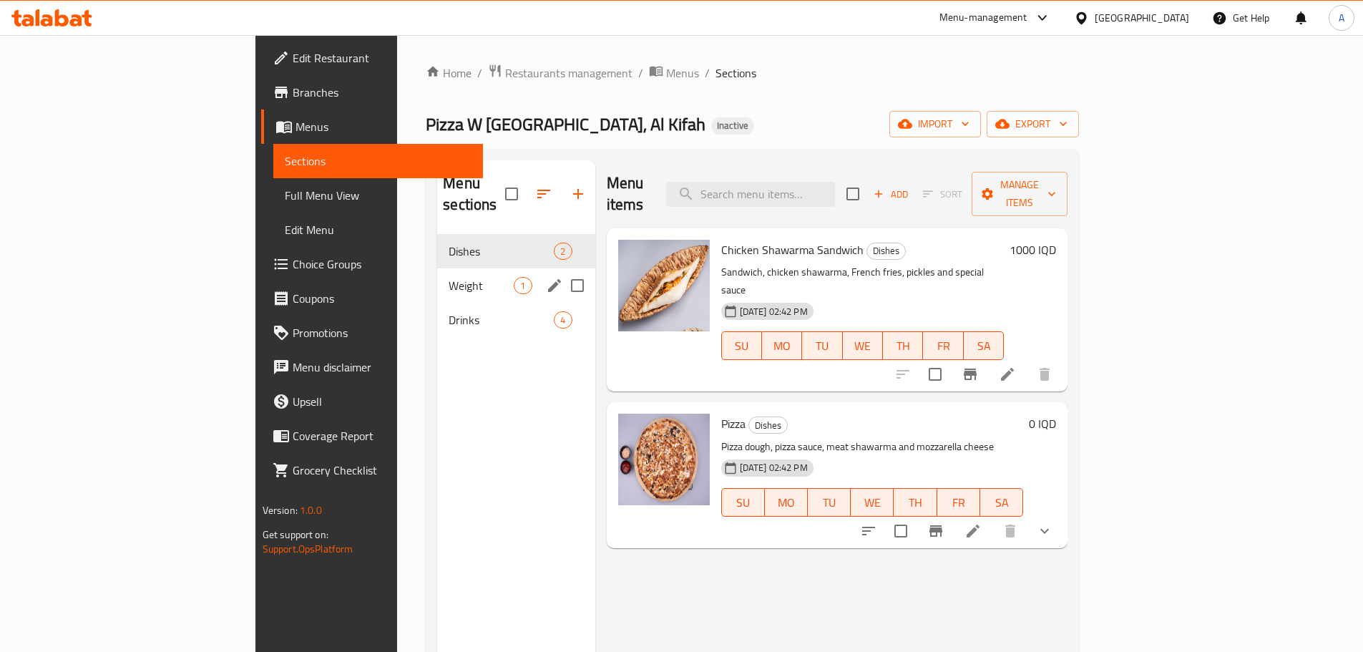
click at [437, 268] on div "Weight 1" at bounding box center [515, 285] width 157 height 34
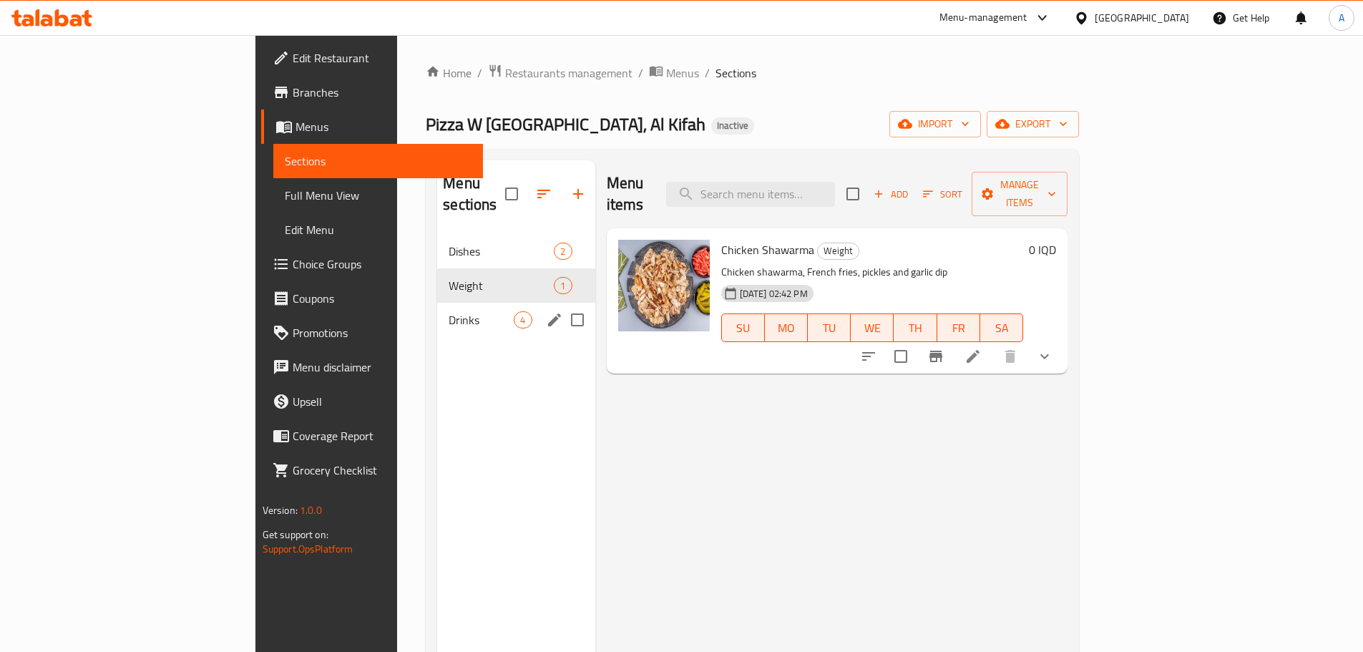
click at [448, 311] on span "Drinks" at bounding box center [480, 319] width 65 height 17
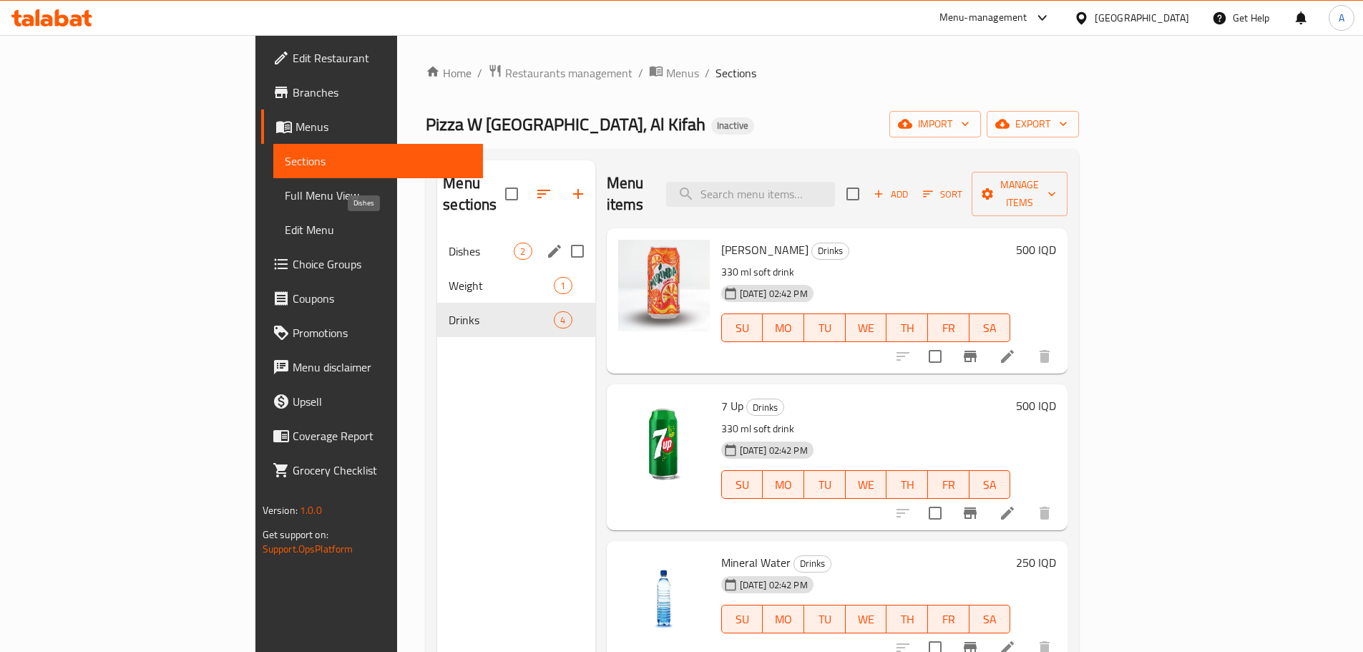
click at [448, 242] on span "Dishes" at bounding box center [480, 250] width 65 height 17
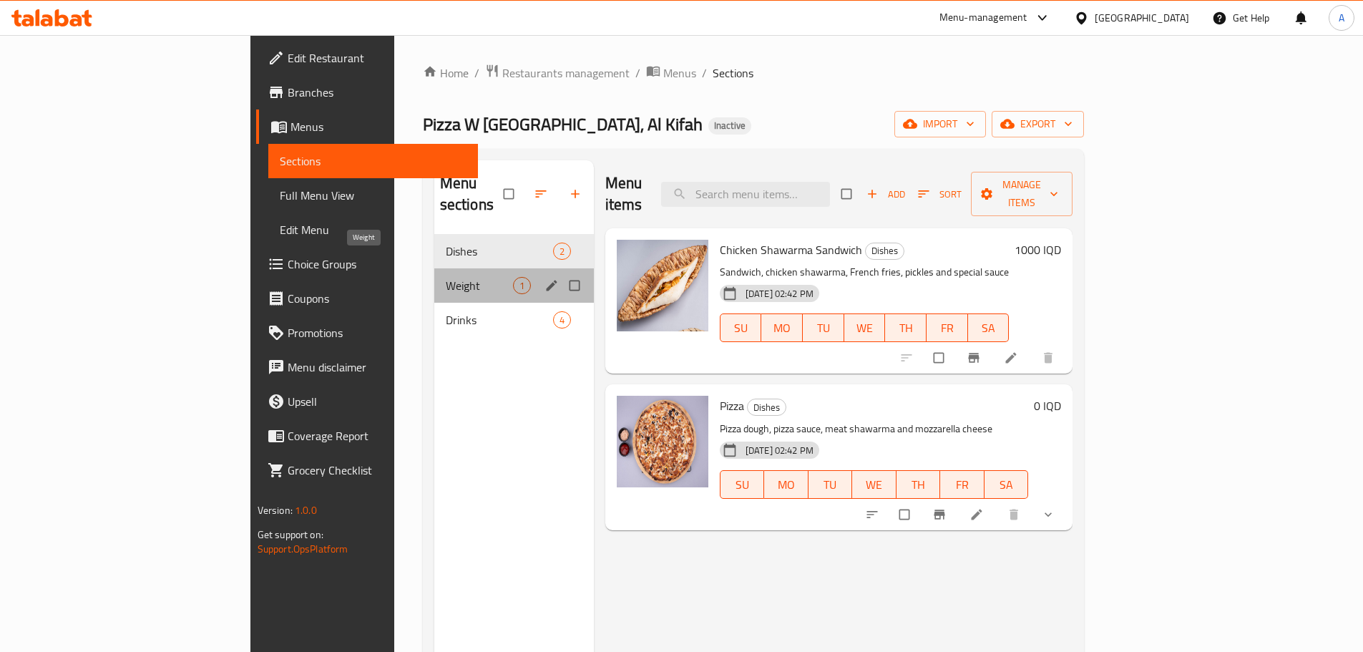
click at [446, 277] on span "Weight" at bounding box center [479, 285] width 67 height 17
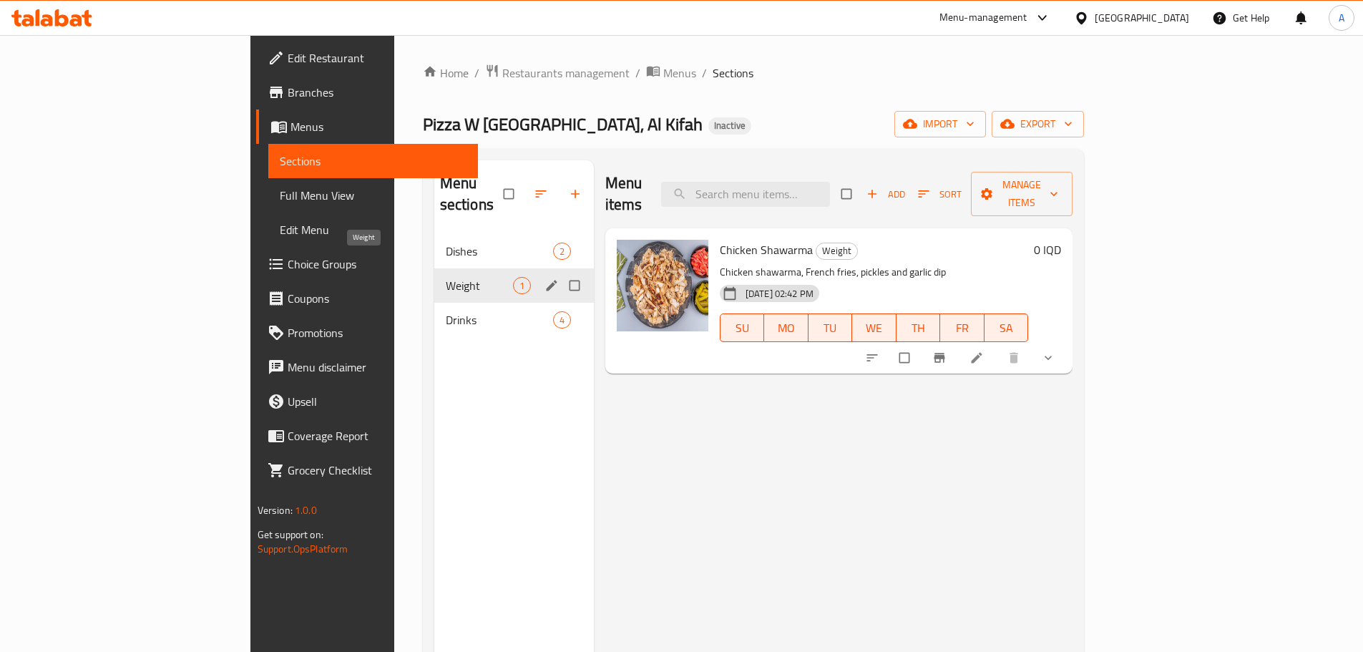
click at [434, 303] on div "Drinks 4" at bounding box center [514, 320] width 160 height 34
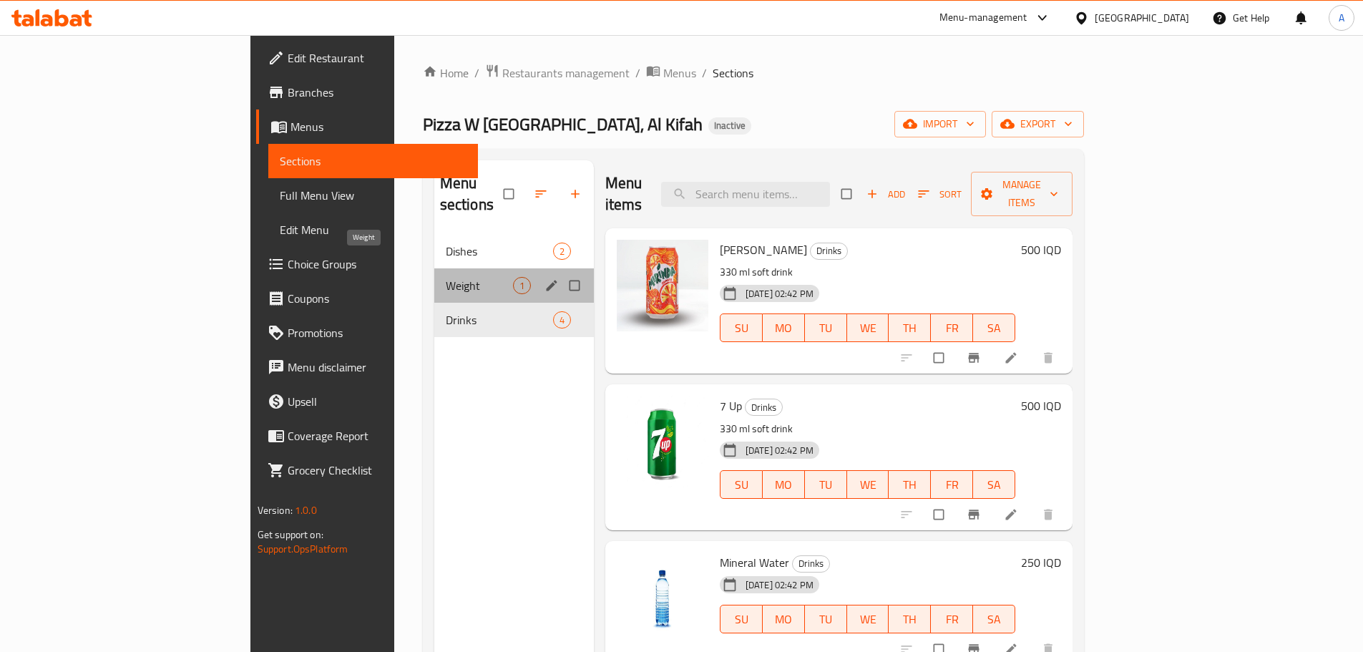
click at [446, 277] on span "Weight" at bounding box center [479, 285] width 67 height 17
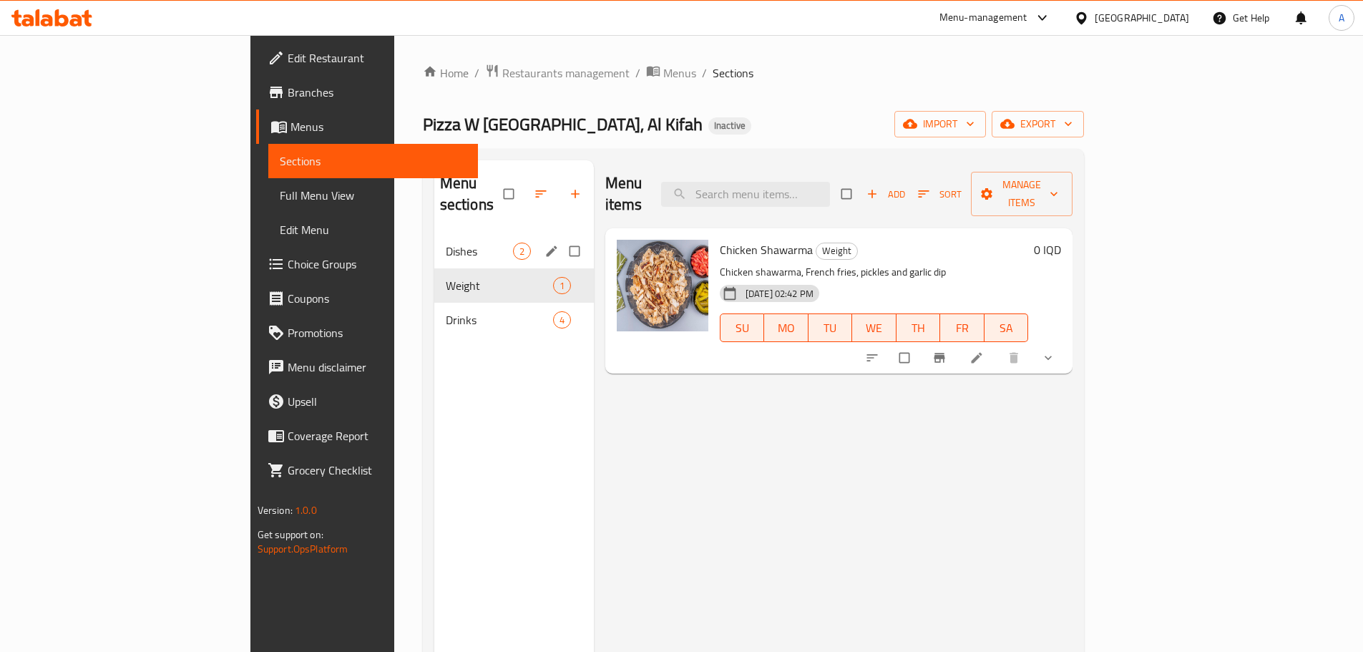
click at [434, 234] on div "Dishes 2" at bounding box center [514, 251] width 160 height 34
